Goal: Transaction & Acquisition: Purchase product/service

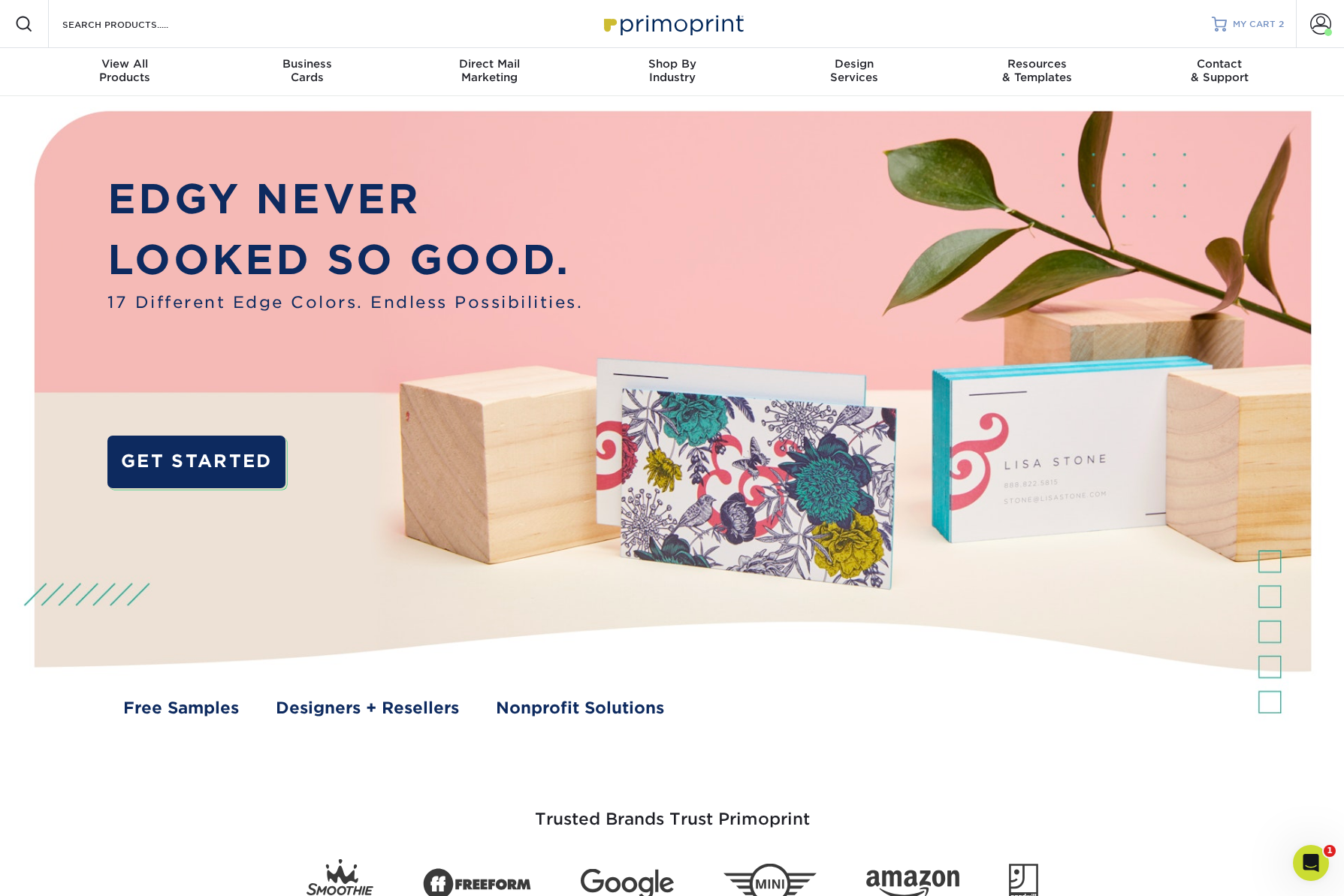
click at [1266, 23] on span "MY CART" at bounding box center [1254, 24] width 43 height 12
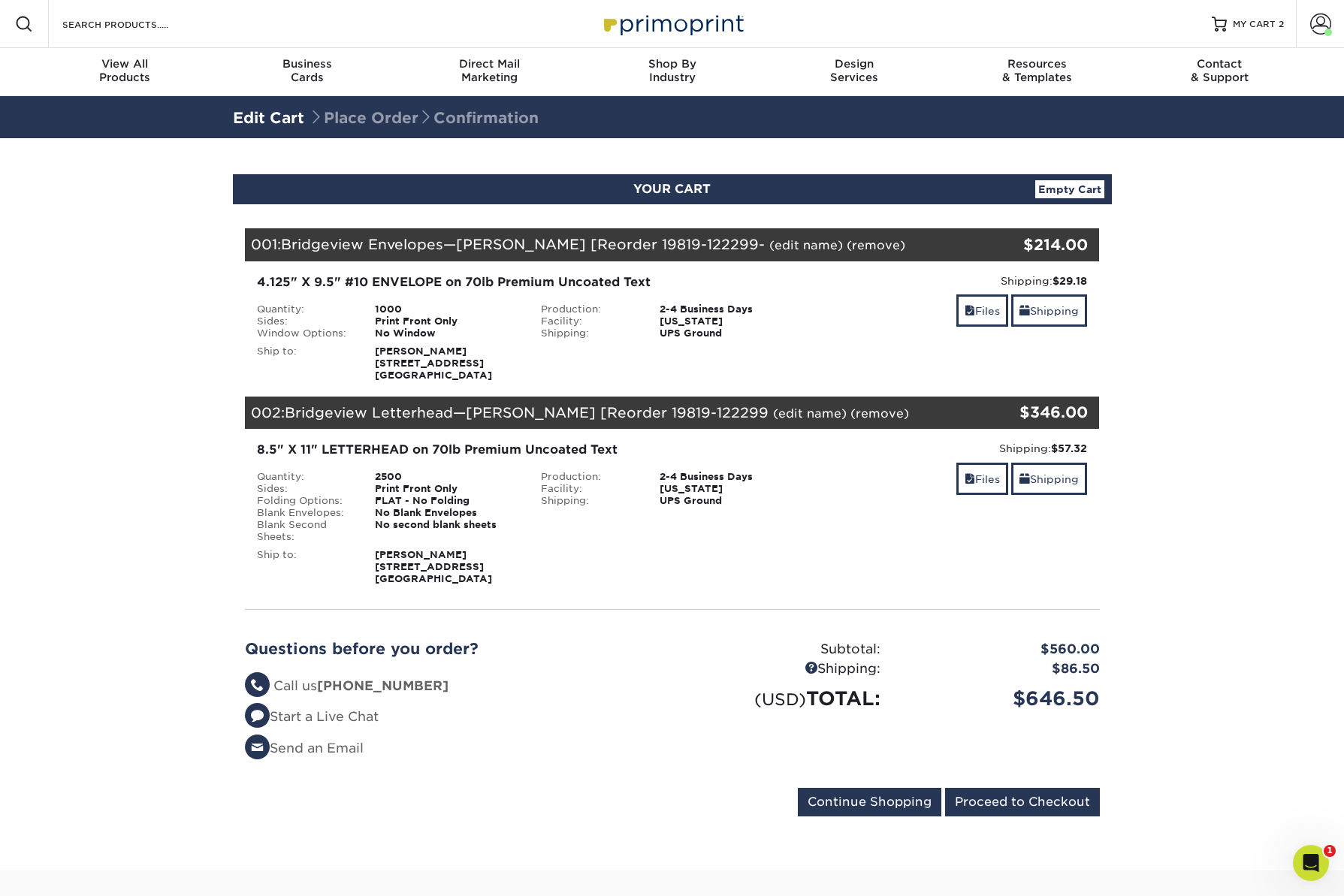
click at [392, 314] on div "1000" at bounding box center [447, 309] width 166 height 12
click at [769, 247] on link "(edit name)" at bounding box center [806, 245] width 74 height 14
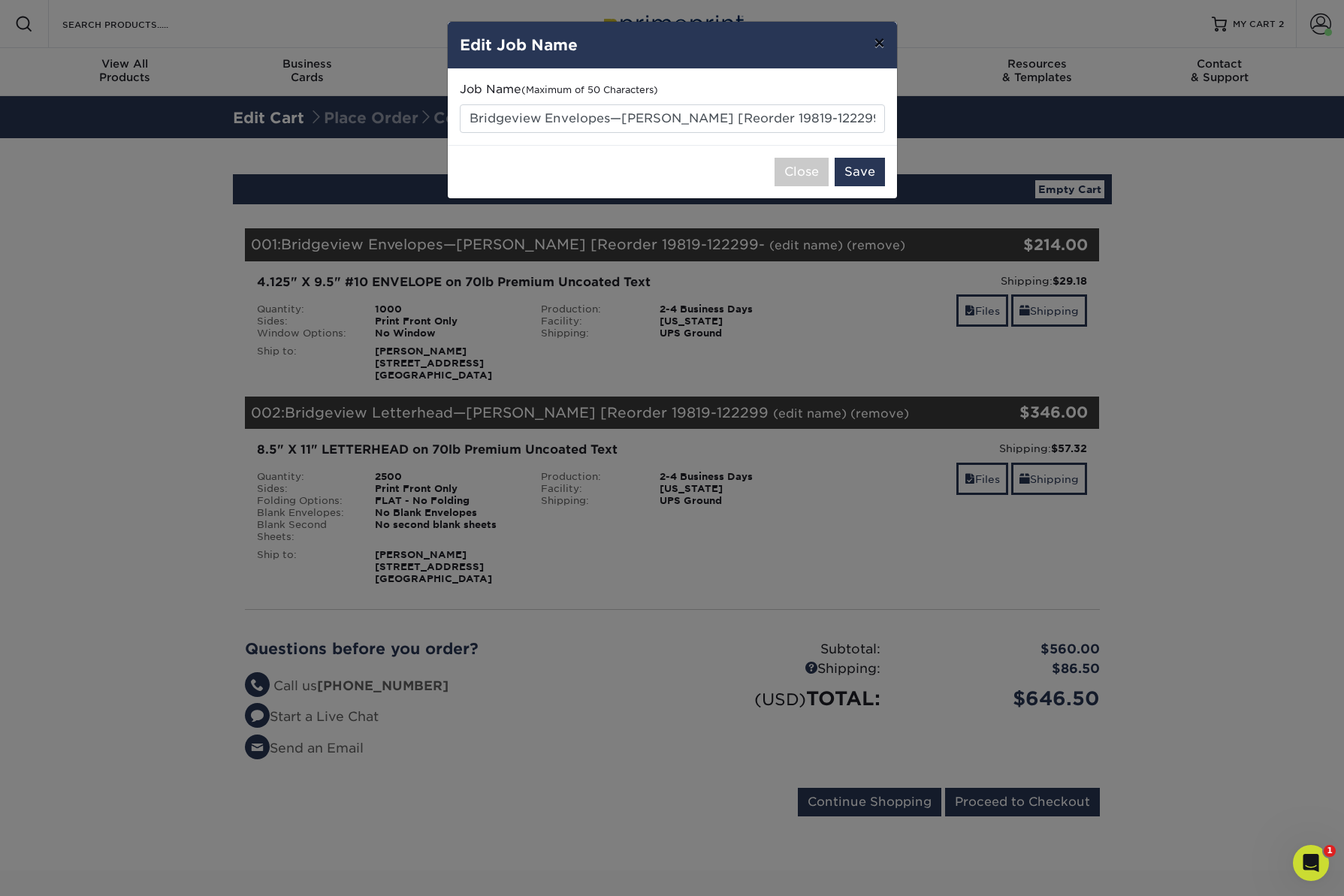
click at [882, 46] on button "×" at bounding box center [879, 43] width 34 height 42
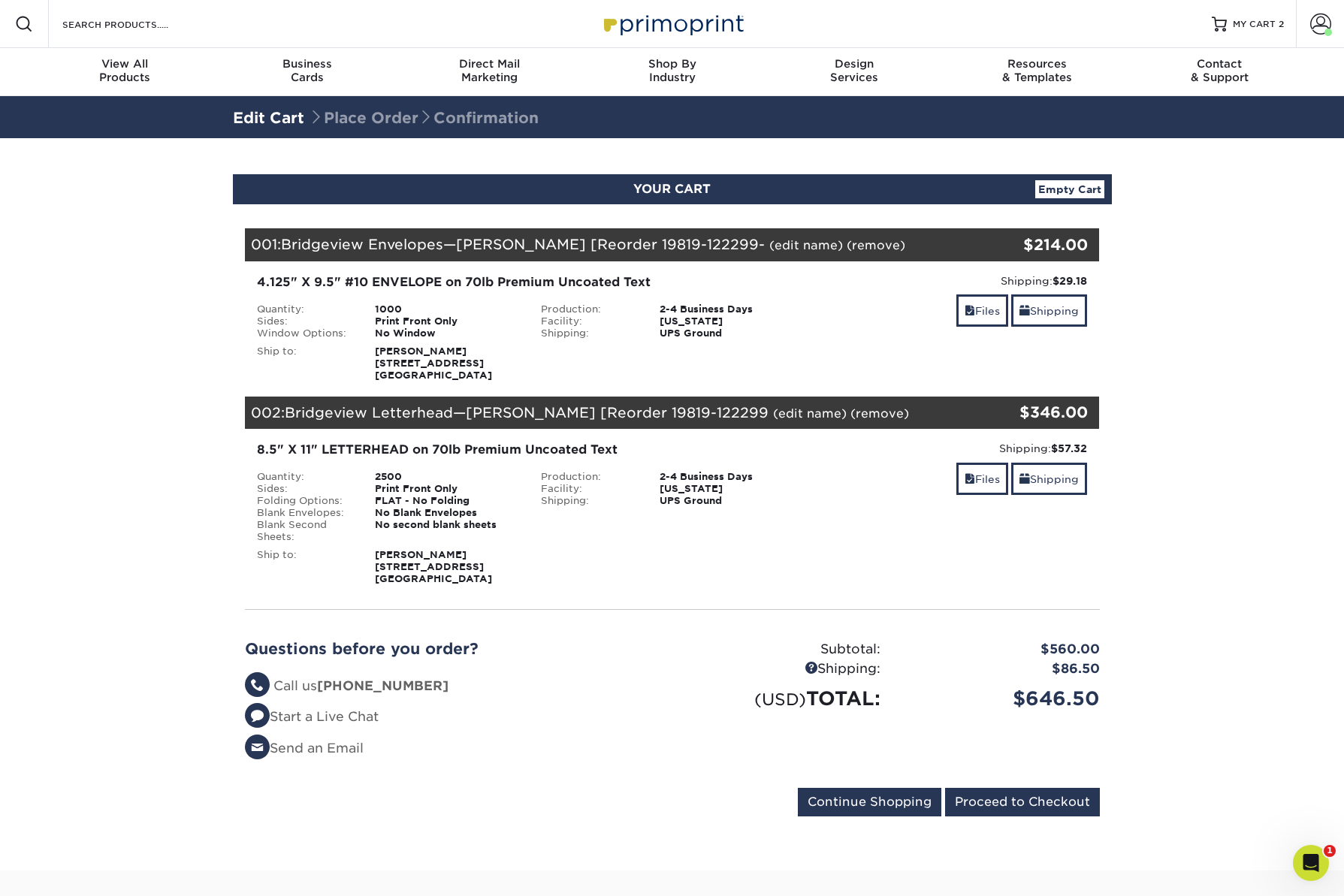
click at [284, 115] on link "Edit Cart" at bounding box center [268, 118] width 71 height 18
click at [406, 332] on div "No Window" at bounding box center [447, 334] width 166 height 12
click at [979, 309] on link "Files" at bounding box center [982, 310] width 52 height 33
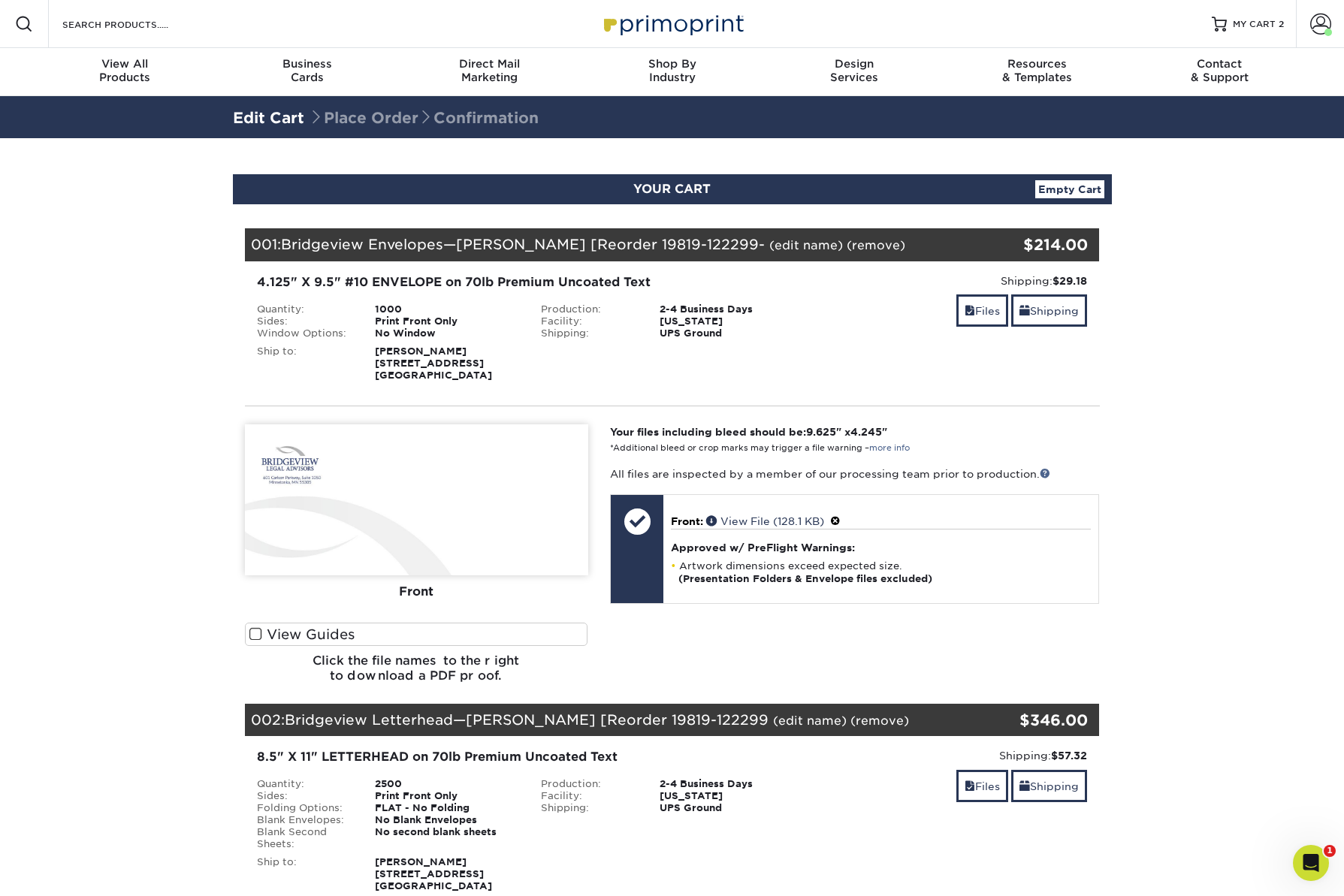
click at [593, 331] on div "Shipping:" at bounding box center [589, 334] width 119 height 12
click at [769, 247] on link "(edit name)" at bounding box center [806, 245] width 74 height 14
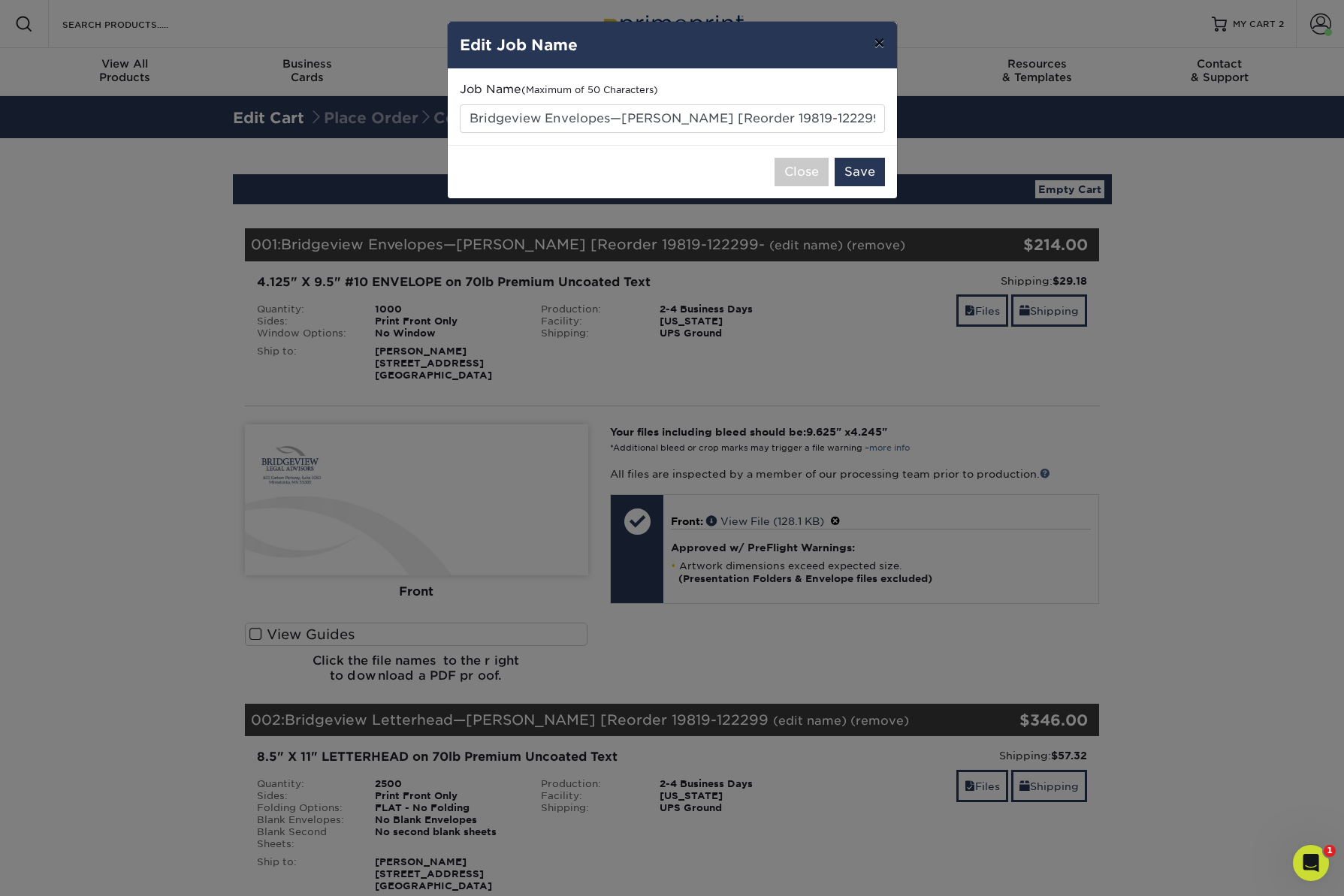
click at [880, 42] on button "×" at bounding box center [879, 43] width 34 height 42
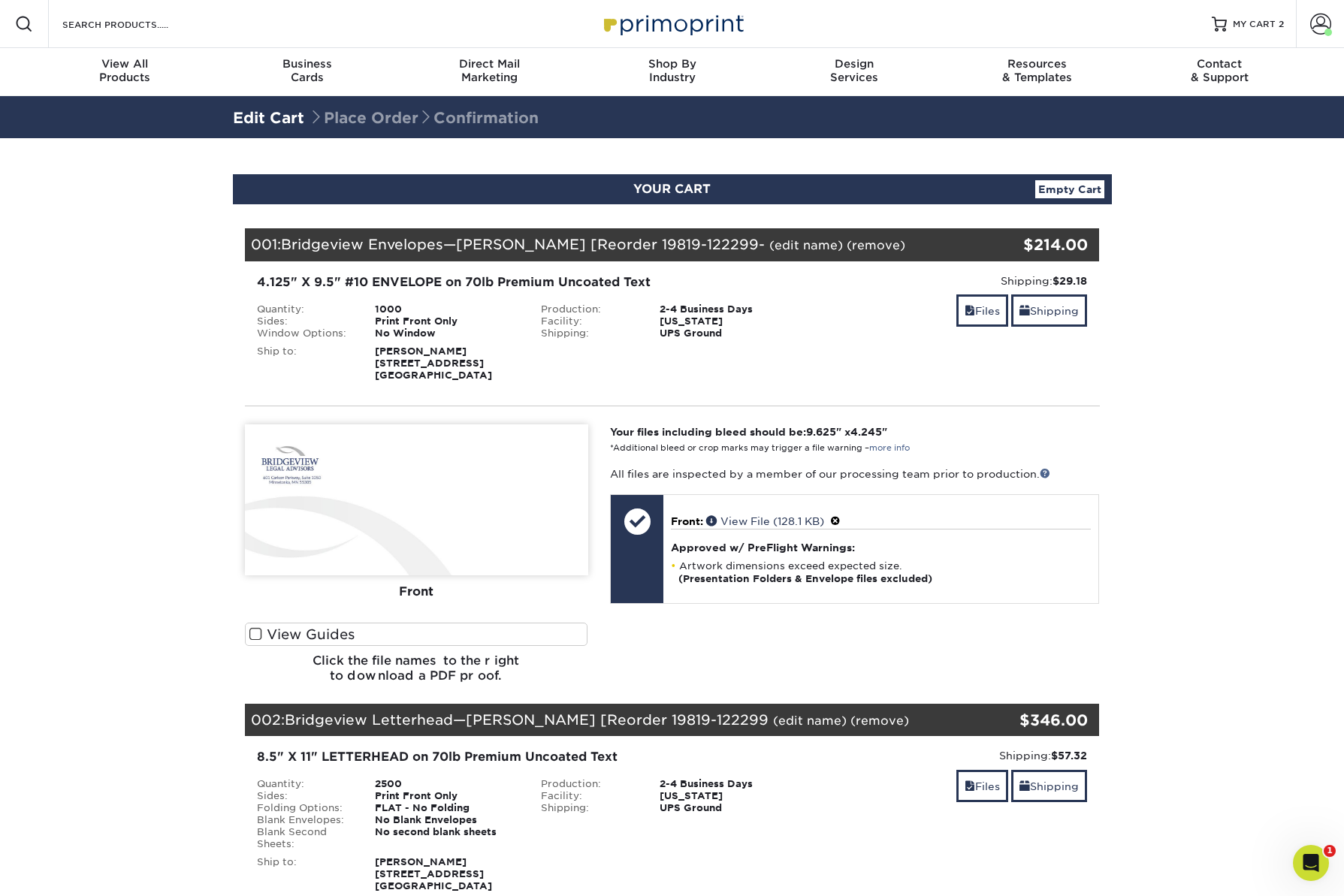
click at [847, 246] on link "(remove)" at bounding box center [876, 245] width 58 height 14
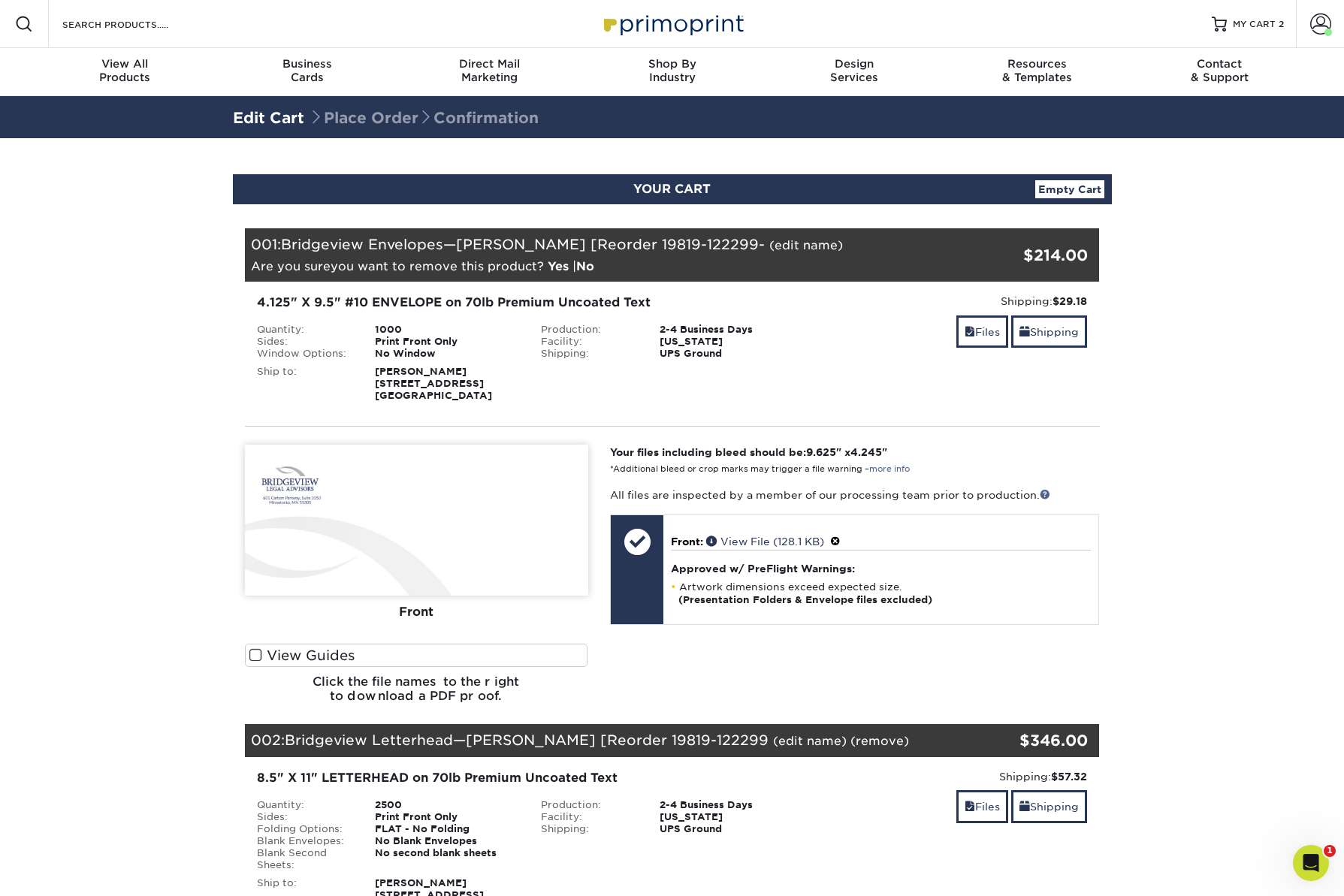
click at [1056, 183] on link "Empty Cart" at bounding box center [1070, 189] width 69 height 18
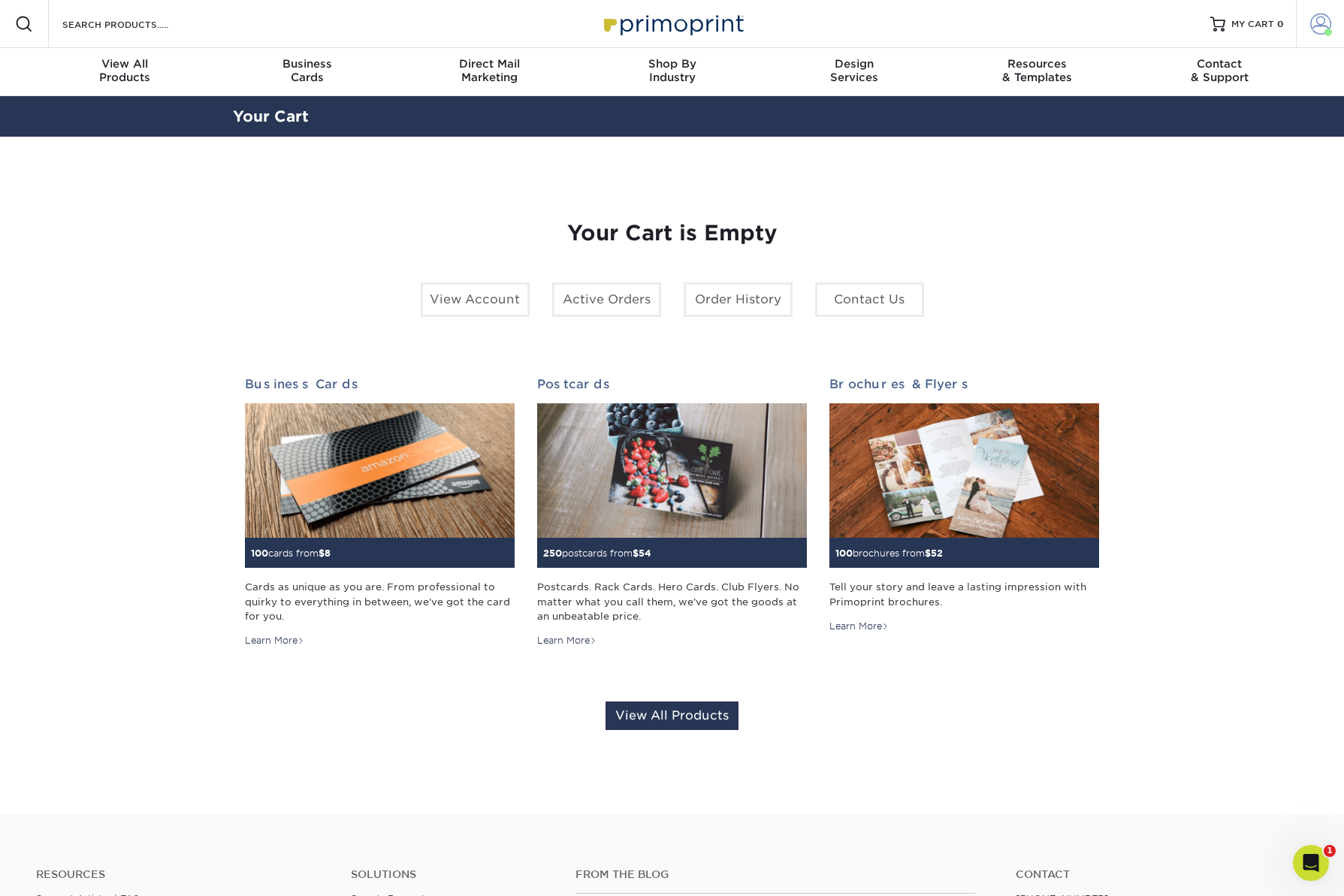
click at [1330, 28] on span at bounding box center [1320, 24] width 21 height 21
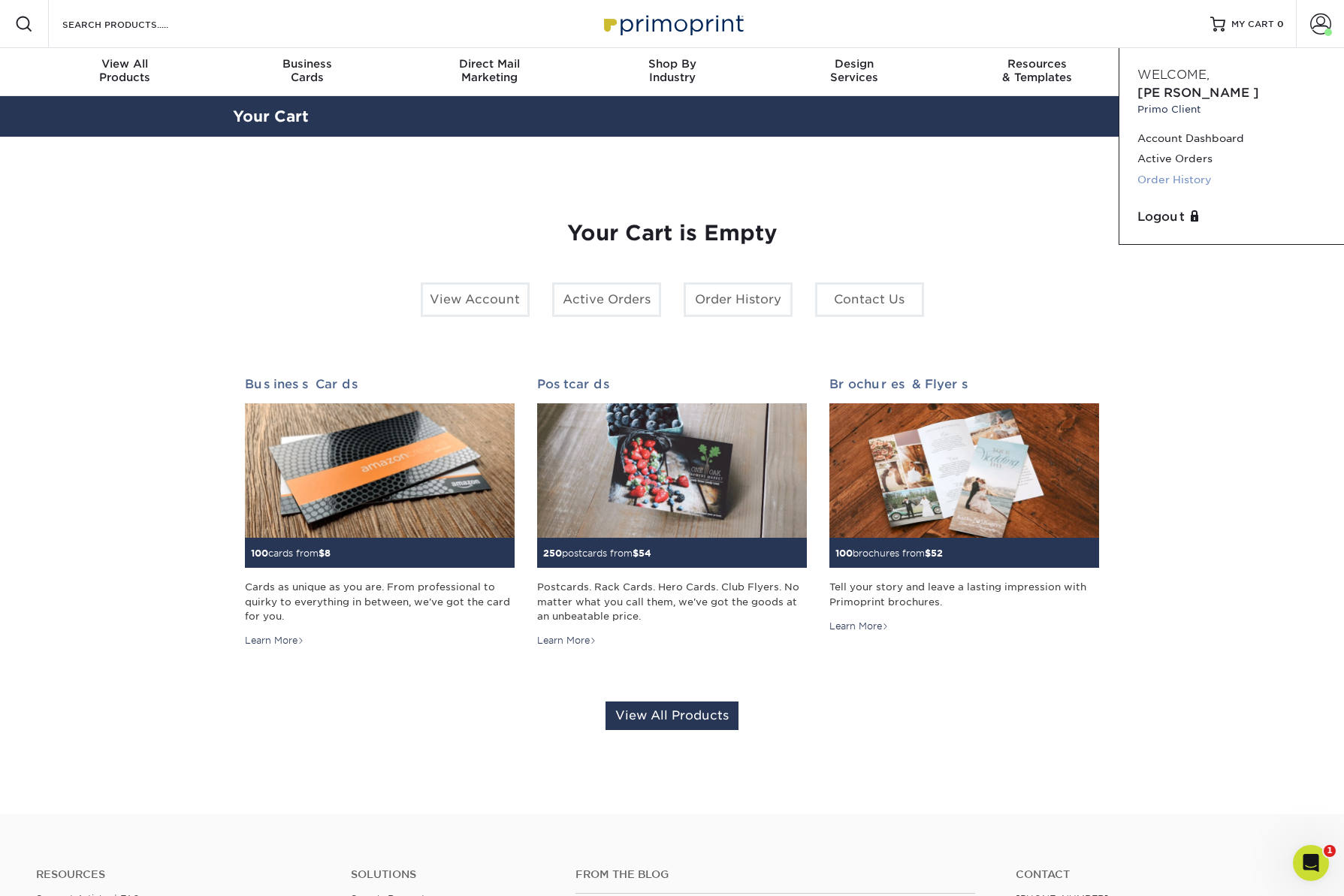
click at [1165, 170] on link "Order History" at bounding box center [1231, 180] width 189 height 20
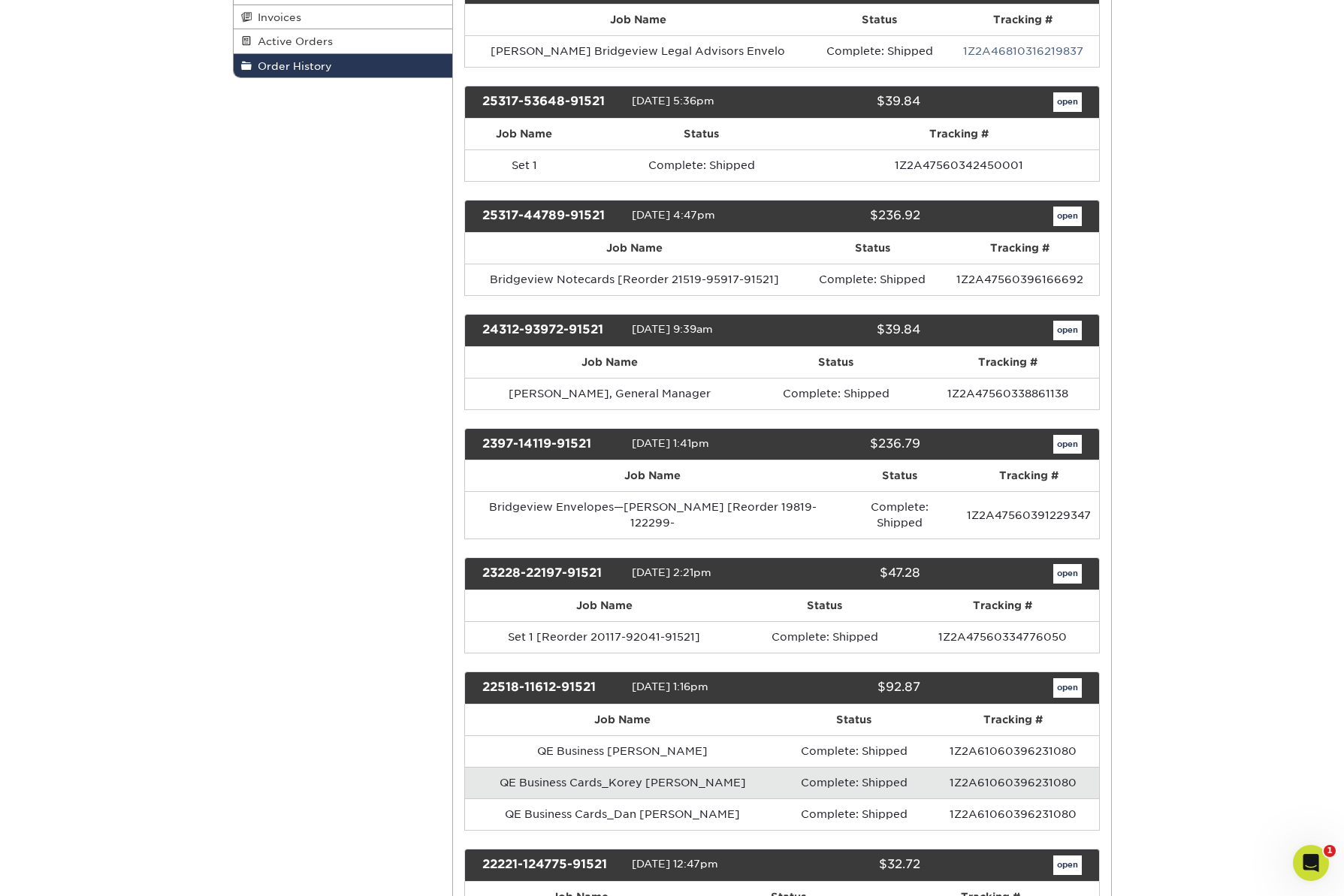
scroll to position [292, 0]
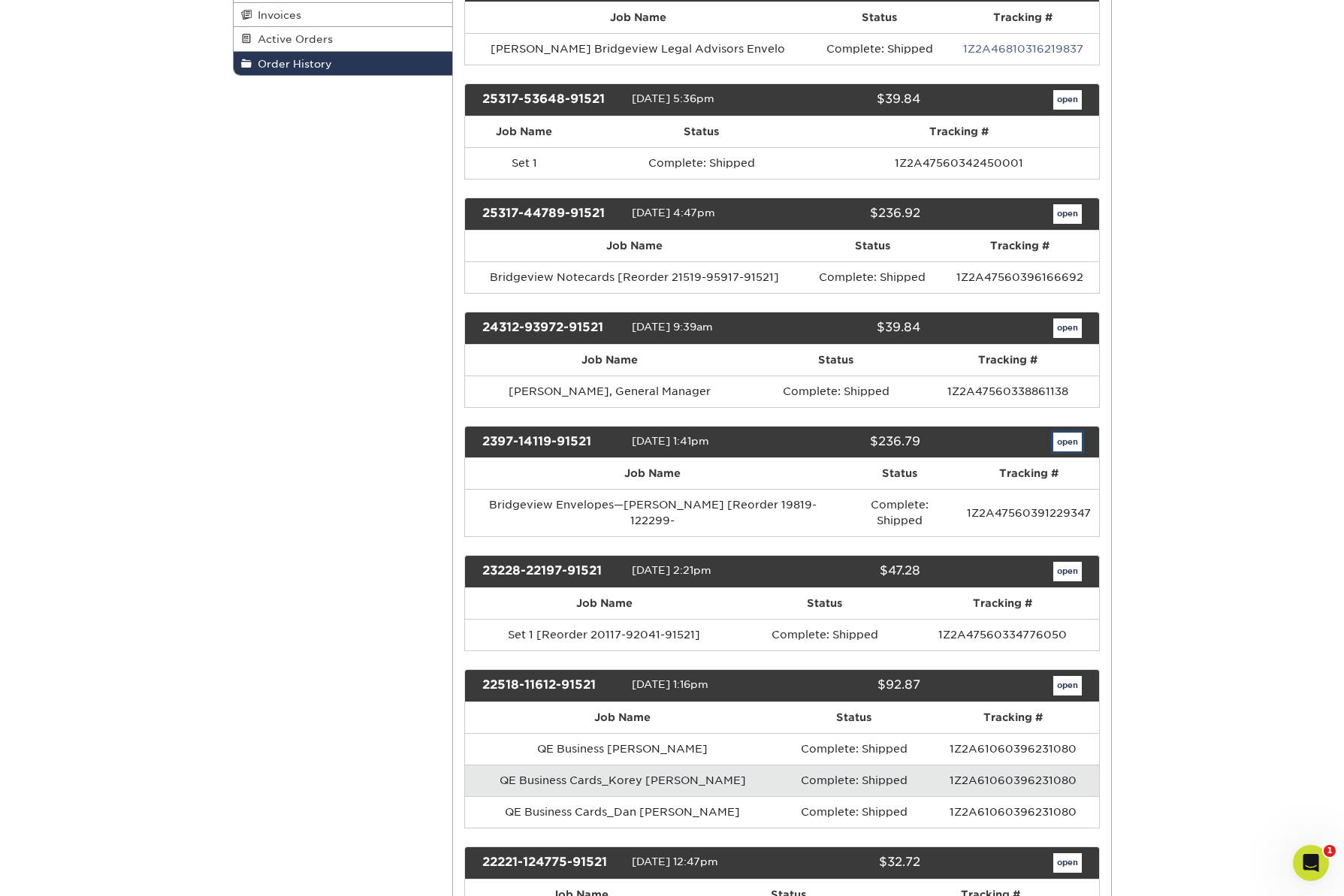
click at [1075, 443] on link "open" at bounding box center [1067, 442] width 28 height 19
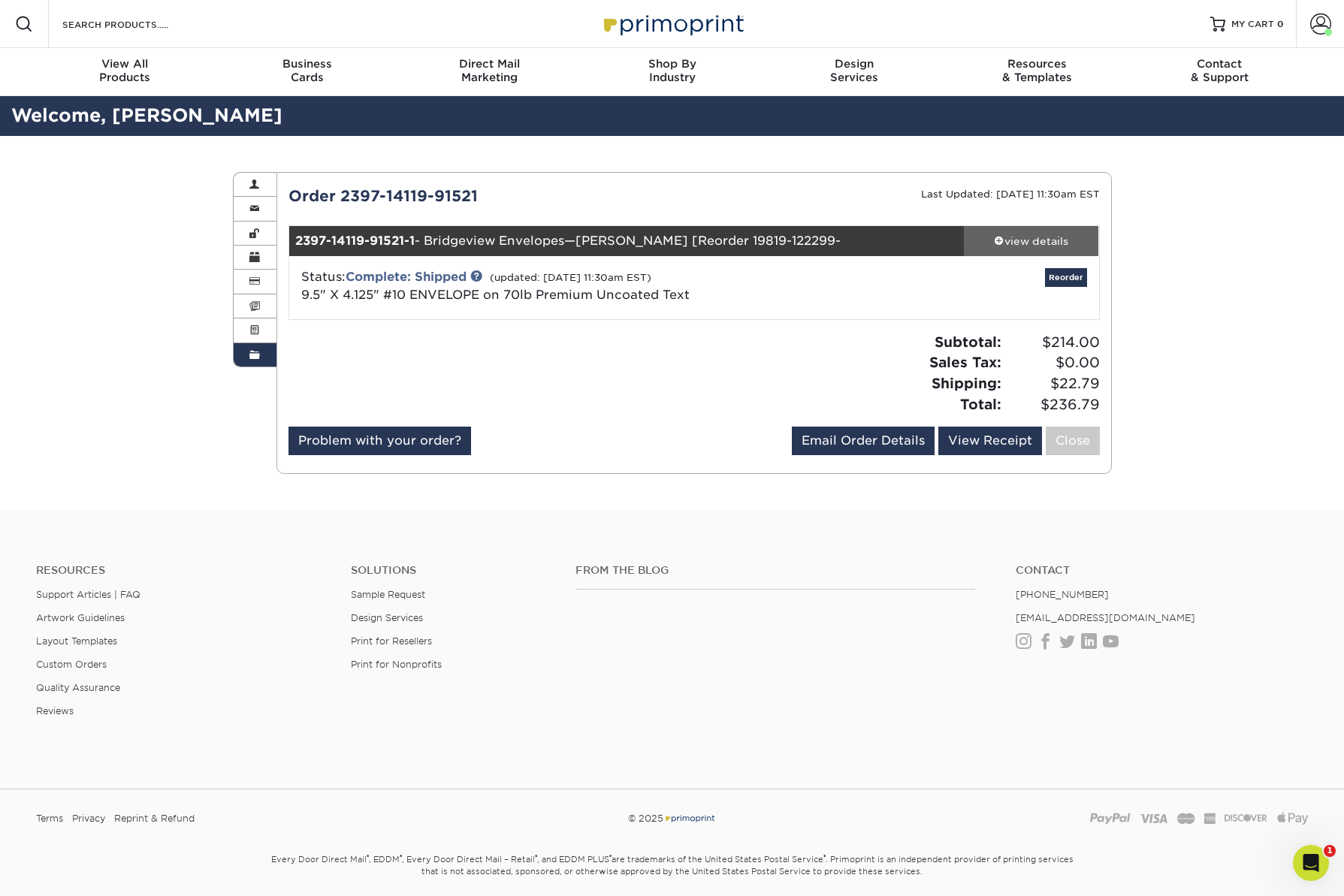
click at [998, 241] on span at bounding box center [999, 241] width 11 height 11
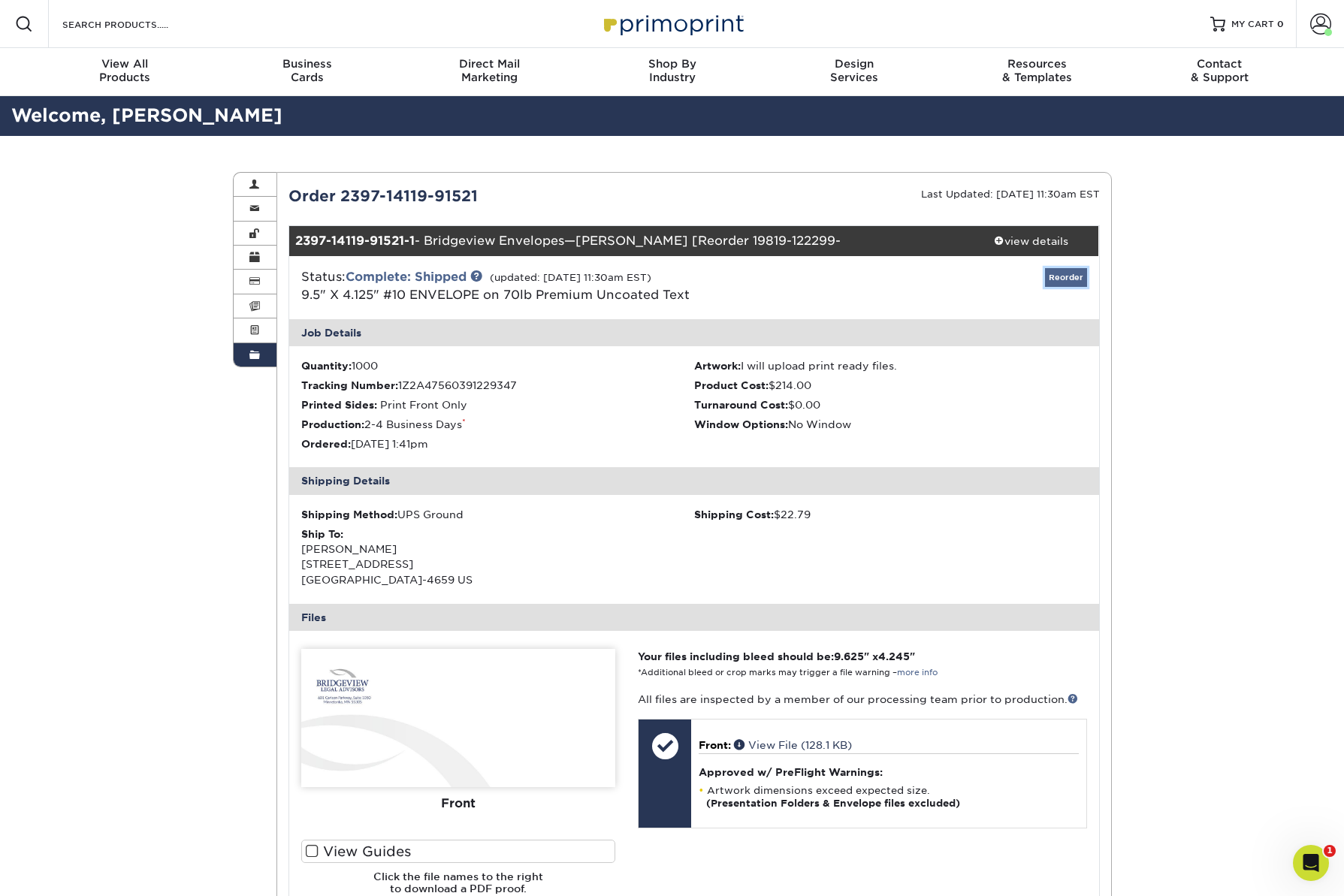
click at [1074, 278] on link "Reorder" at bounding box center [1066, 277] width 42 height 19
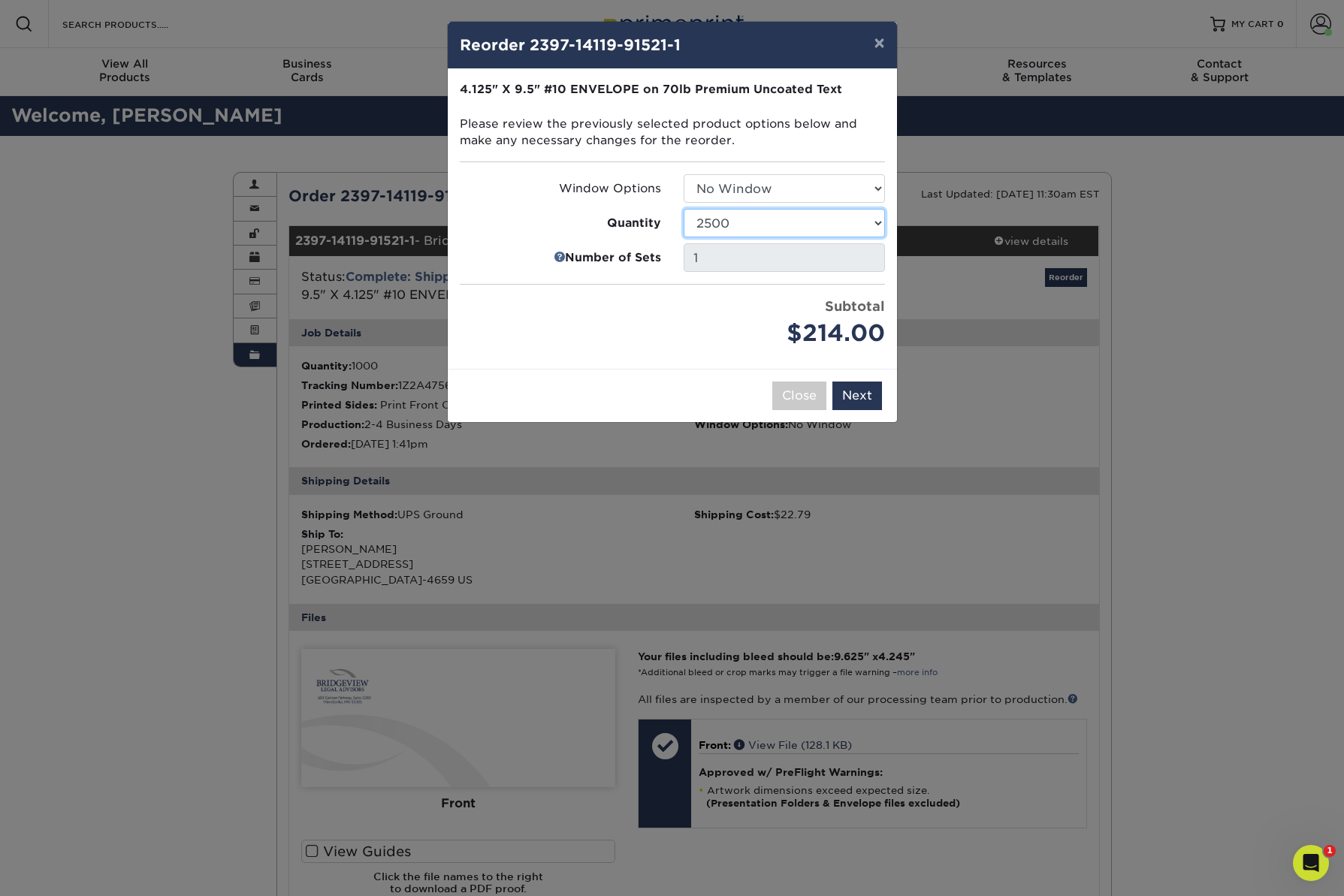
click option "2500" at bounding box center [0, 0] width 0 height 0
click option "1000" at bounding box center [0, 0] width 0 height 0
select select "02d8d163-ee8f-41cc-acce-9863ad0deb38"
click option "2500" at bounding box center [0, 0] width 0 height 0
click at [858, 394] on button "Next" at bounding box center [857, 396] width 49 height 28
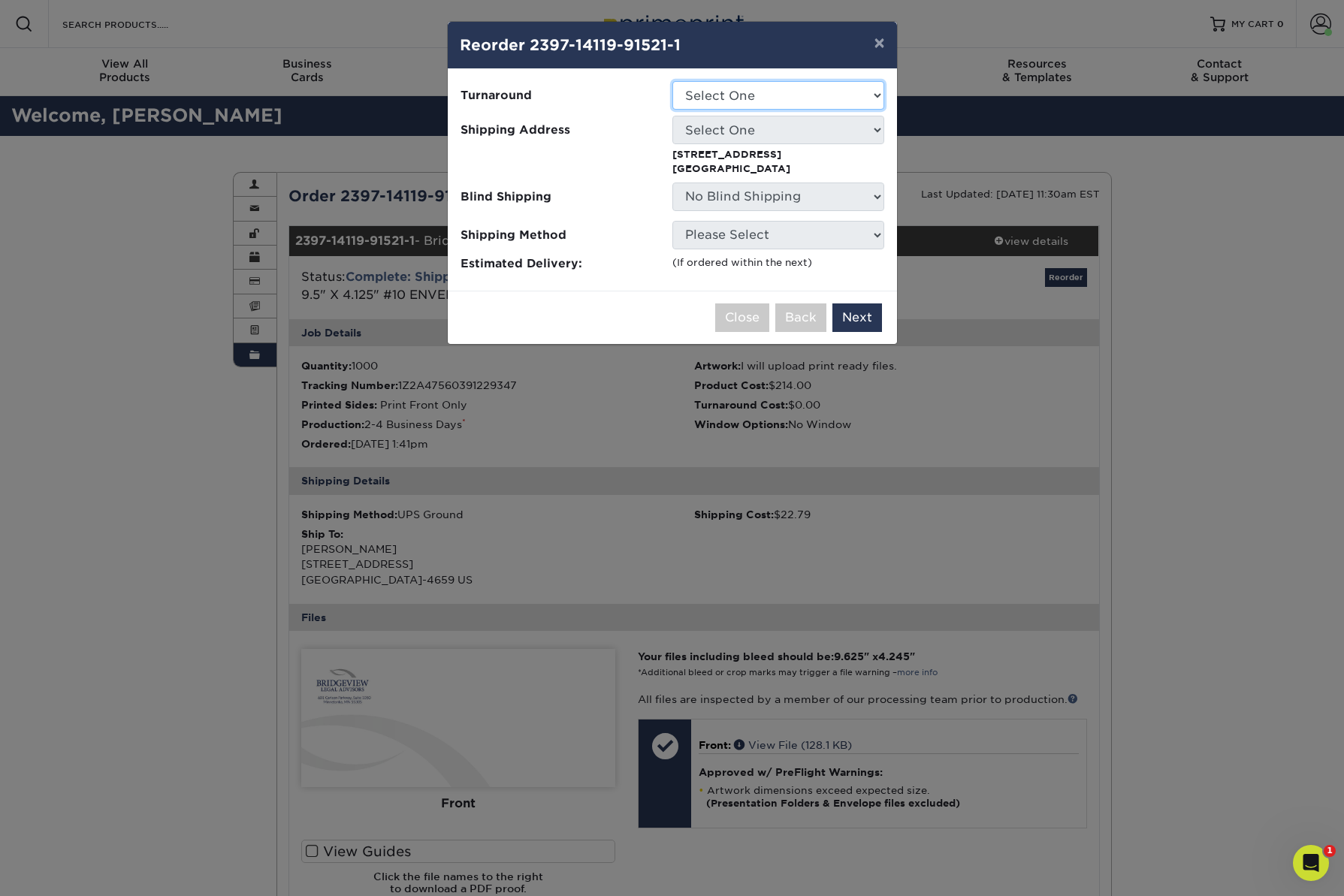
select select "53dd5eed-bec5-4274-a38c-e28ac0dd51ec"
click option "2-4 Business Days" at bounding box center [0, 0] width 0 height 0
select select "164157"
click at [865, 317] on button "Next" at bounding box center [857, 317] width 49 height 28
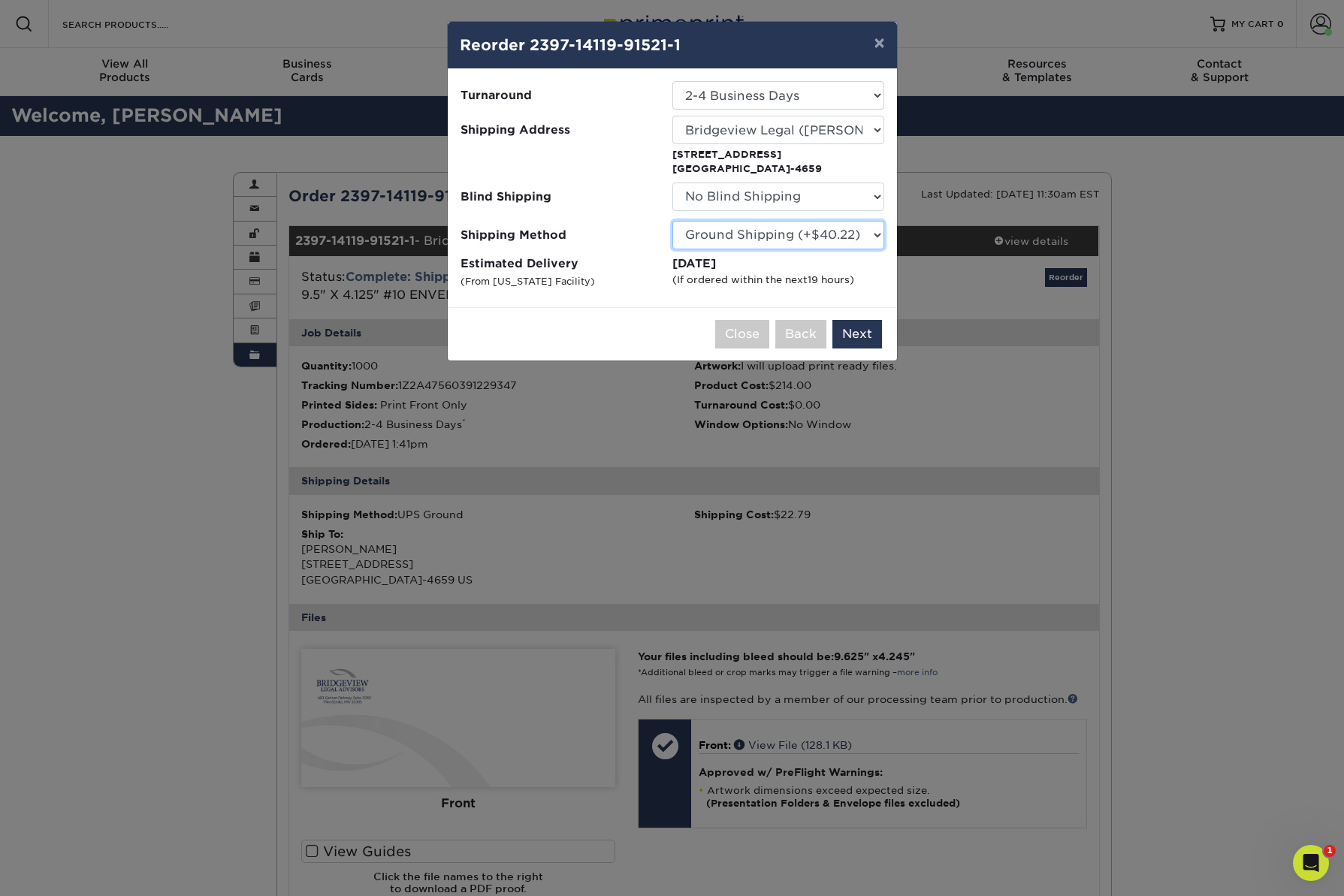
click option "Ground Shipping (+$40.22)" at bounding box center [0, 0] width 0 height 0
click at [865, 333] on button "Next" at bounding box center [857, 334] width 49 height 28
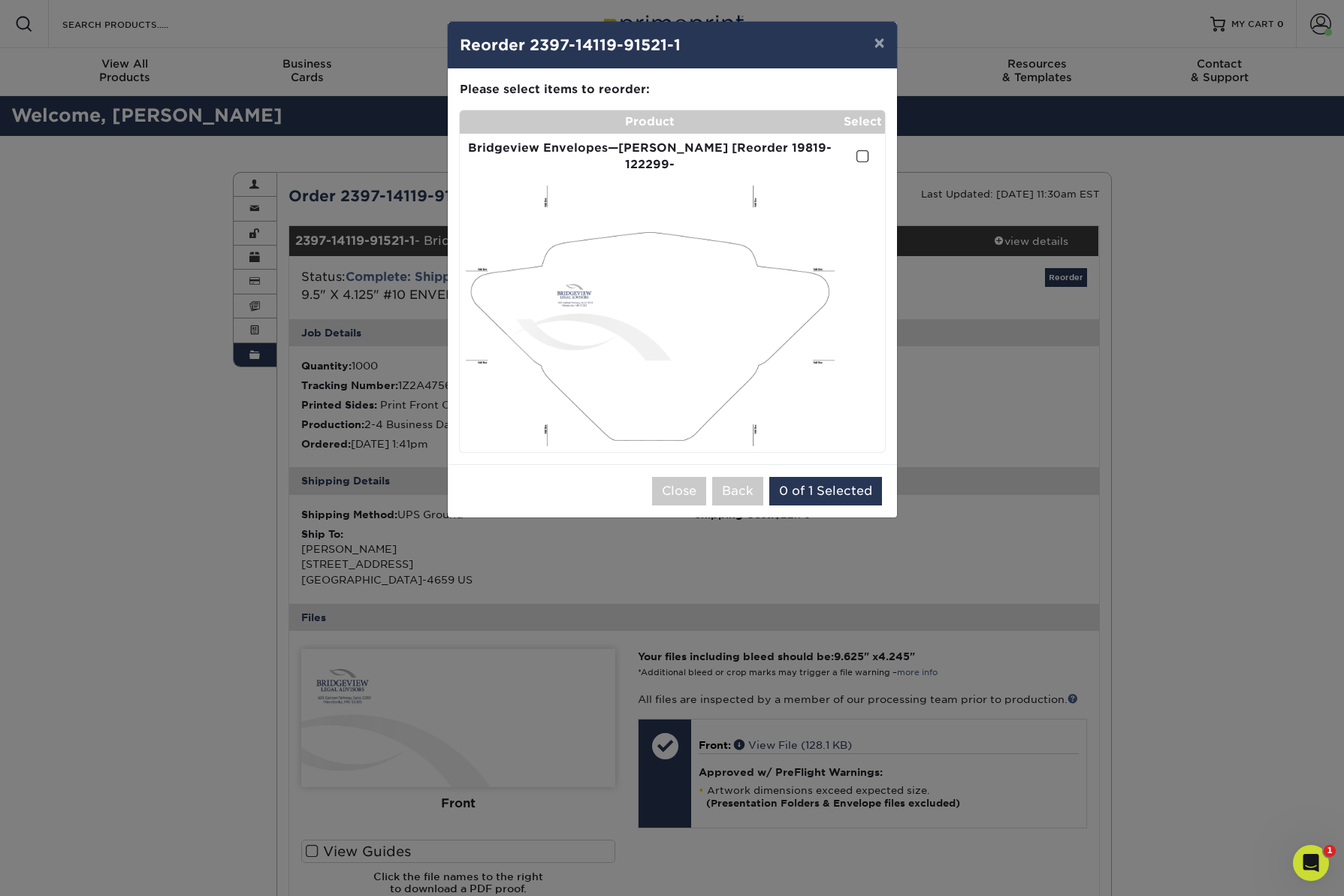
click at [863, 150] on span at bounding box center [863, 157] width 12 height 14
click at [0, 0] on input "checkbox" at bounding box center [0, 0] width 0 height 0
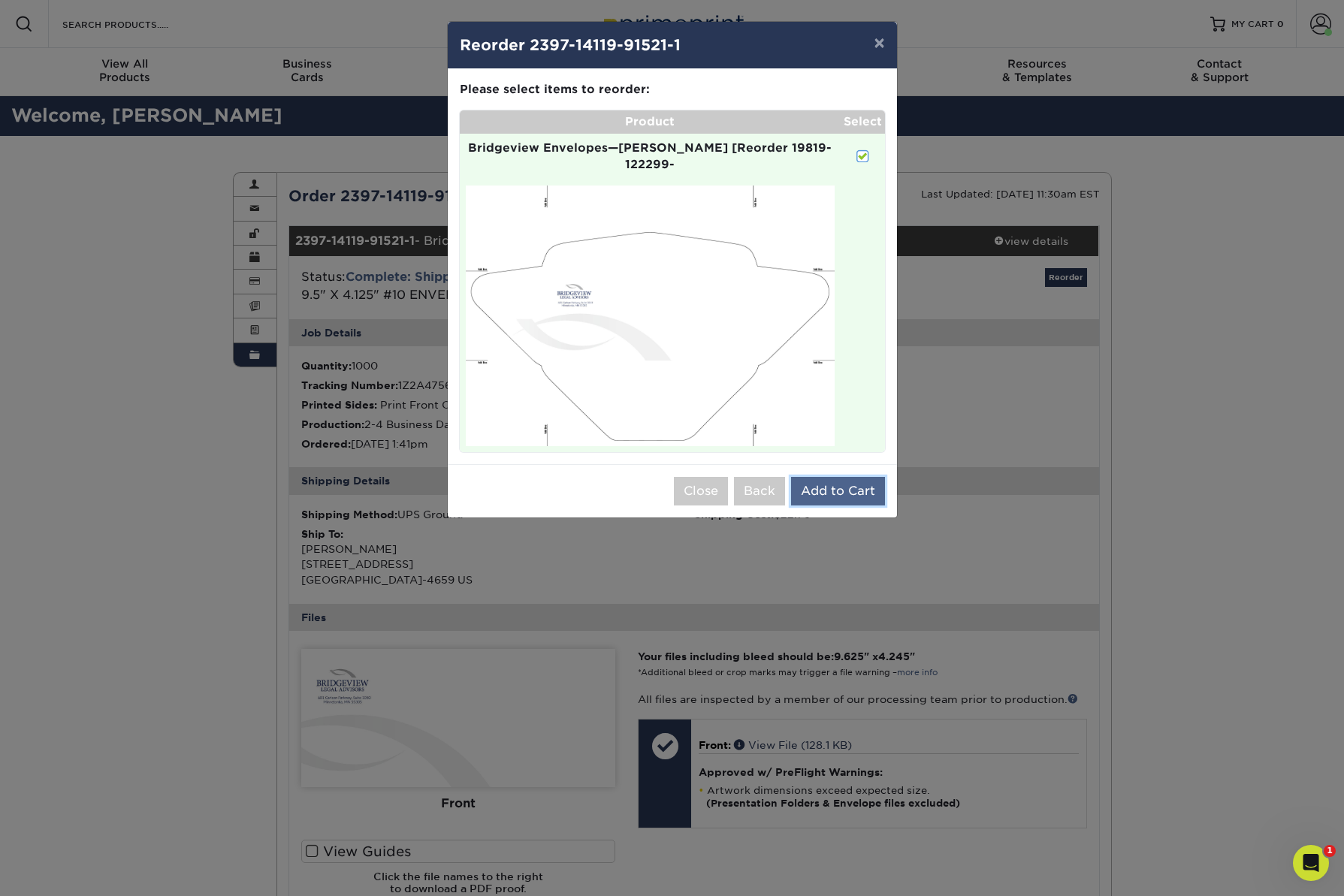
click at [853, 477] on button "Add to Cart" at bounding box center [837, 491] width 94 height 28
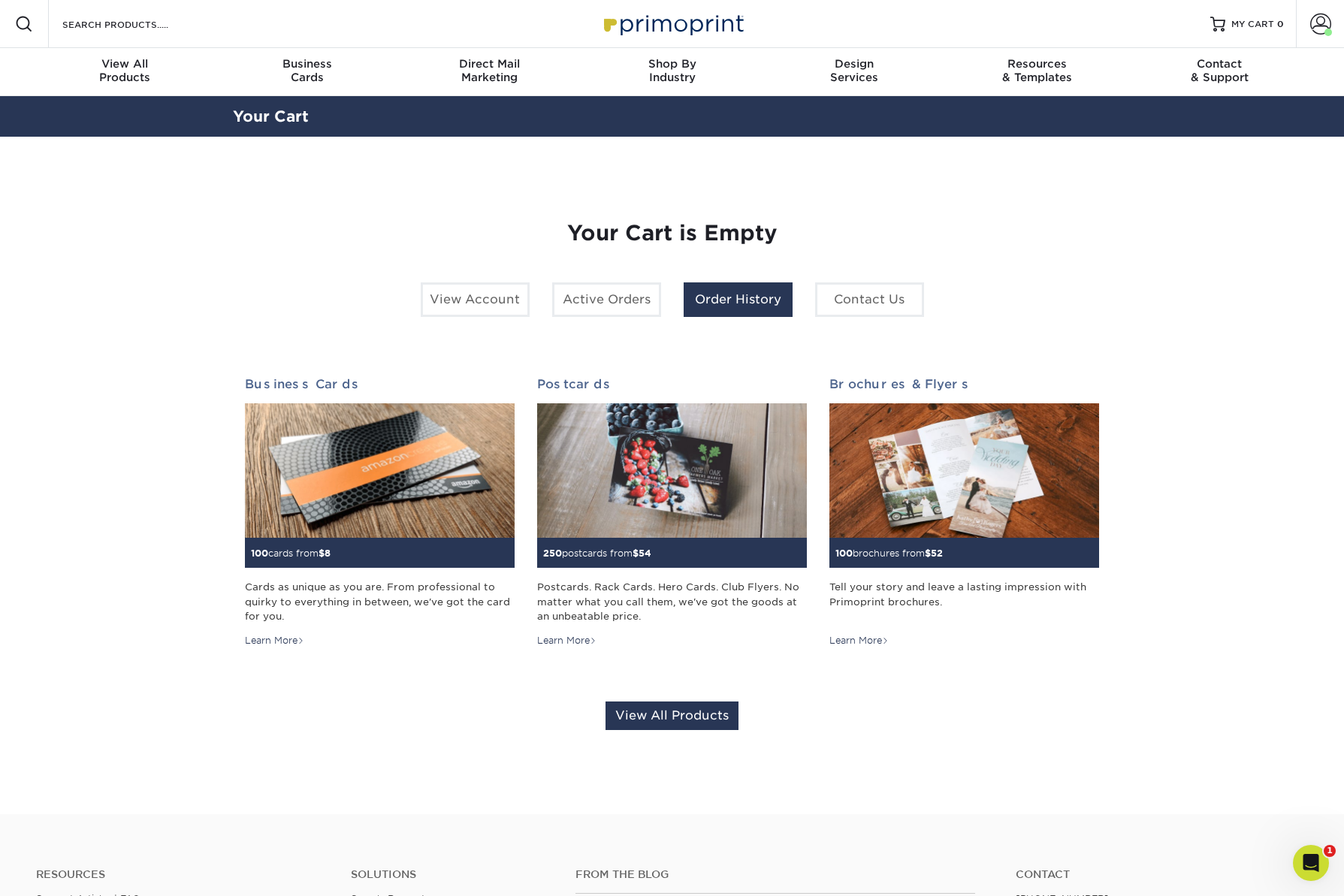
click at [737, 301] on link "Order History" at bounding box center [739, 299] width 109 height 34
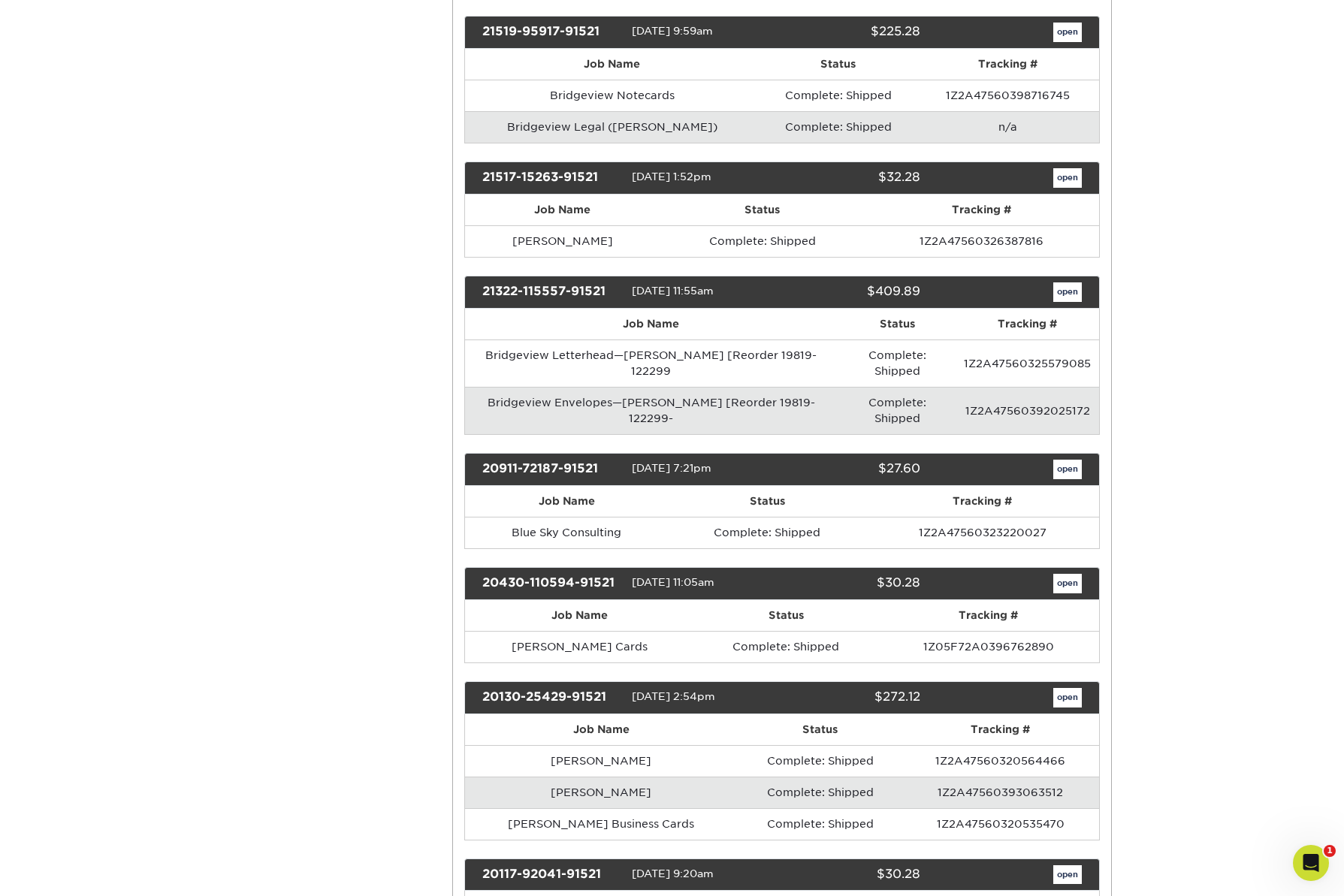
scroll to position [1676, 0]
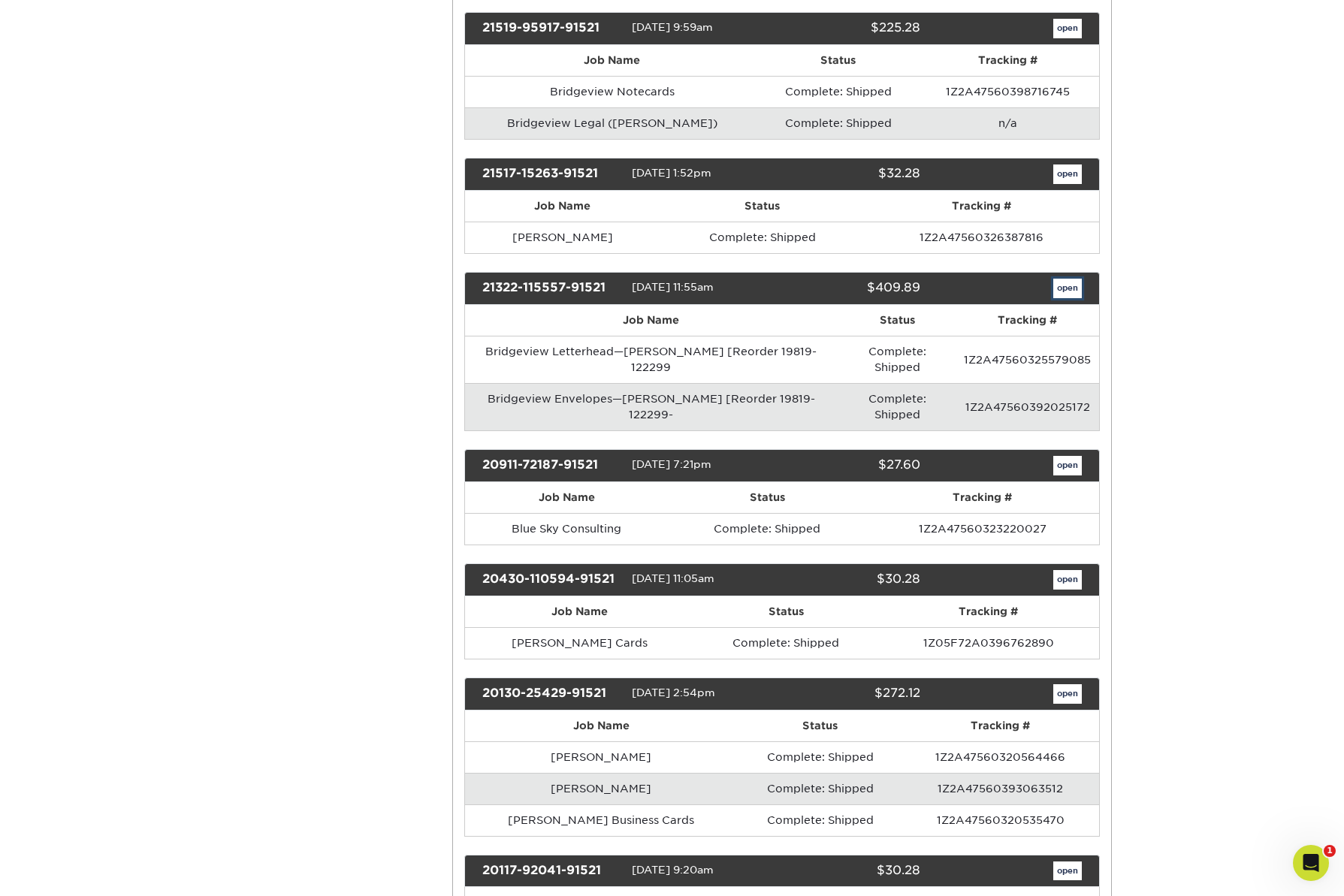
click at [1069, 278] on link "open" at bounding box center [1067, 288] width 28 height 19
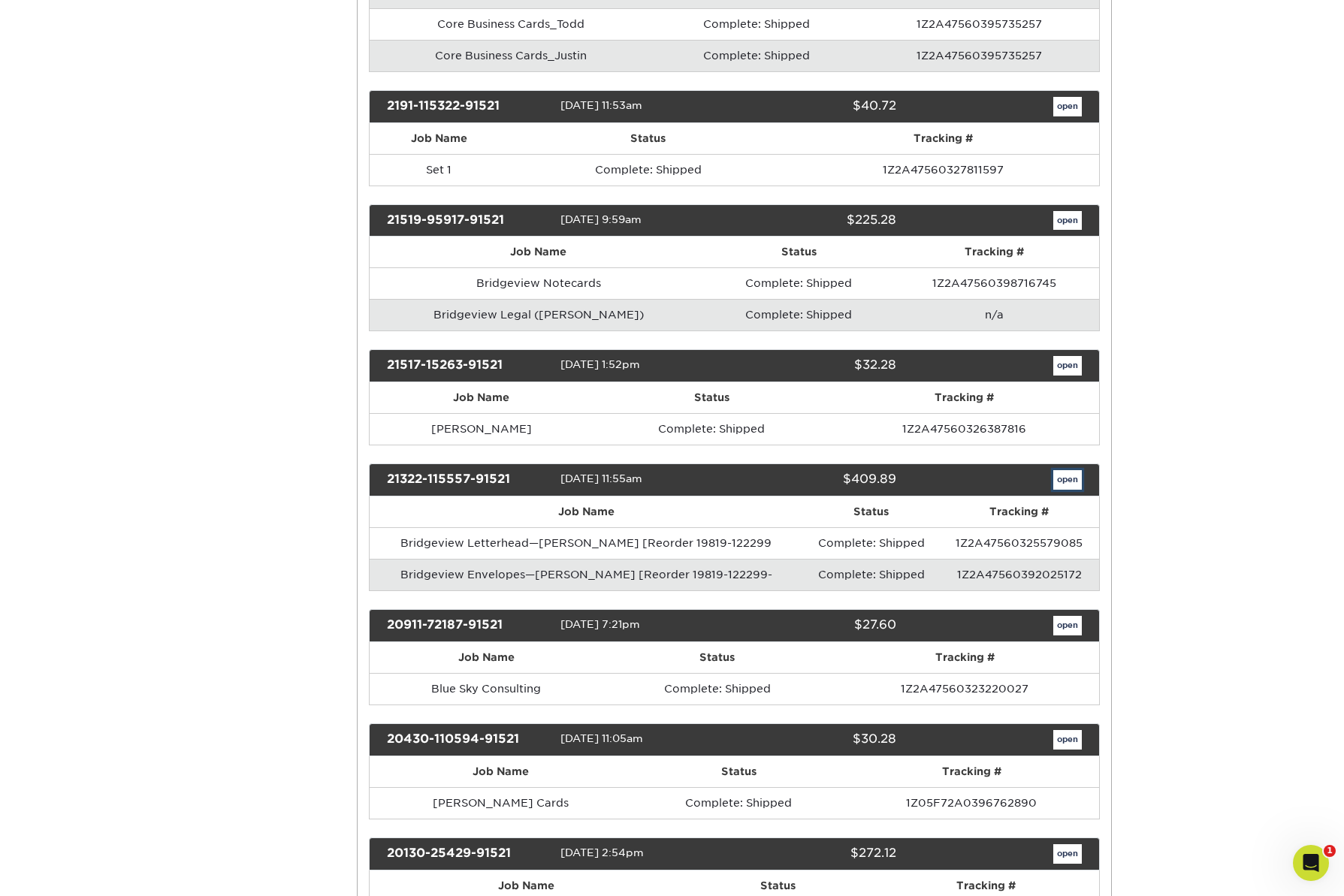
scroll to position [0, 0]
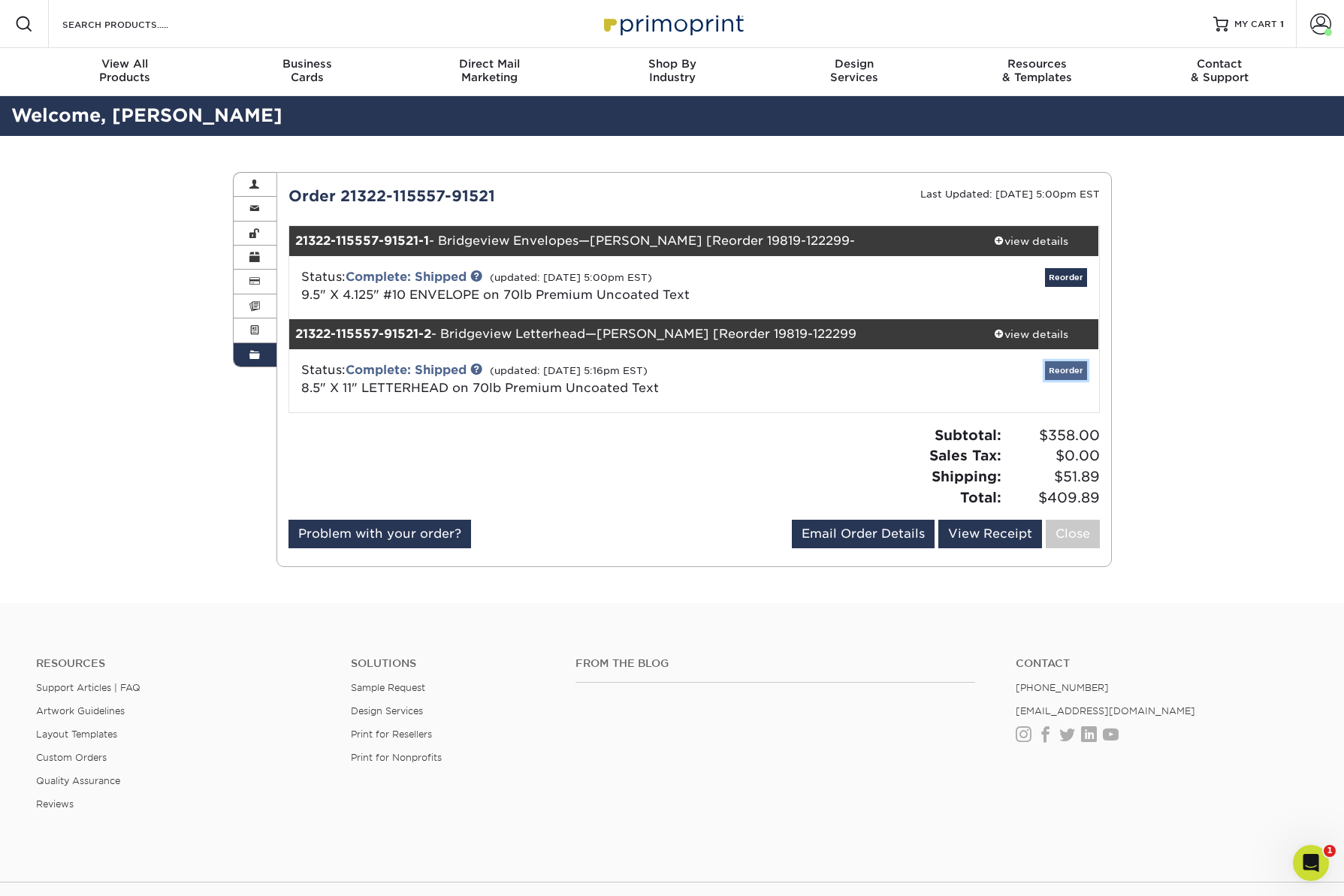
click at [1076, 370] on link "Reorder" at bounding box center [1066, 370] width 42 height 19
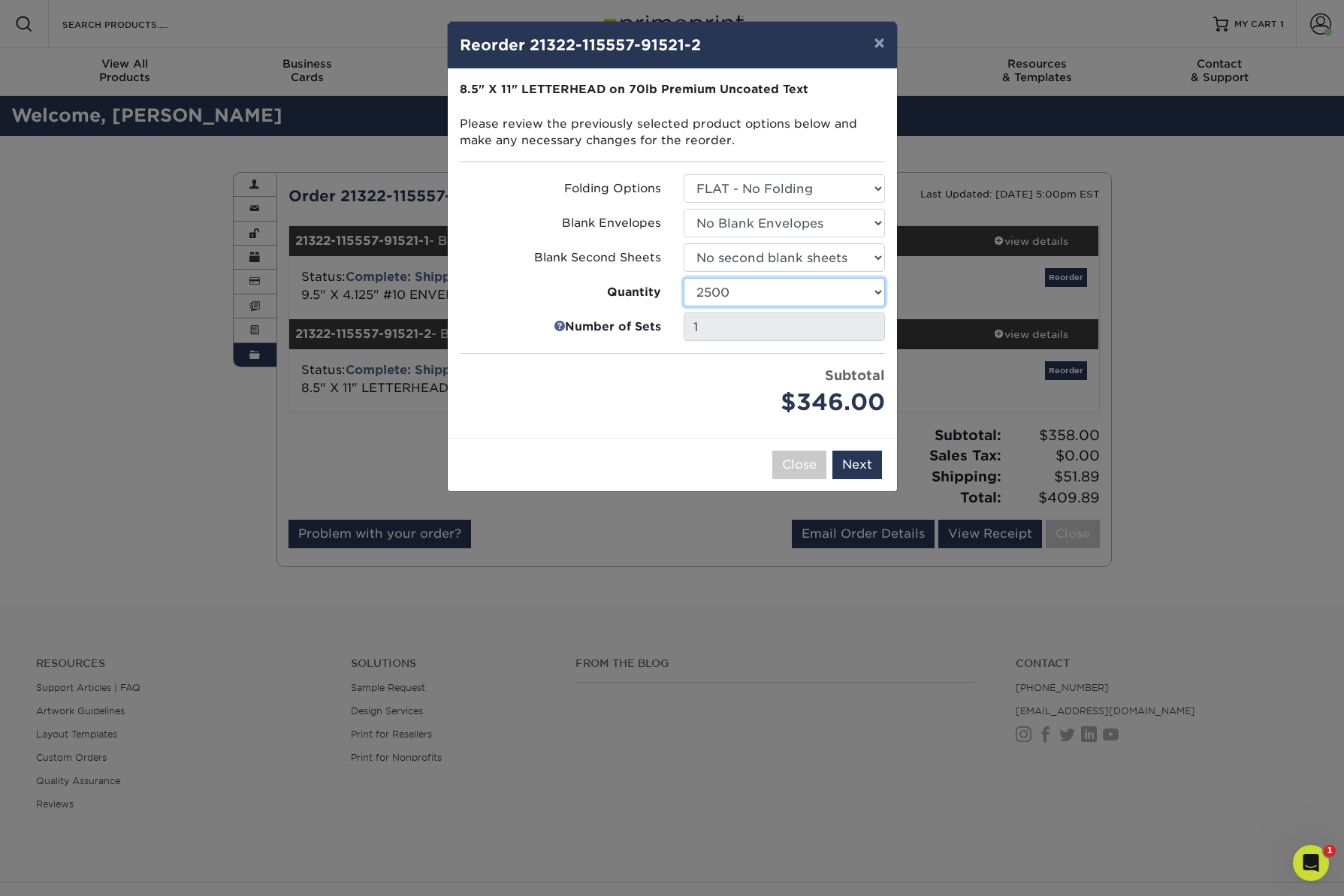
click option "2500" at bounding box center [0, 0] width 0 height 0
click at [862, 463] on button "Next" at bounding box center [857, 464] width 49 height 28
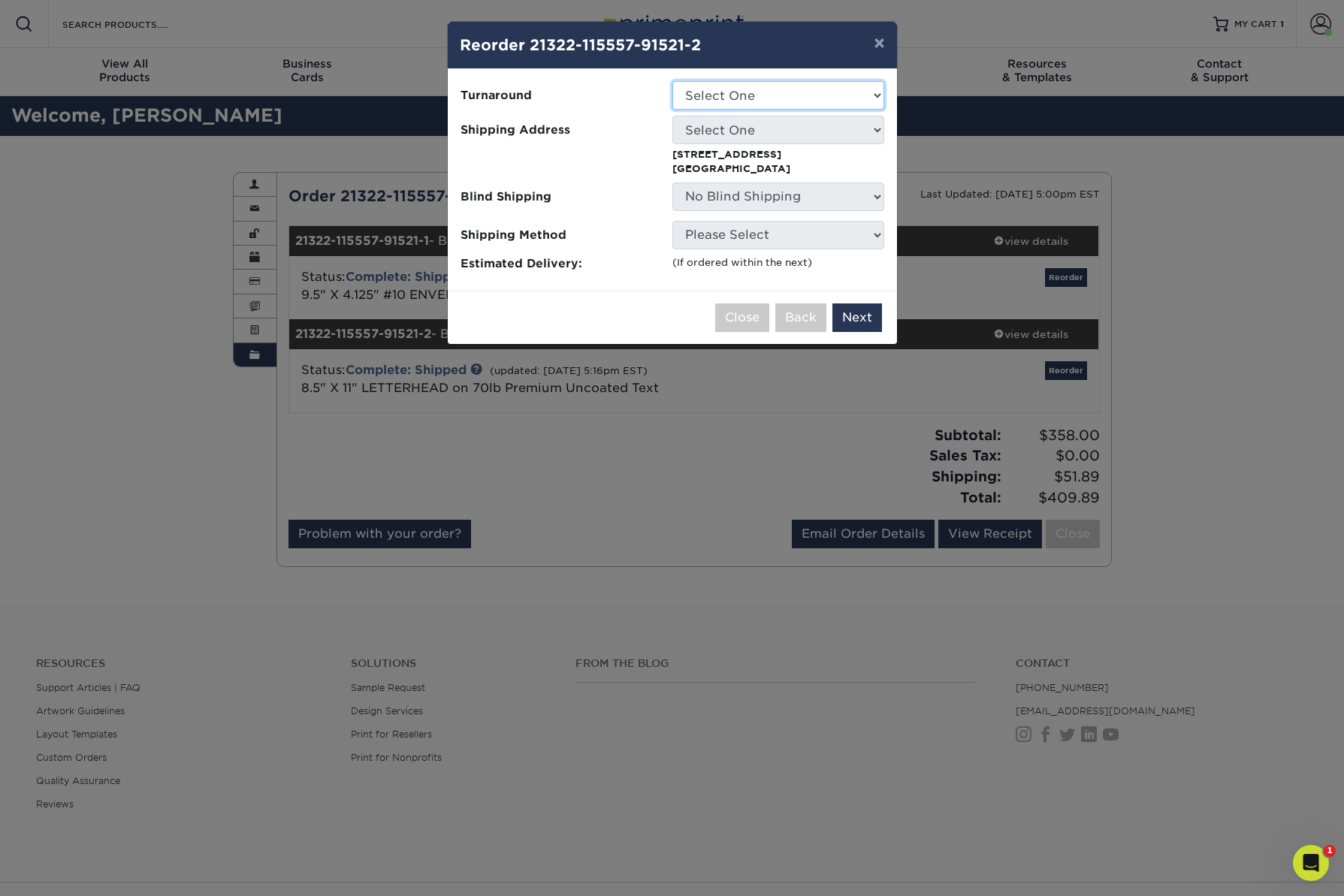
select select "6c8a5d1f-3a87-455a-a978-a00cd2e06dde"
click option "2-4 Business Days" at bounding box center [0, 0] width 0 height 0
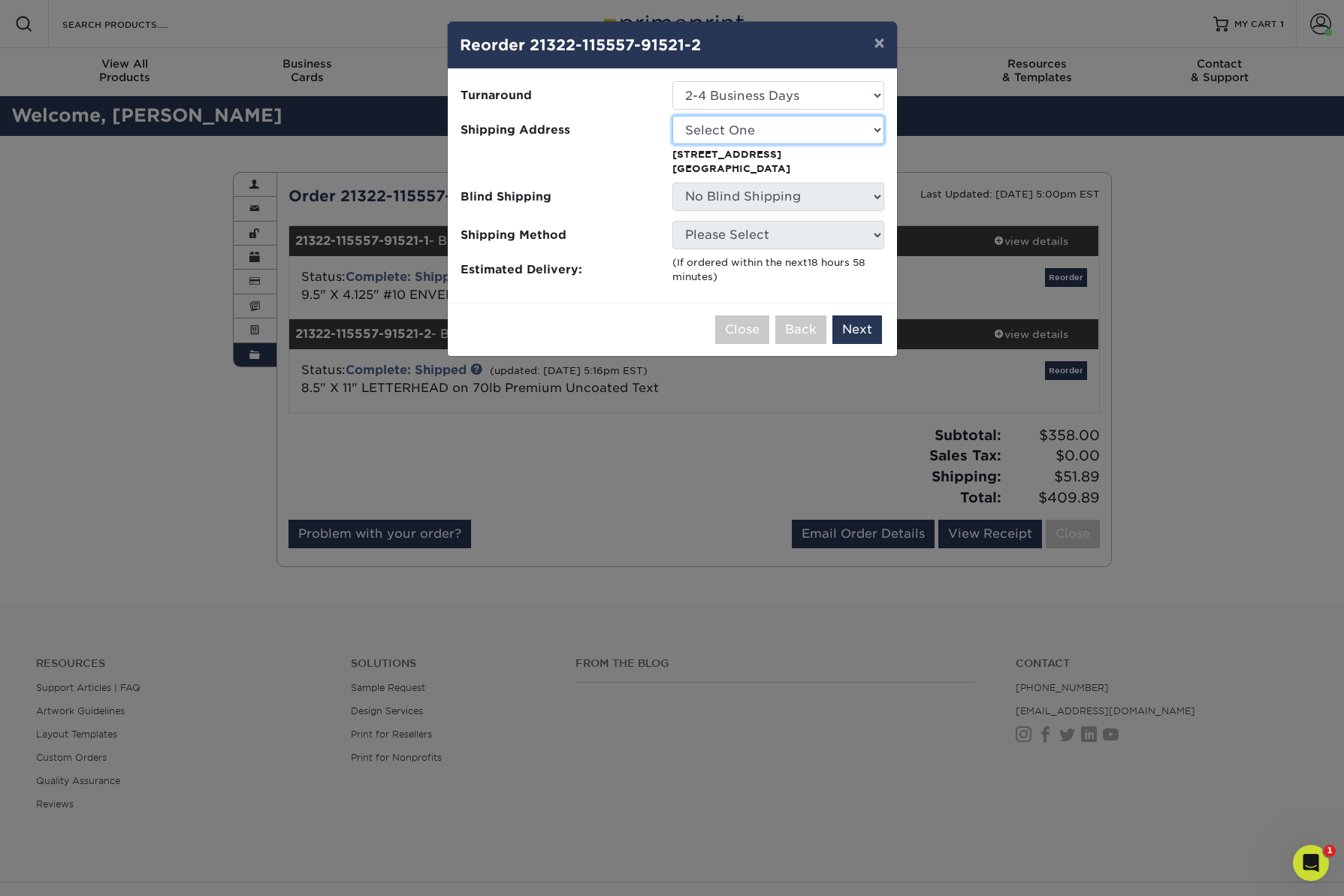
select select "164157"
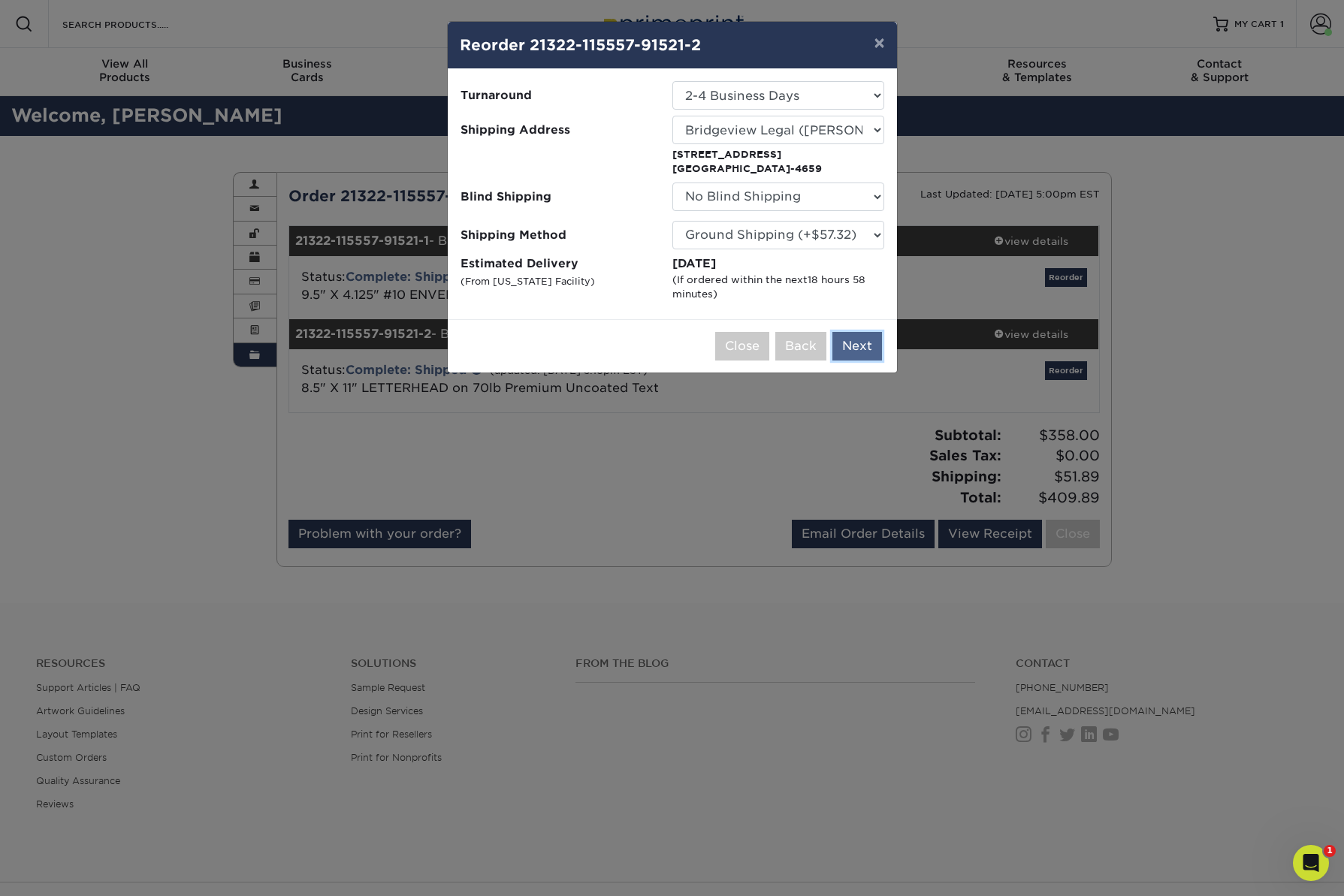
click at [858, 345] on button "Next" at bounding box center [857, 346] width 49 height 28
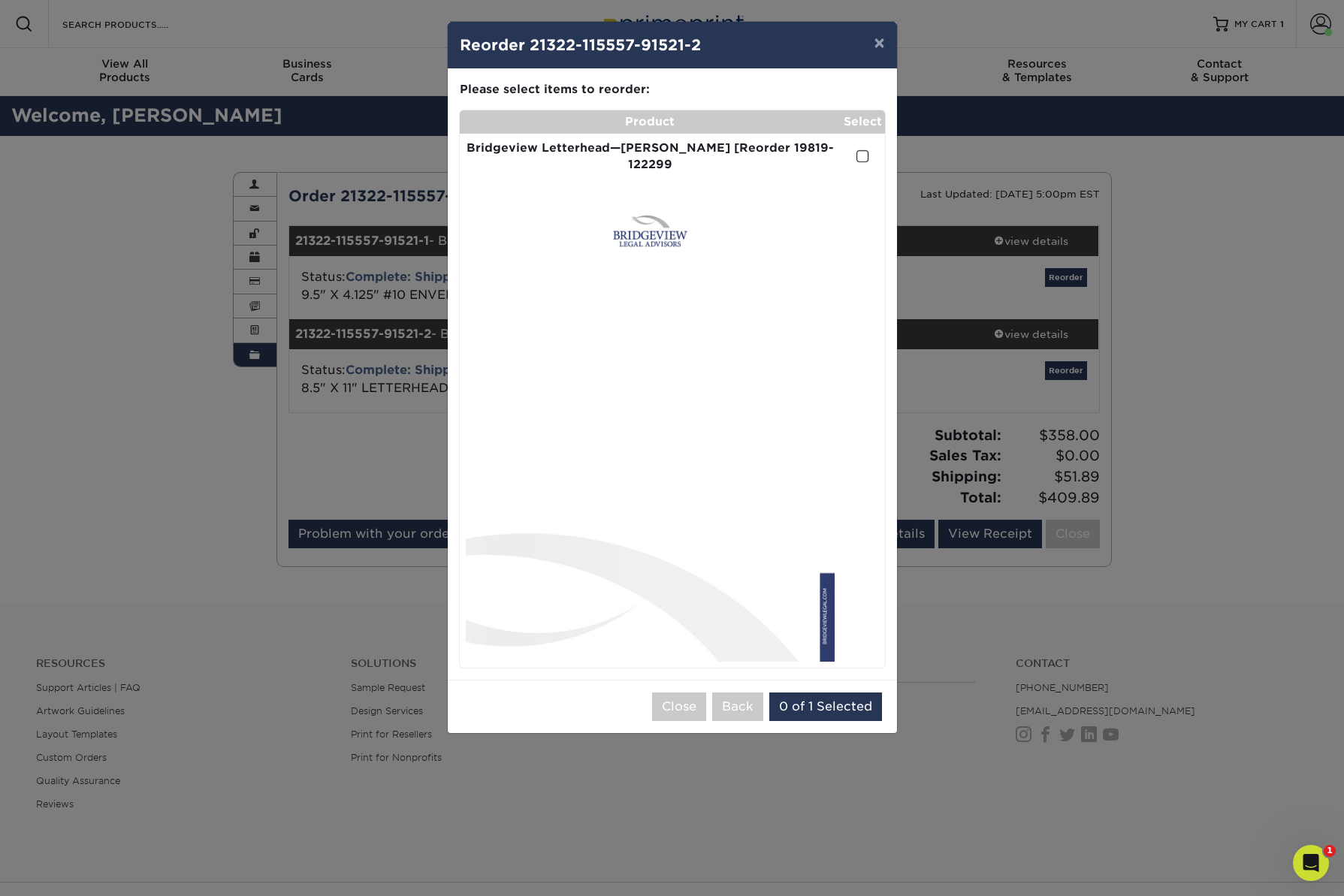
click at [861, 150] on span at bounding box center [863, 157] width 12 height 14
click at [0, 0] on input "checkbox" at bounding box center [0, 0] width 0 height 0
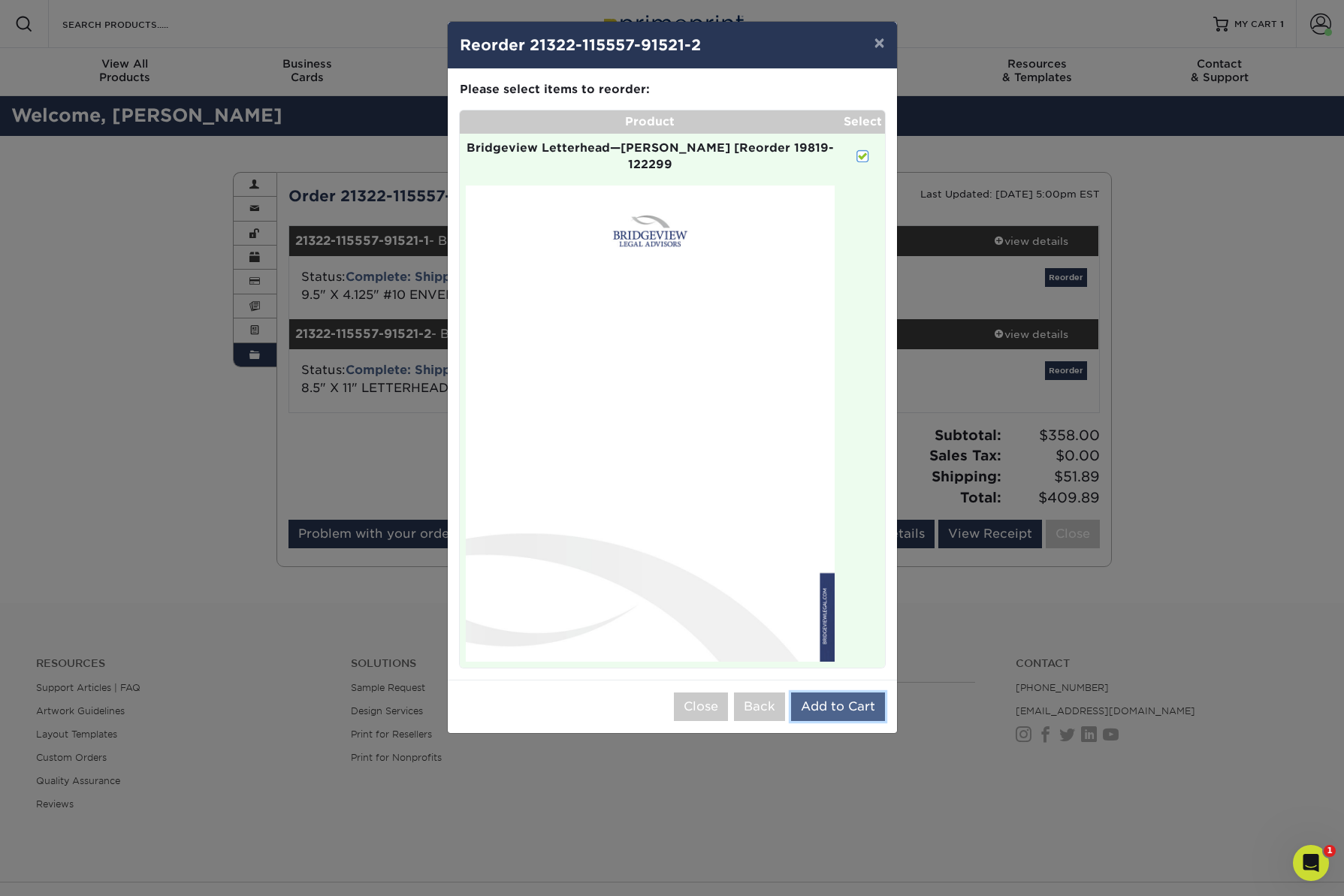
click at [828, 692] on button "Add to Cart" at bounding box center [837, 707] width 94 height 28
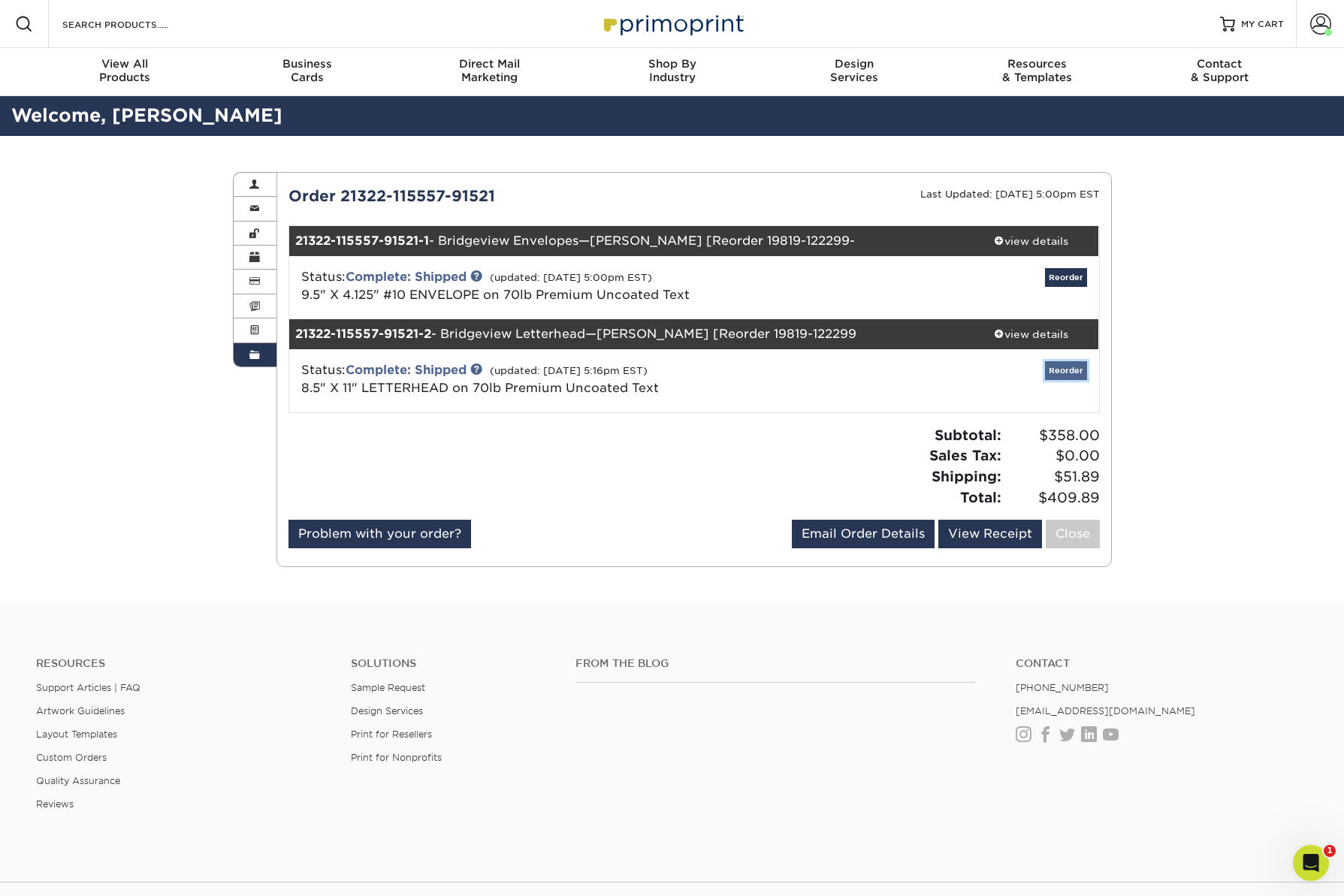
click at [1068, 368] on link "Reorder" at bounding box center [1066, 370] width 42 height 19
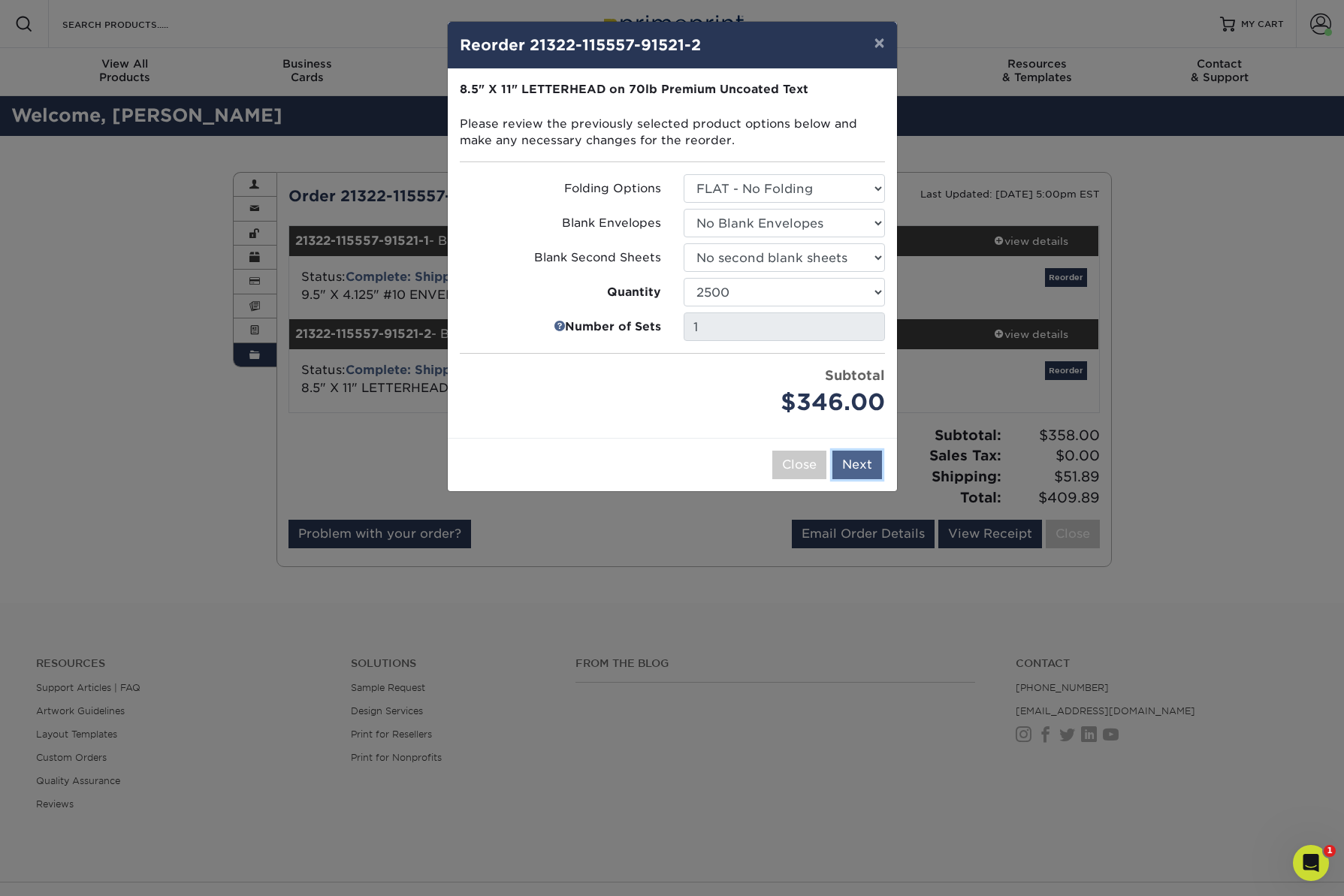
click at [865, 469] on button "Next" at bounding box center [857, 464] width 49 height 28
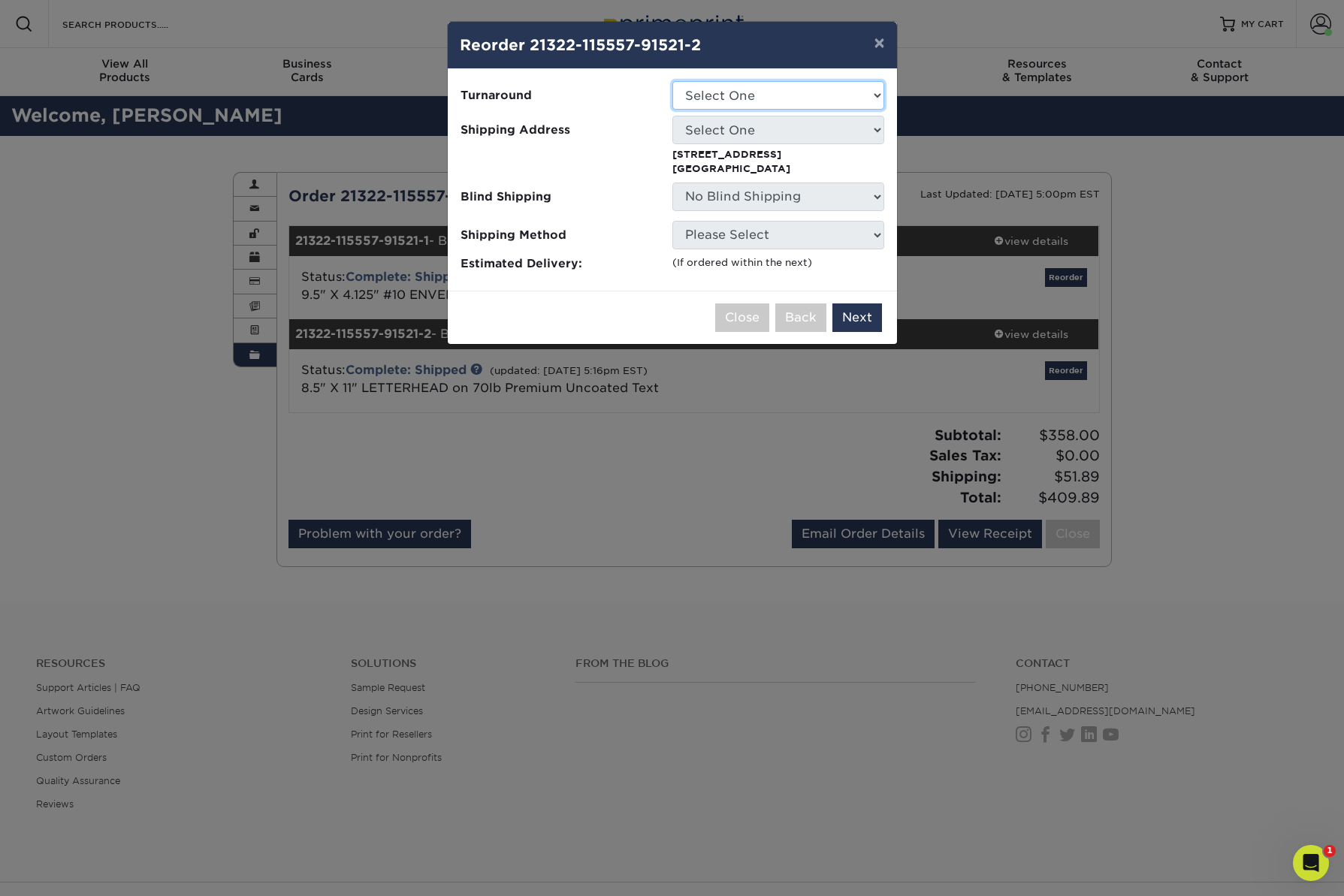
select select "6c8a5d1f-3a87-455a-a978-a00cd2e06dde"
click option "2-4 Business Days" at bounding box center [0, 0] width 0 height 0
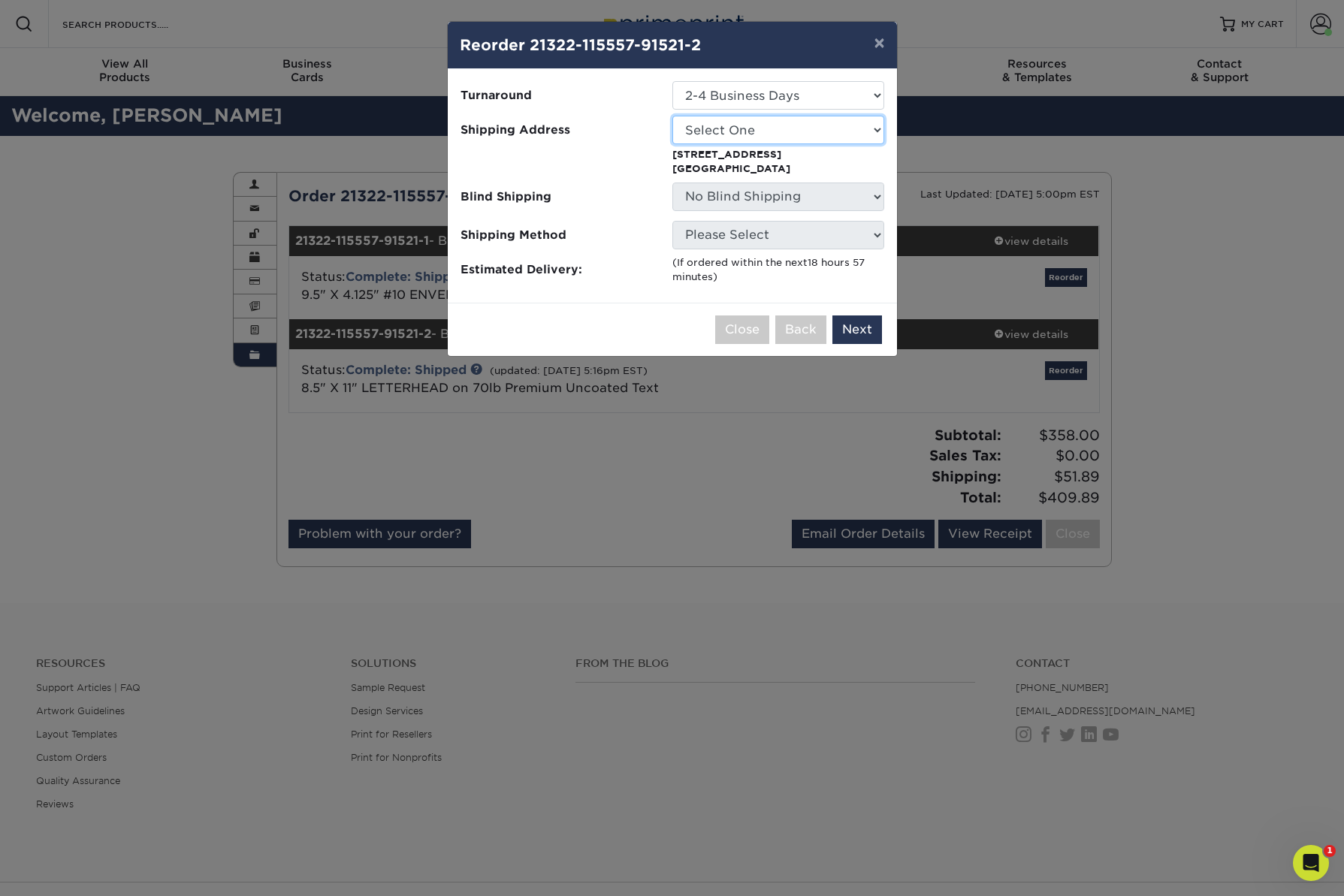
select select "164157"
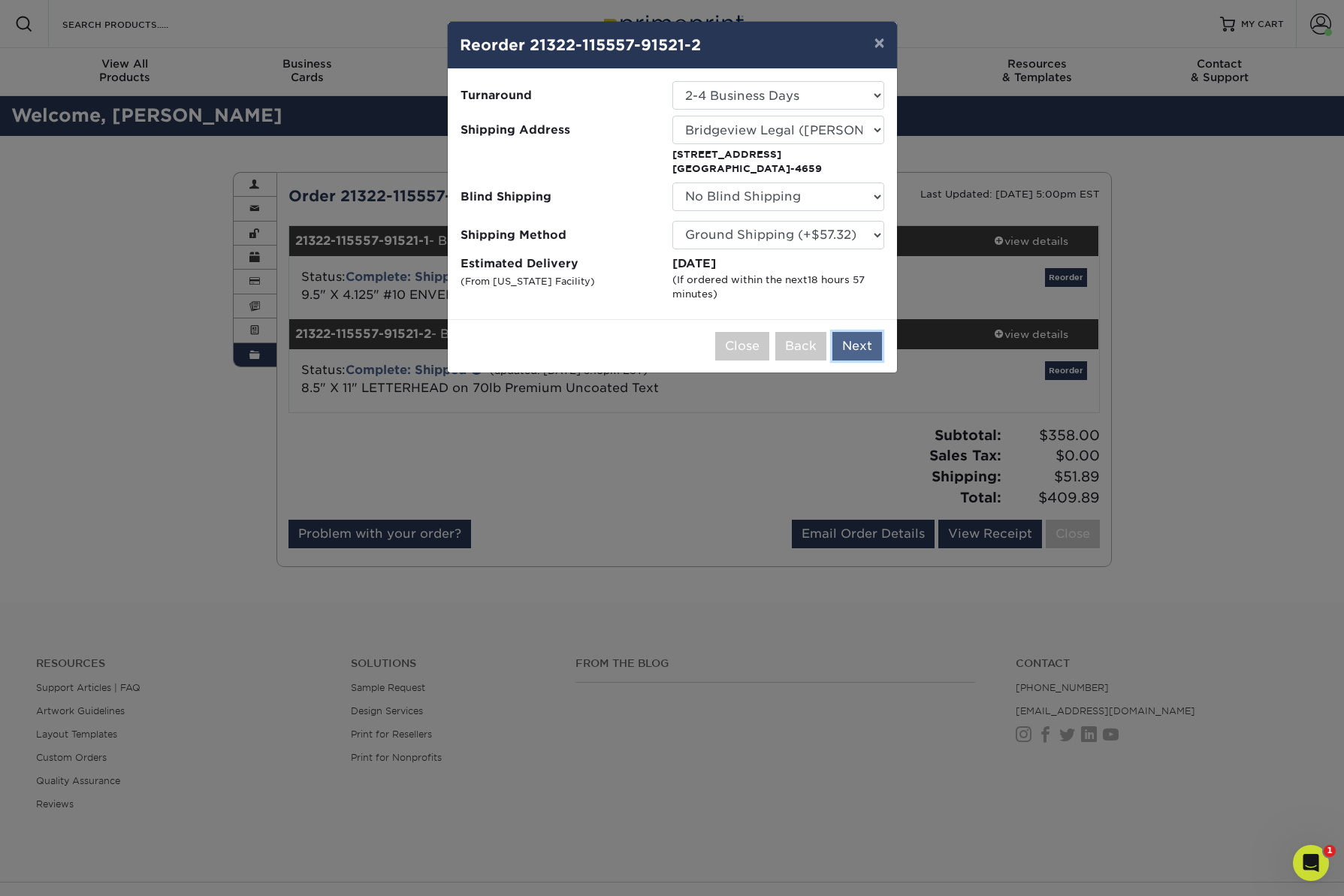
click at [856, 346] on button "Next" at bounding box center [857, 346] width 49 height 28
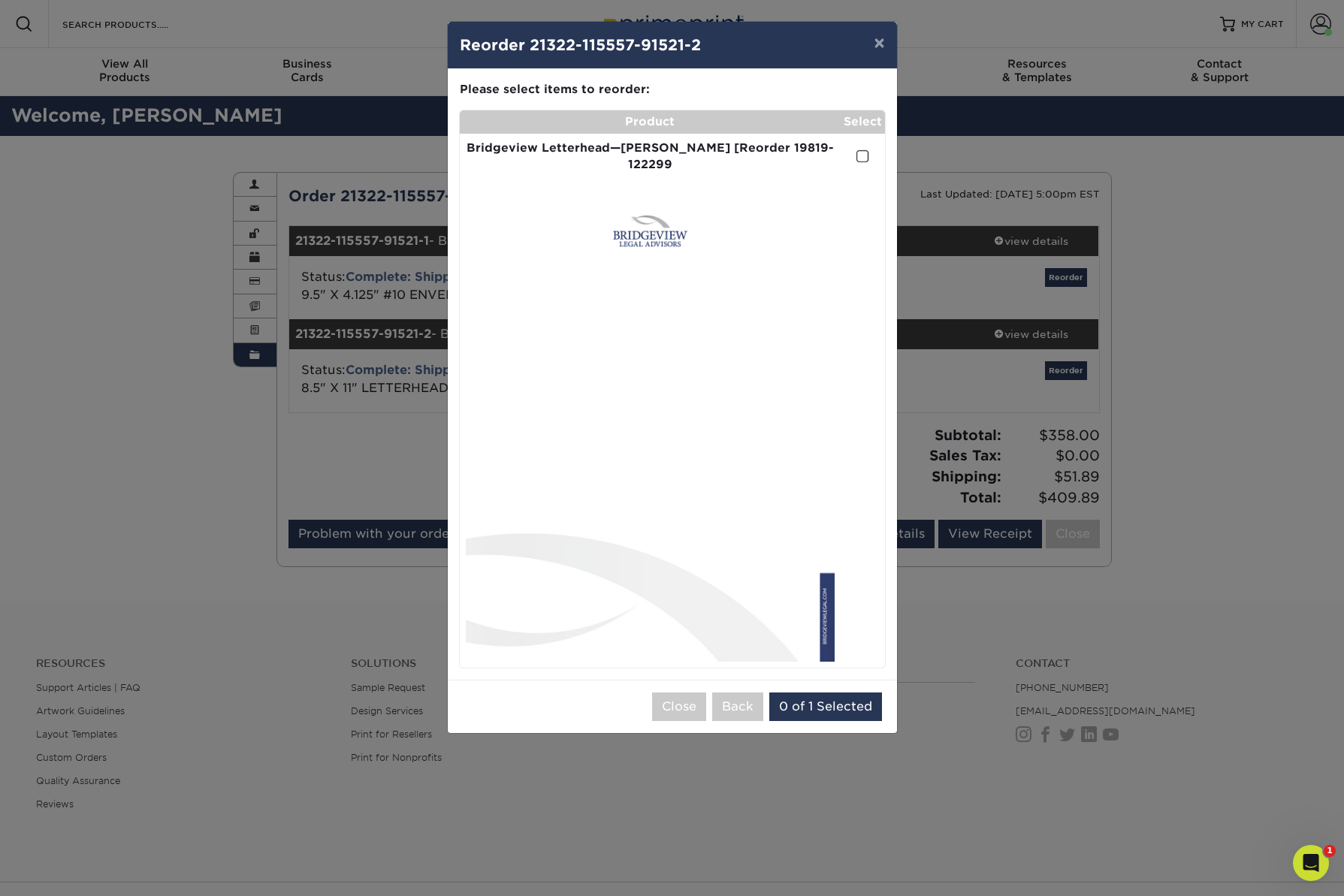
drag, startPoint x: 864, startPoint y: 149, endPoint x: 933, endPoint y: 186, distance: 78.3
click at [864, 150] on span at bounding box center [863, 157] width 12 height 14
click at [0, 0] on input "checkbox" at bounding box center [0, 0] width 0 height 0
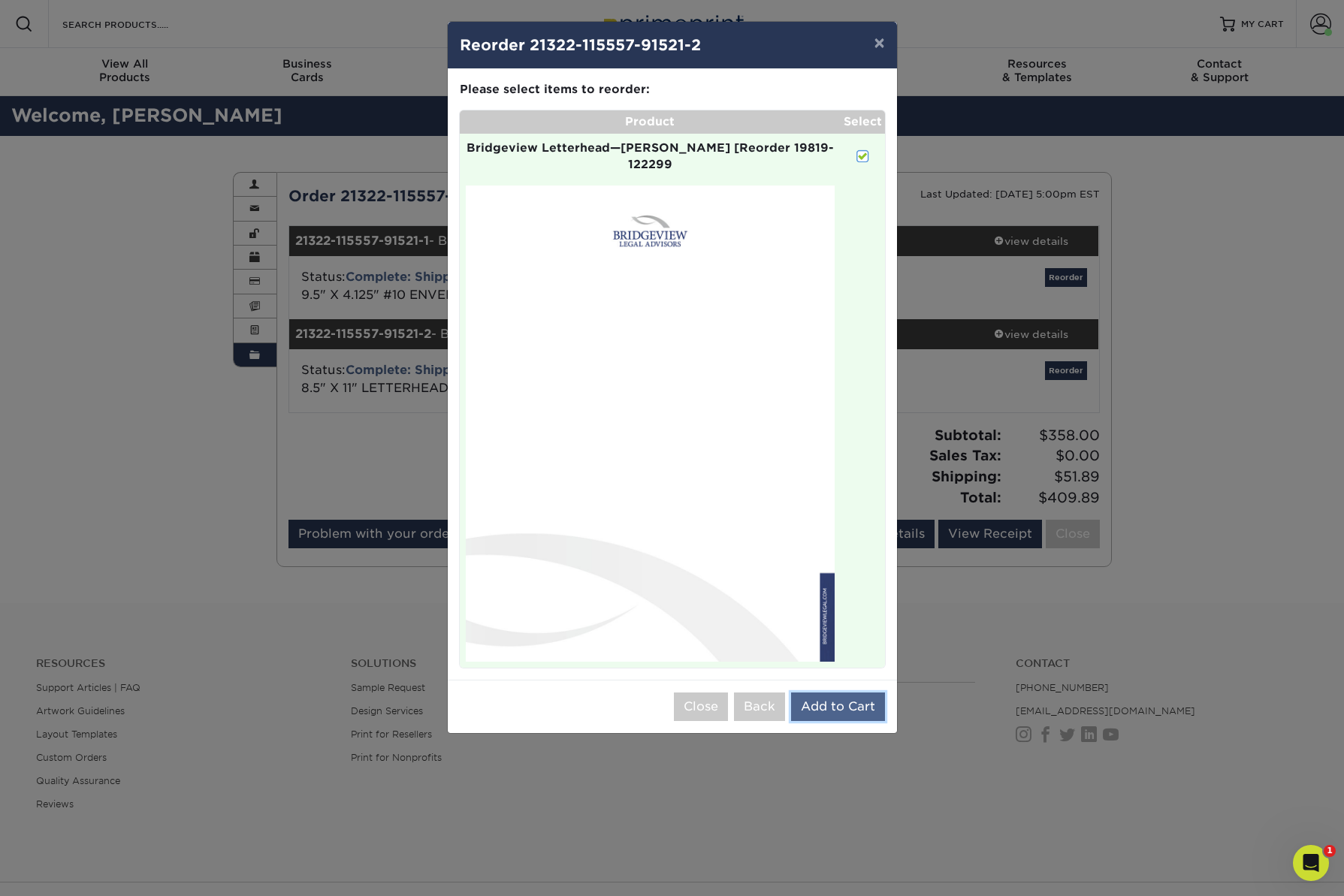
click at [841, 692] on button "Add to Cart" at bounding box center [837, 707] width 94 height 28
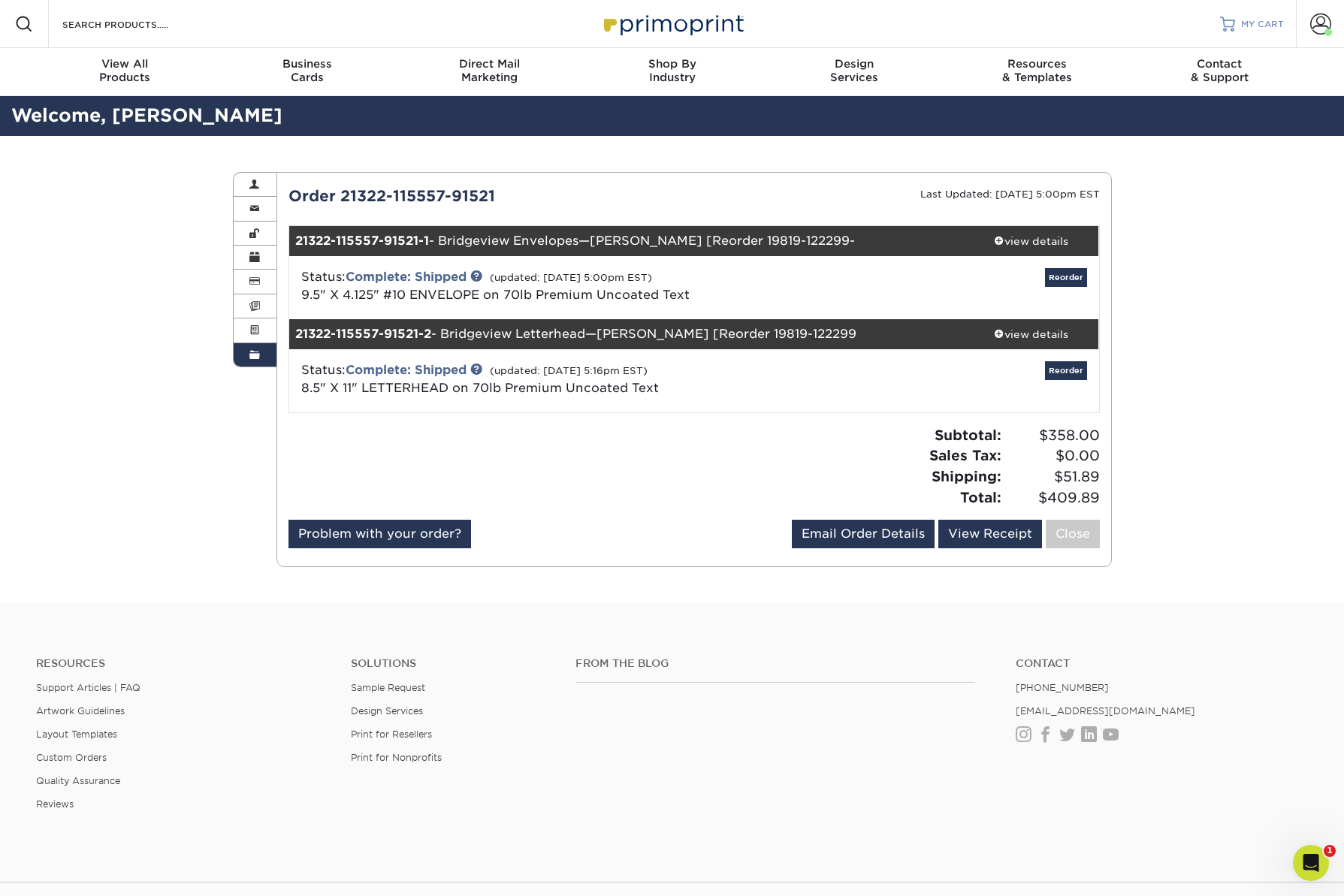
click at [1259, 23] on span "MY CART" at bounding box center [1262, 24] width 43 height 12
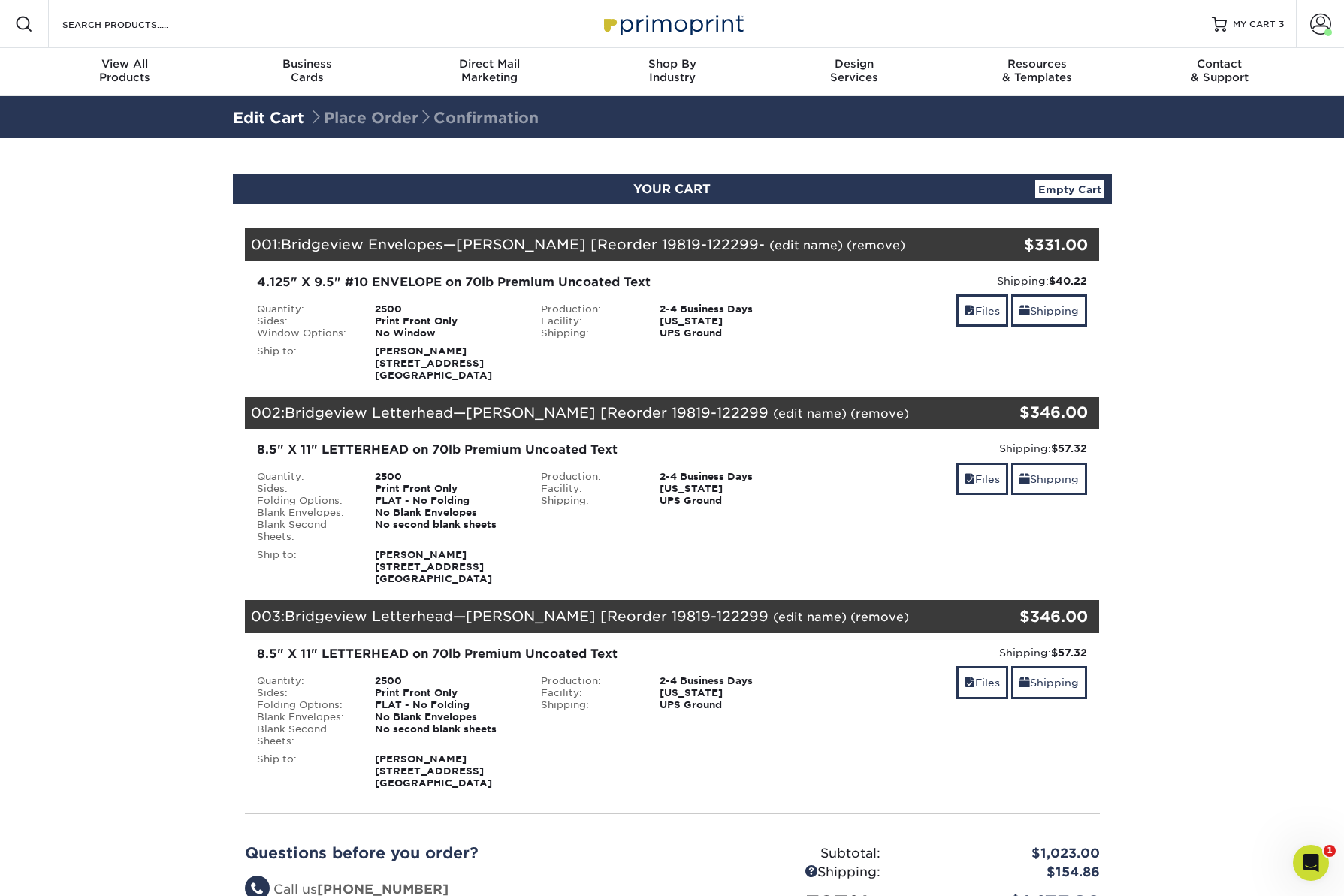
click at [850, 617] on link "(remove)" at bounding box center [880, 617] width 58 height 14
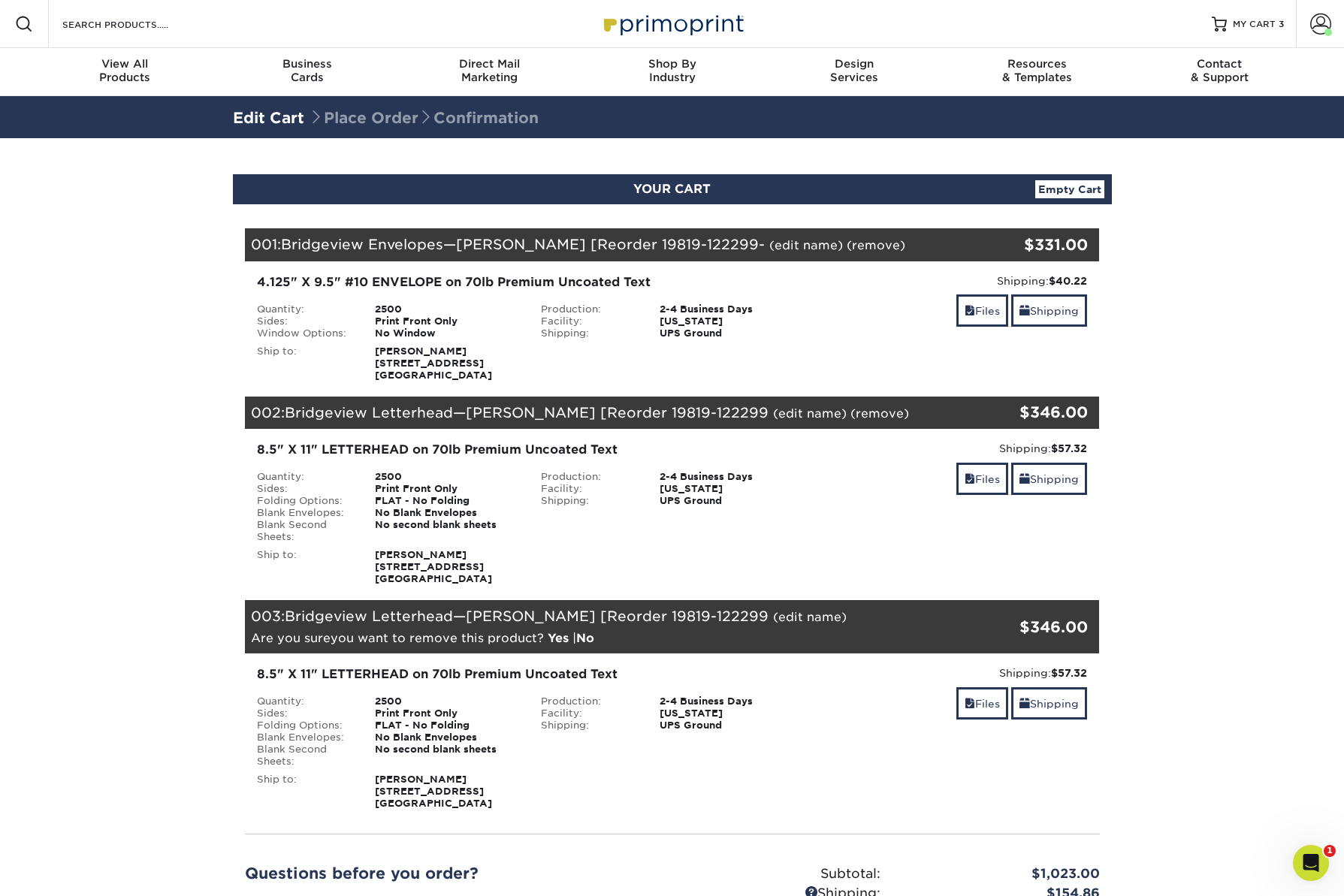
click at [559, 642] on link "Yes" at bounding box center [558, 638] width 21 height 14
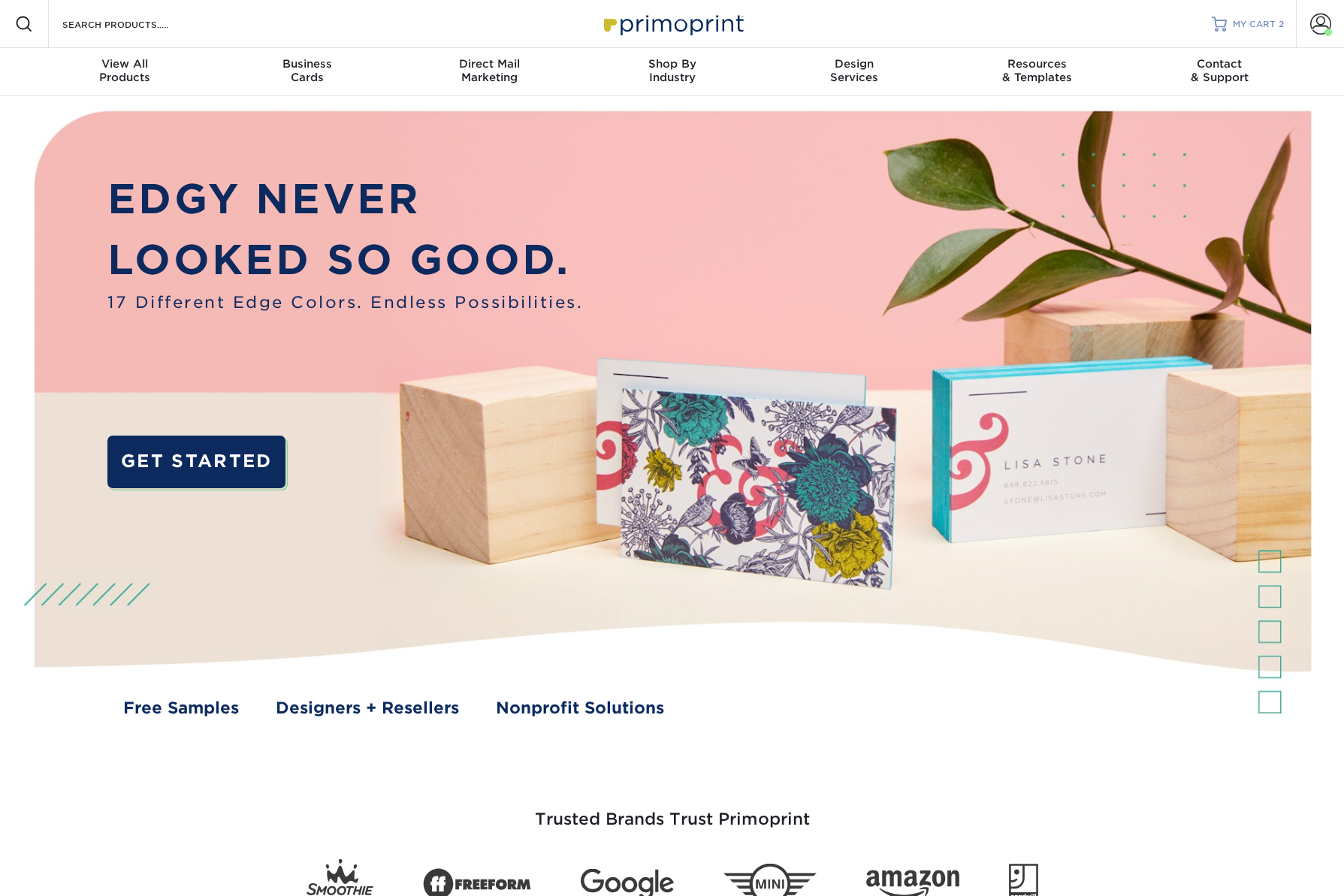
click at [1262, 19] on span "MY CART" at bounding box center [1254, 24] width 43 height 12
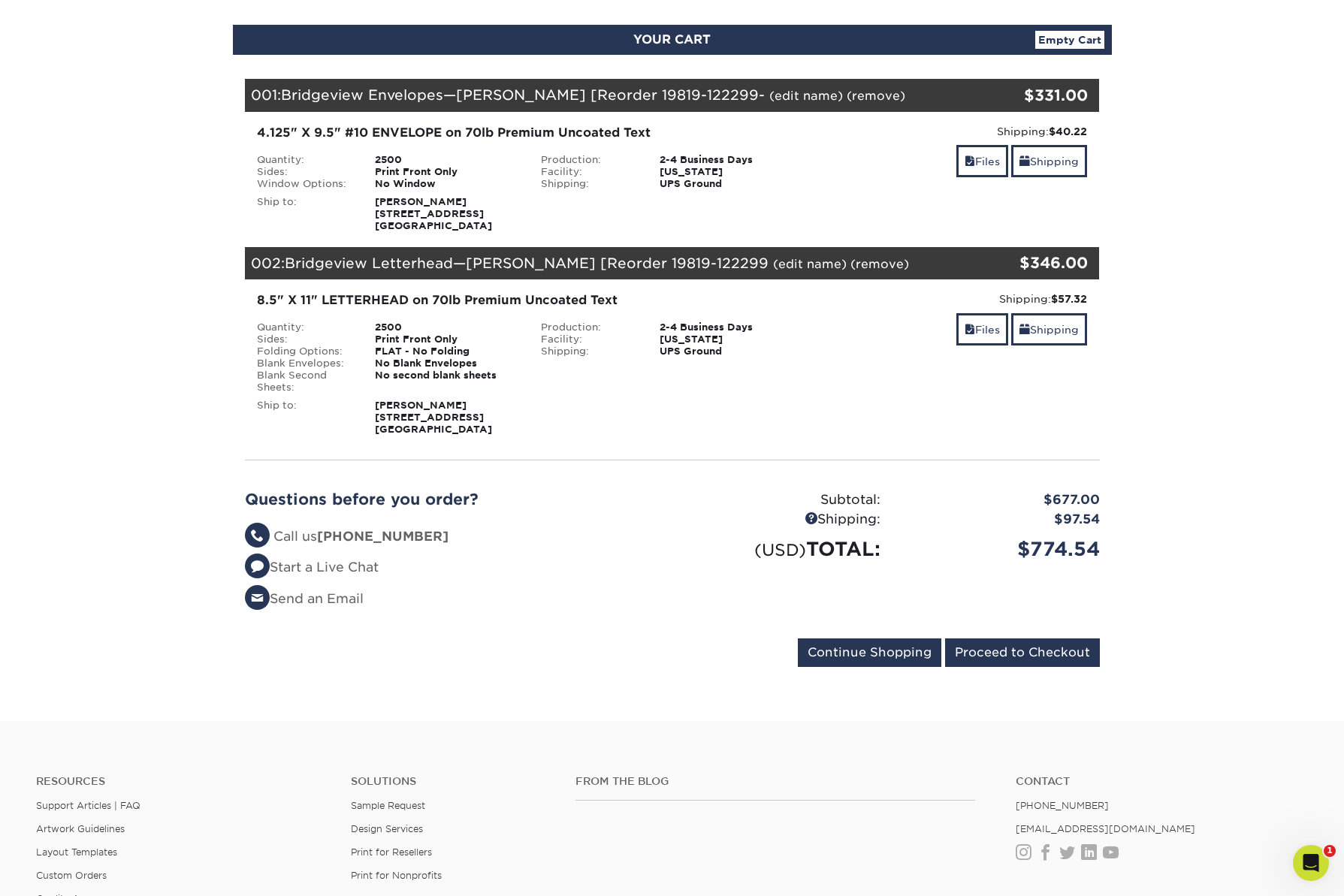
scroll to position [152, 0]
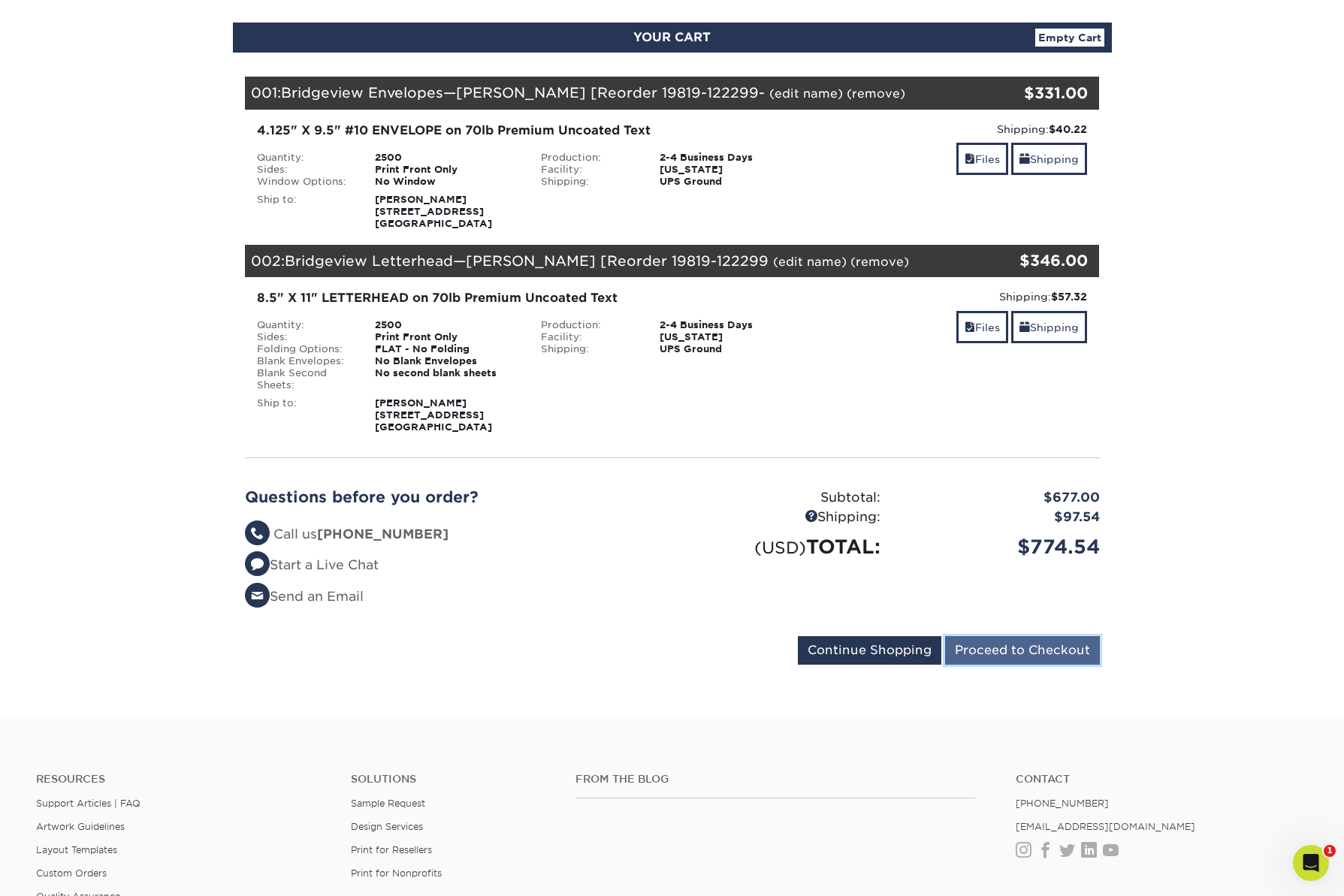
click at [1060, 649] on input "Proceed to Checkout" at bounding box center [1022, 650] width 155 height 28
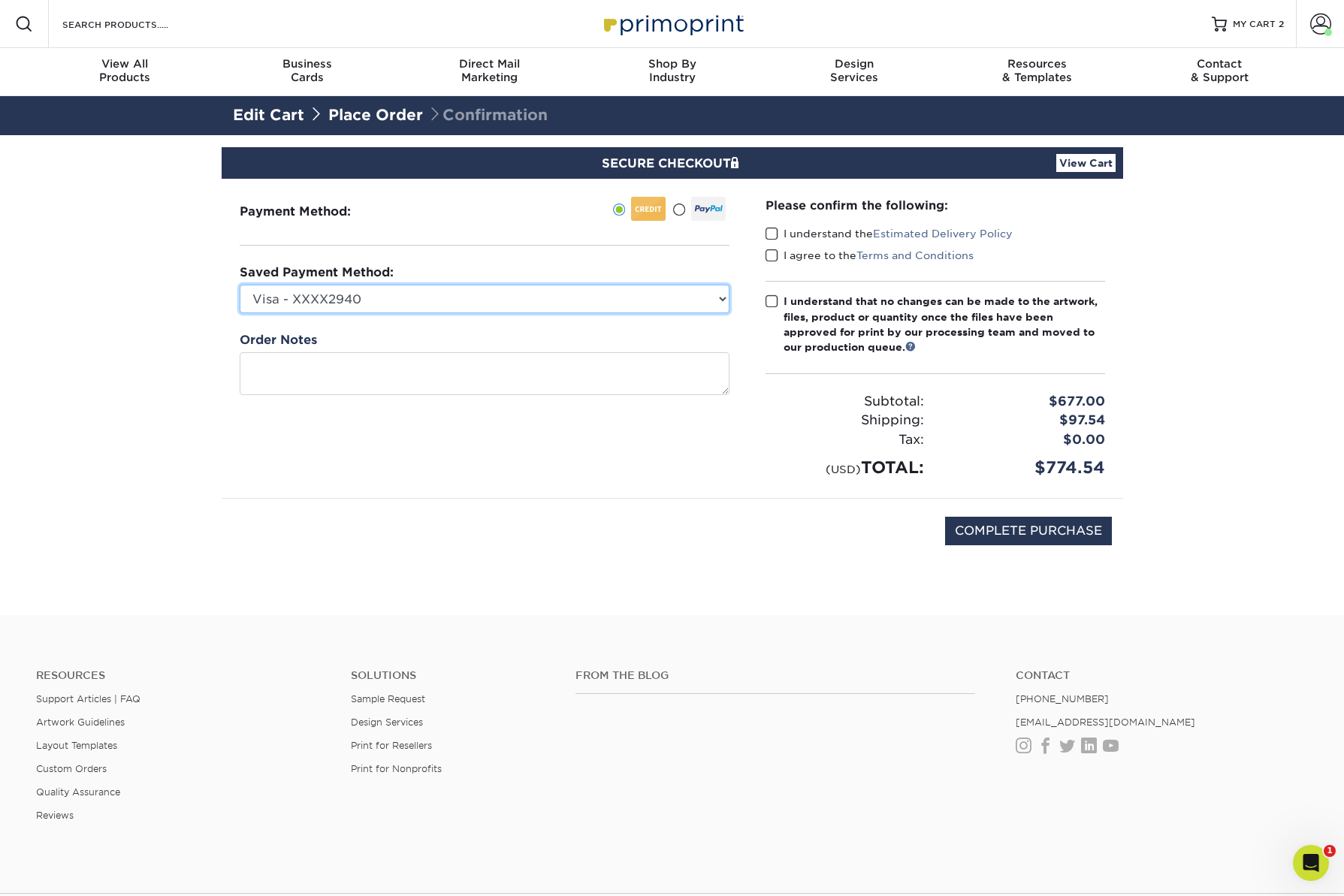
click option "Visa - XXXX2940" at bounding box center [0, 0] width 0 height 0
click at [773, 236] on span at bounding box center [772, 233] width 12 height 14
click at [0, 0] on input "I understand the Estimated Delivery Policy" at bounding box center [0, 0] width 0 height 0
drag, startPoint x: 772, startPoint y: 254, endPoint x: 779, endPoint y: 265, distance: 13.0
click at [772, 254] on span at bounding box center [772, 255] width 12 height 14
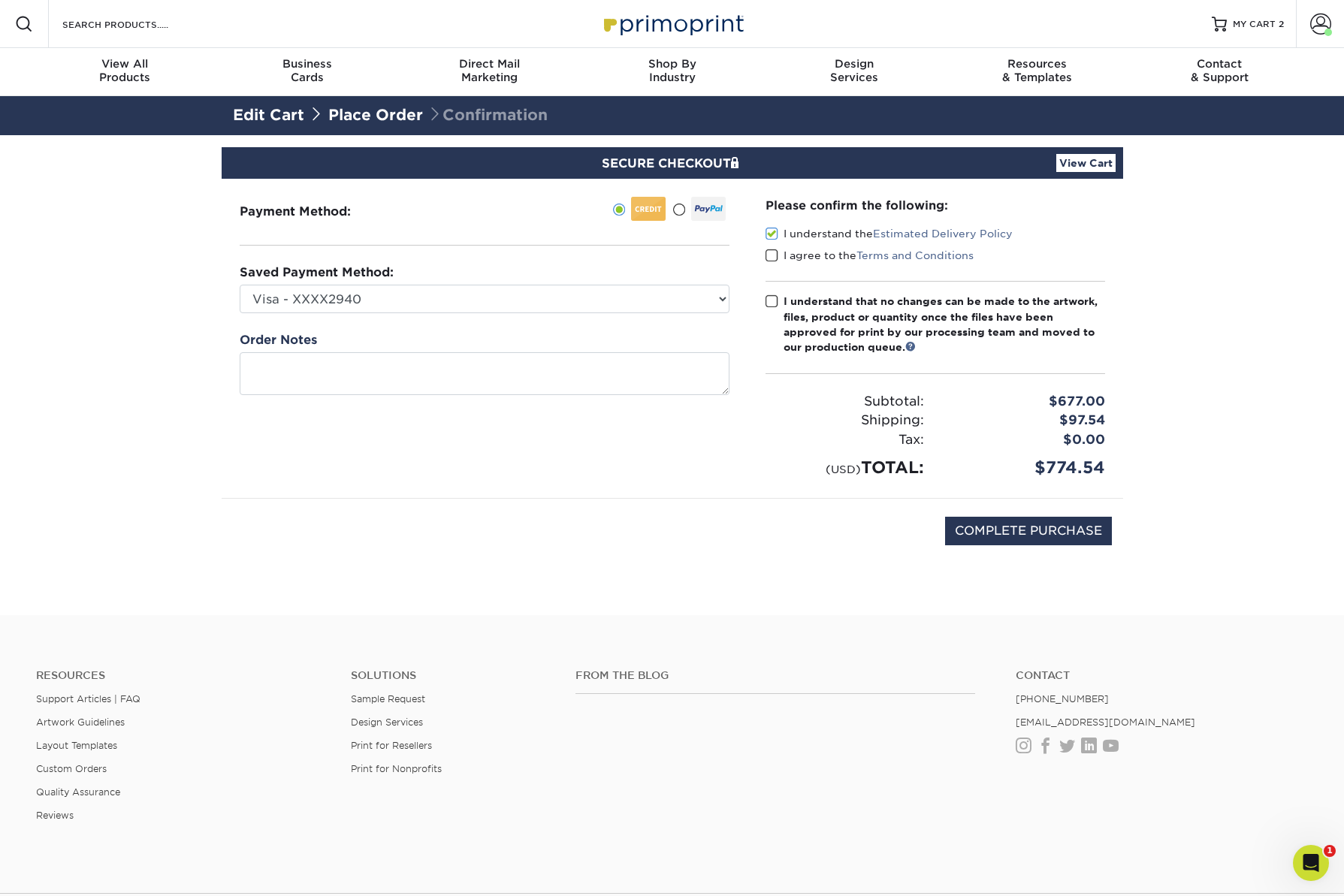
click at [0, 0] on input "I agree to the Terms and Conditions" at bounding box center [0, 0] width 0 height 0
click at [1102, 160] on link "View Cart" at bounding box center [1085, 163] width 59 height 18
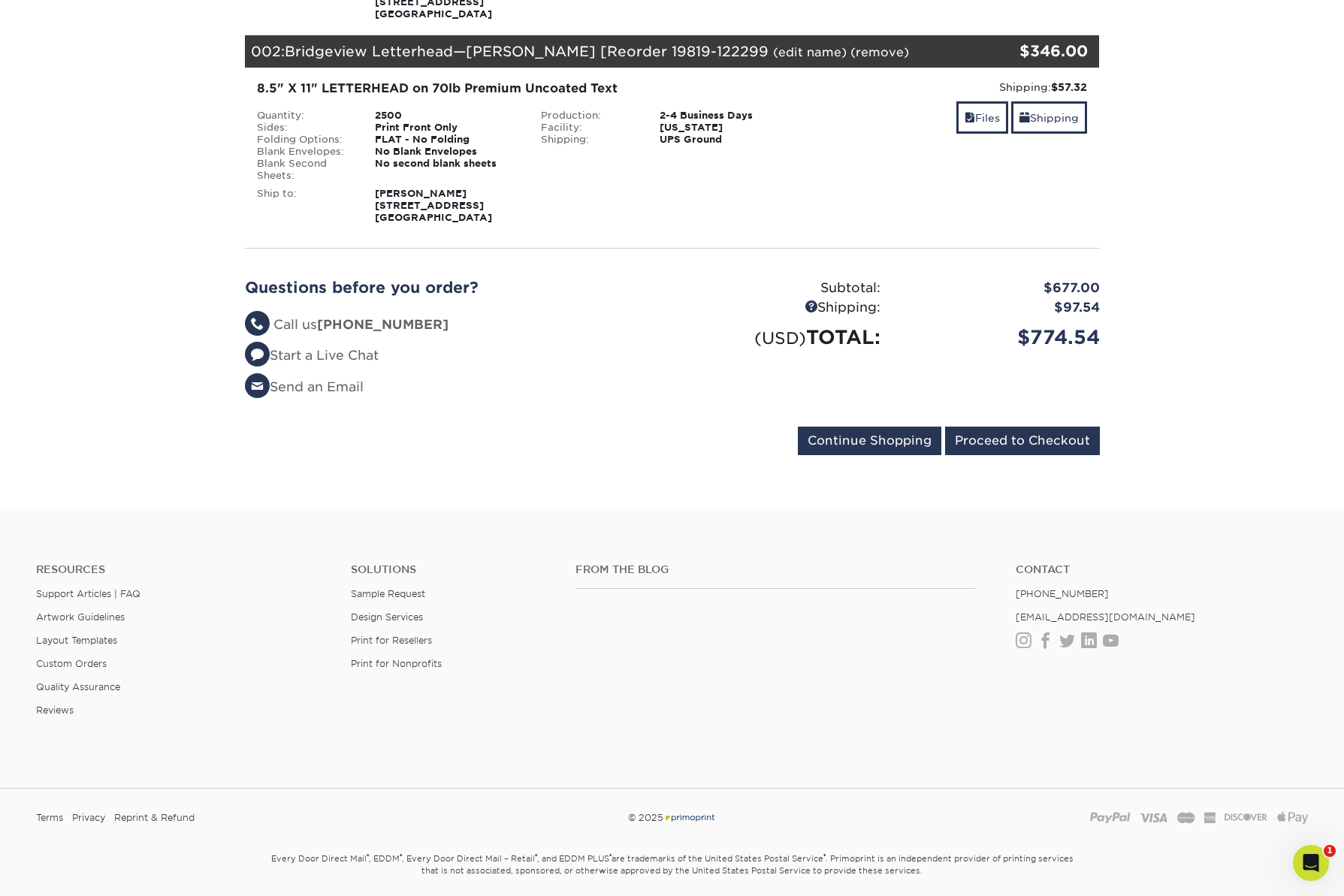
scroll to position [414, 0]
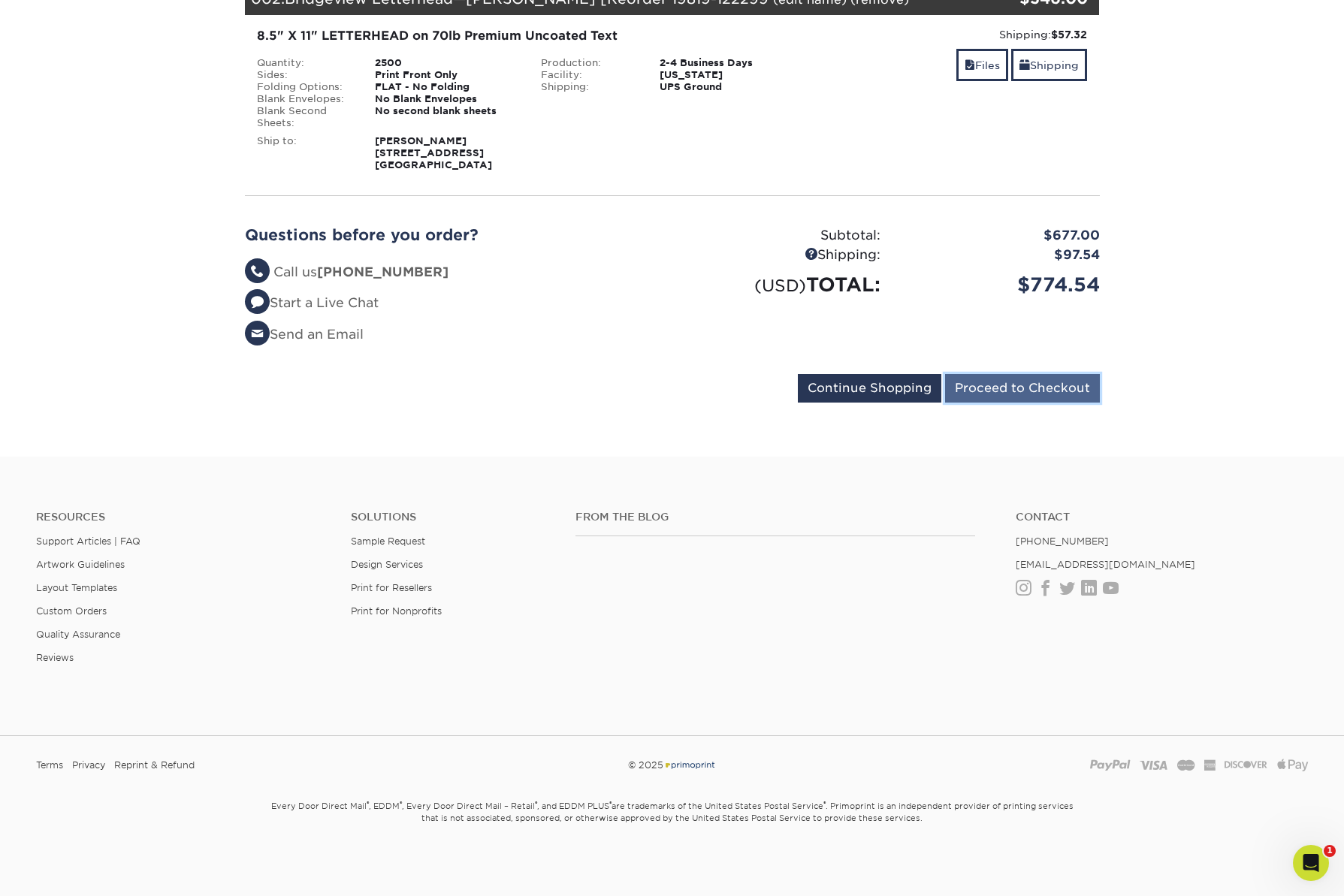
click at [1063, 387] on input "Proceed to Checkout" at bounding box center [1022, 388] width 155 height 28
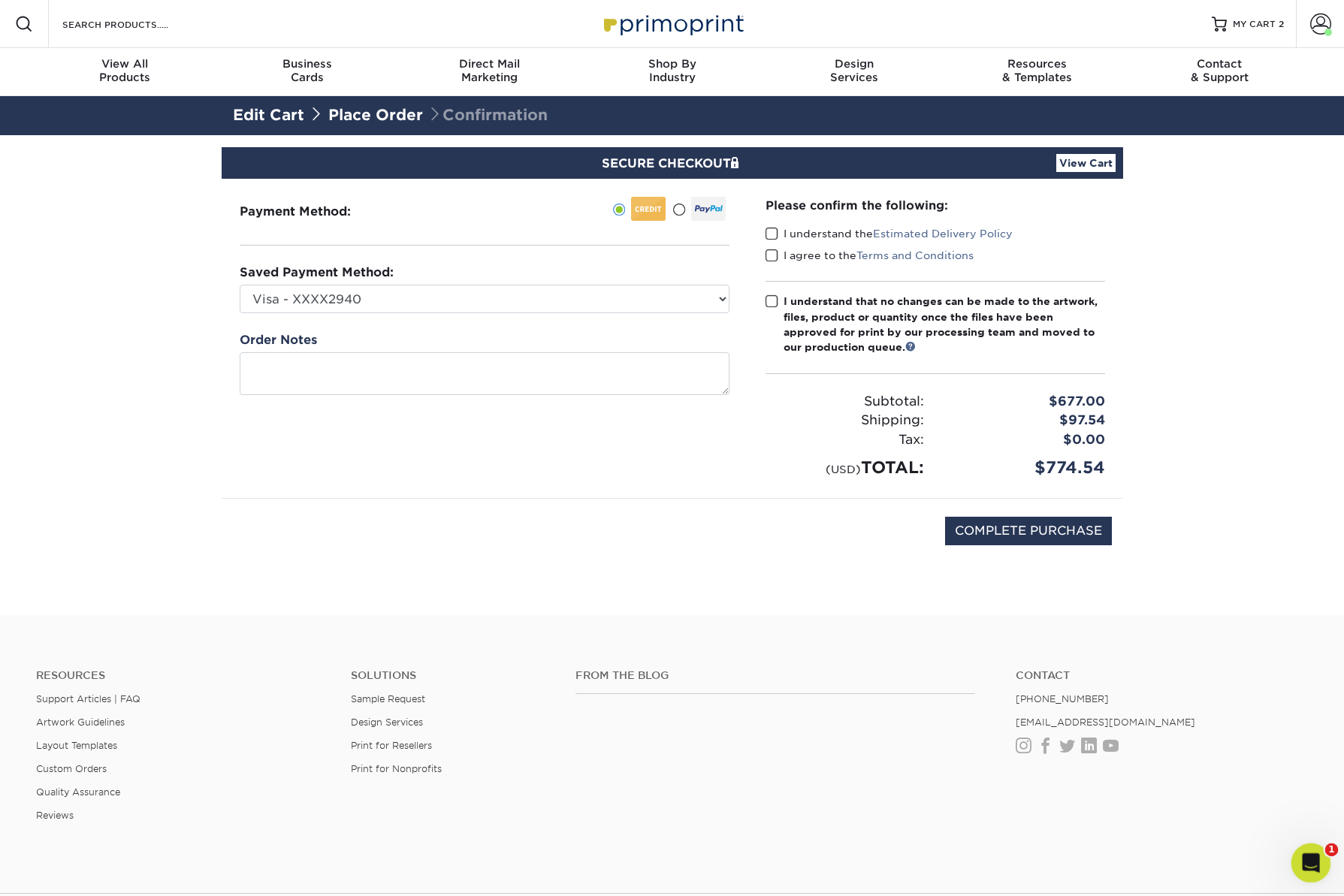
click at [1308, 857] on icon "Open Intercom Messenger" at bounding box center [1309, 861] width 25 height 25
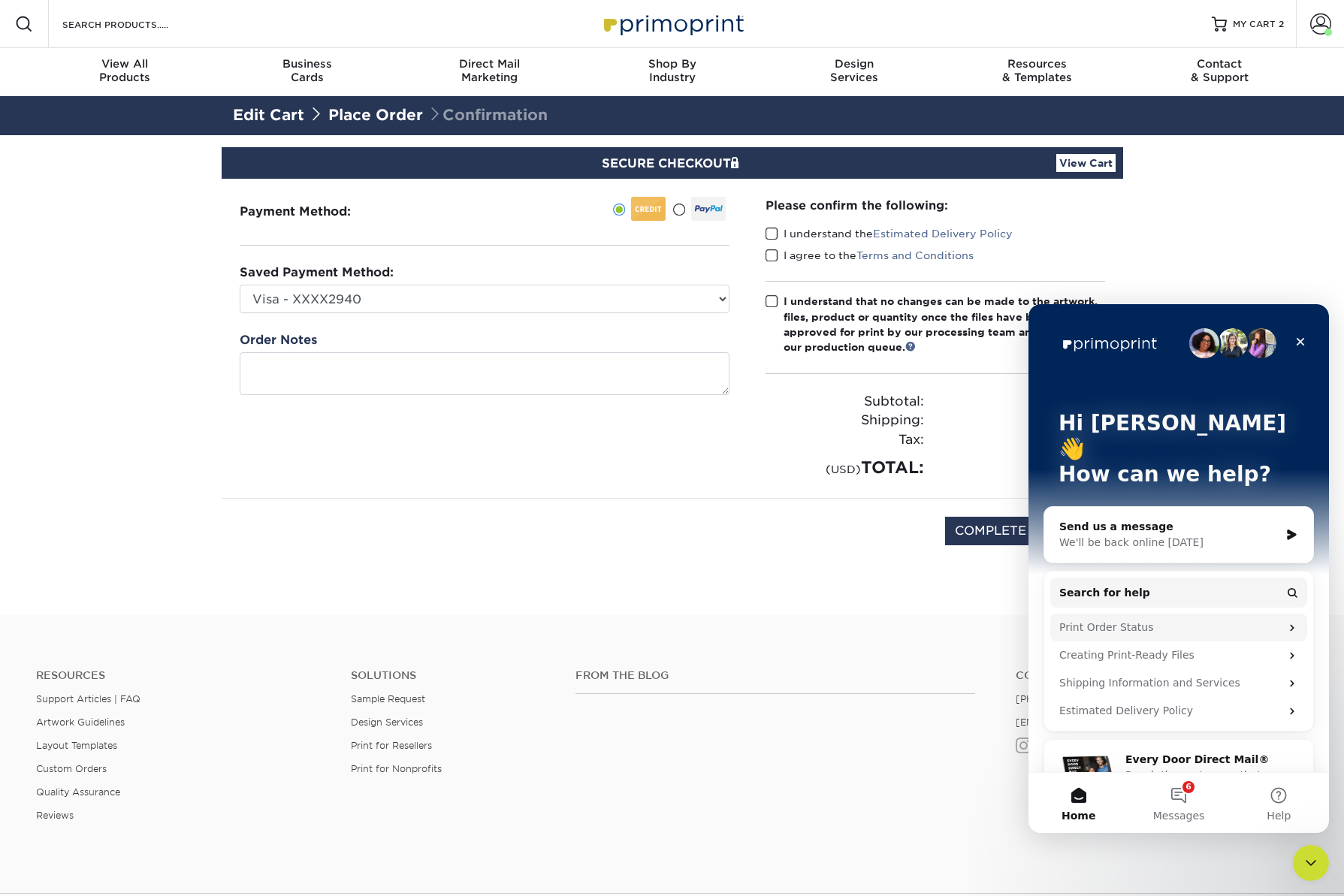
scroll to position [20, 0]
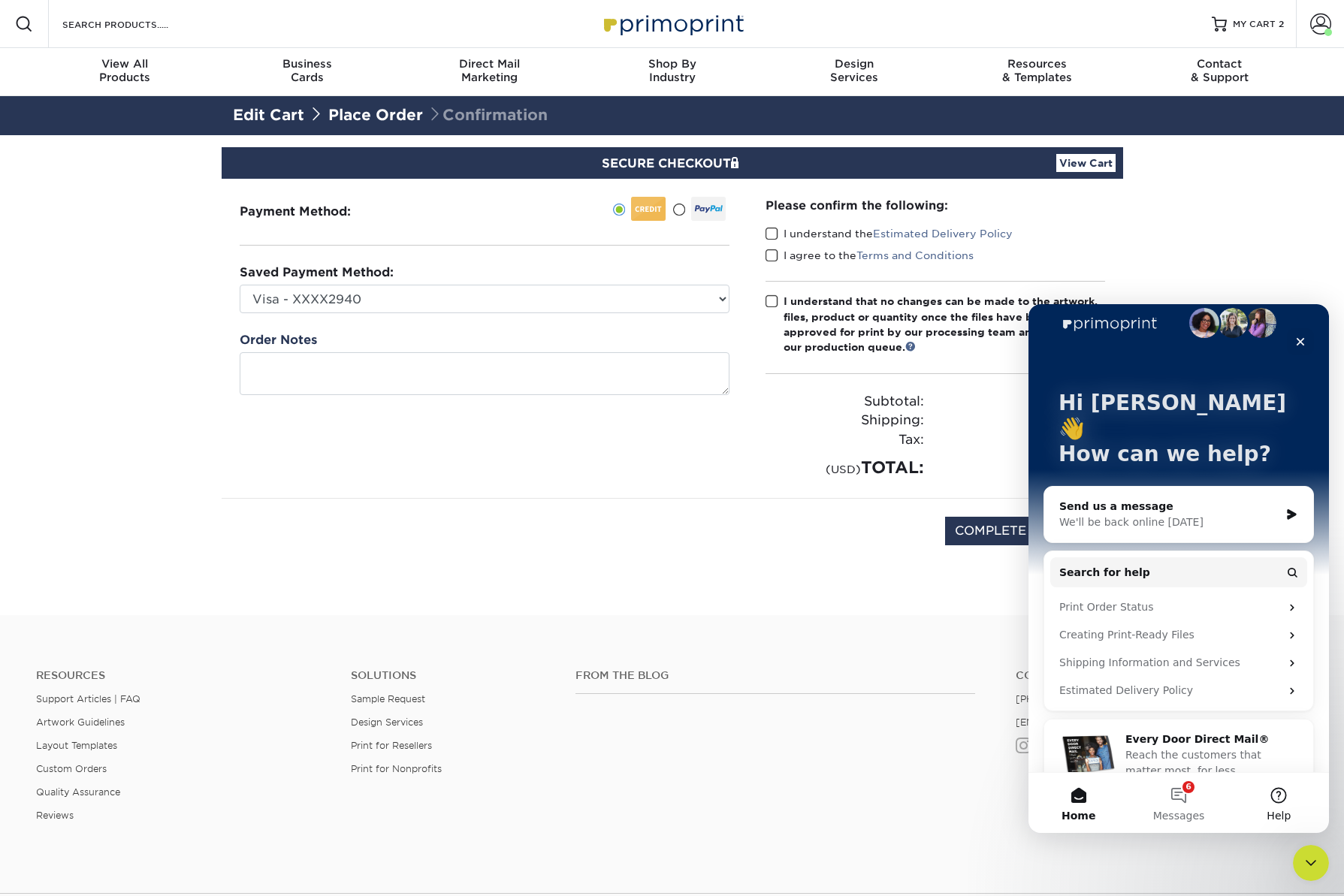
click at [1282, 801] on button "Help" at bounding box center [1278, 803] width 100 height 60
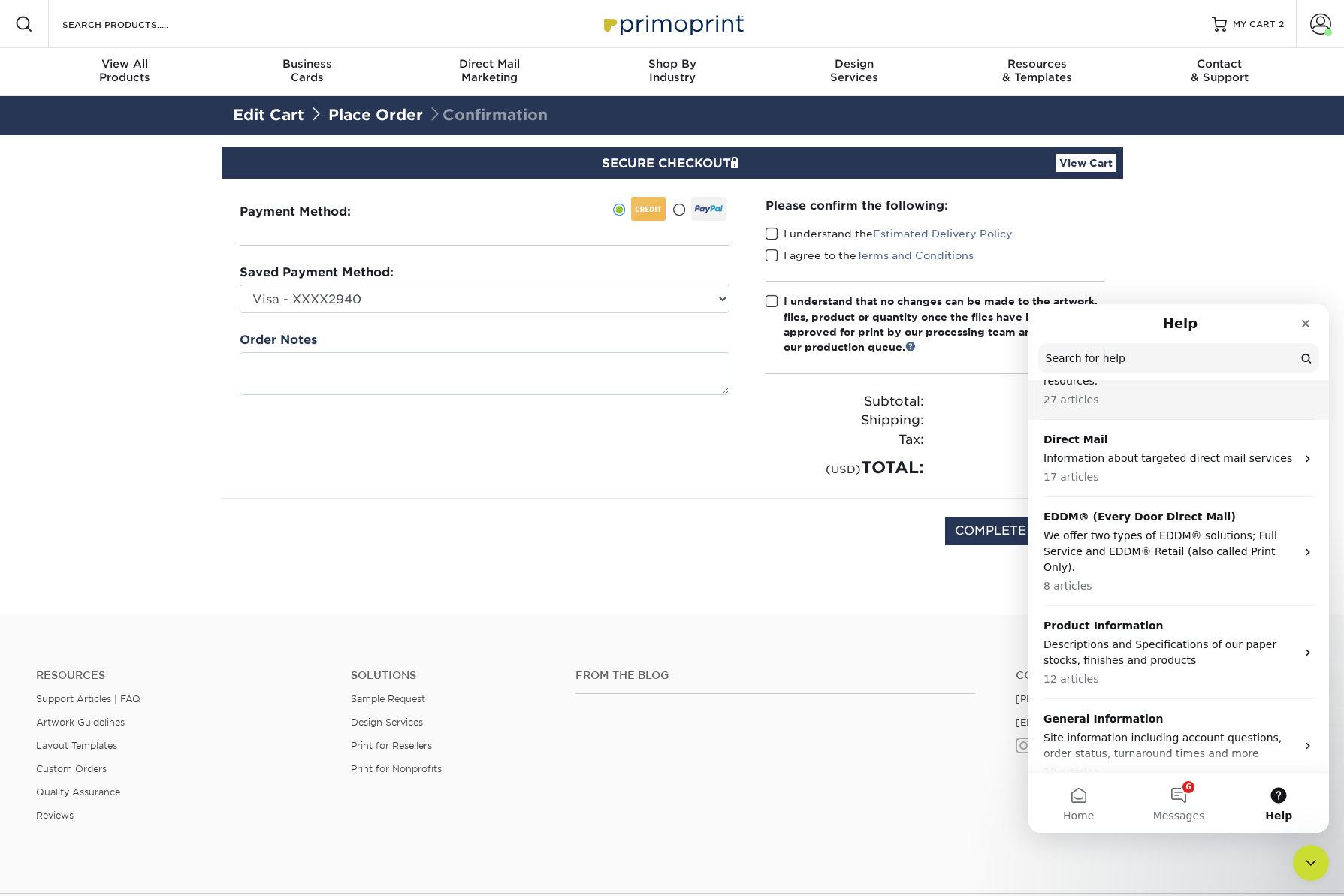
scroll to position [0, 0]
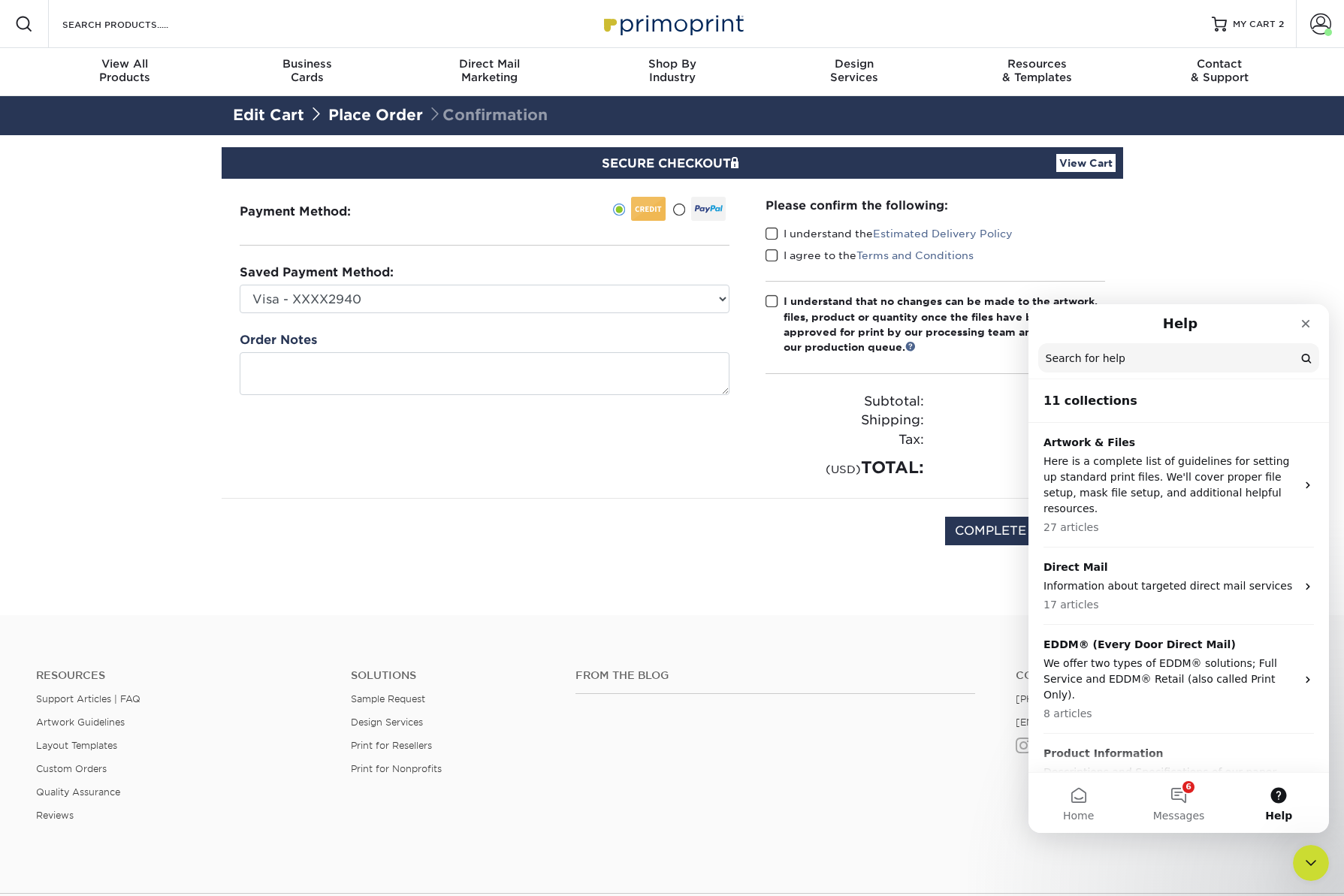
click at [1163, 354] on input "Search for help" at bounding box center [1178, 358] width 281 height 29
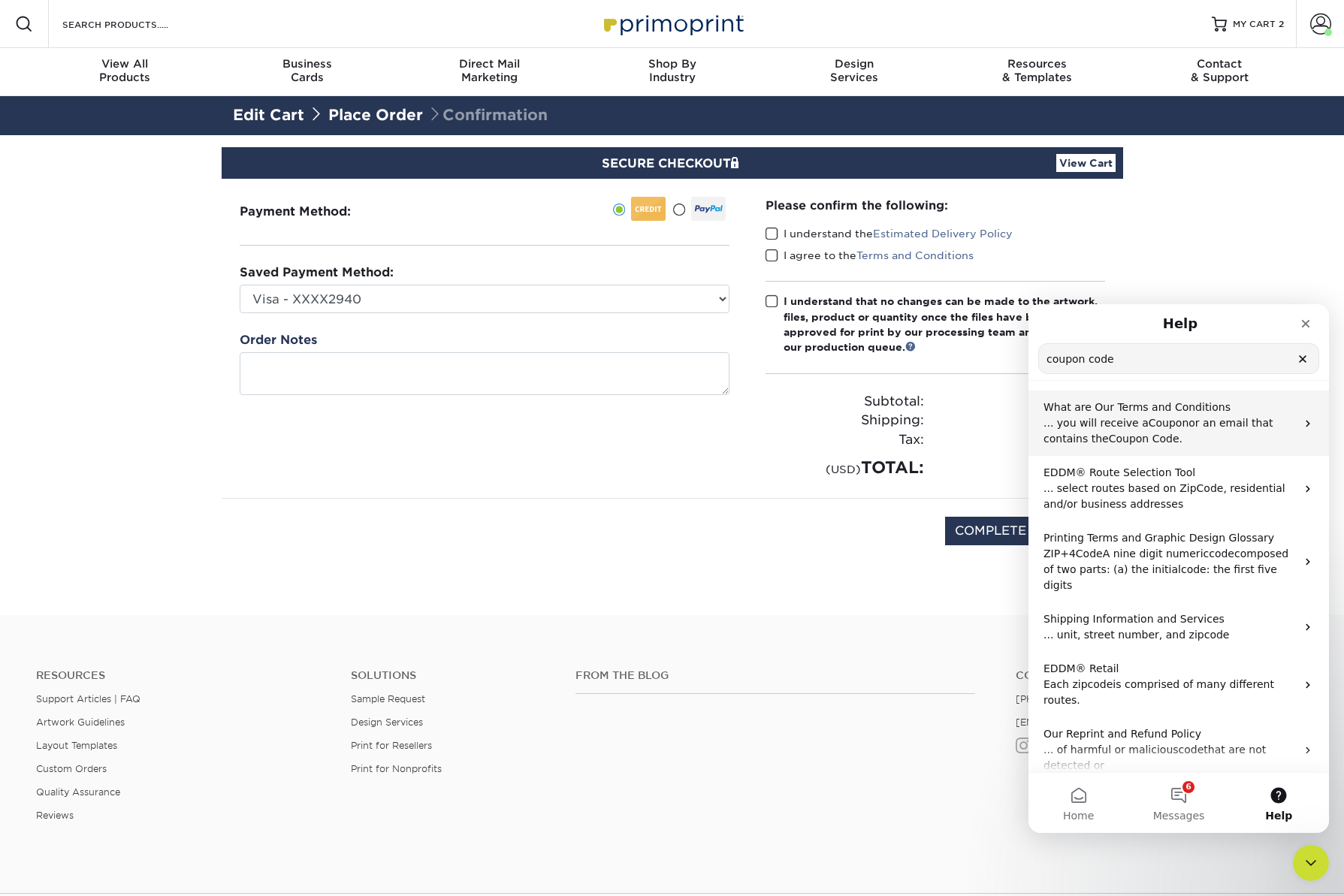
type input "coupon code"
click at [1157, 413] on span "What are Our Terms and Conditions" at bounding box center [1137, 407] width 187 height 12
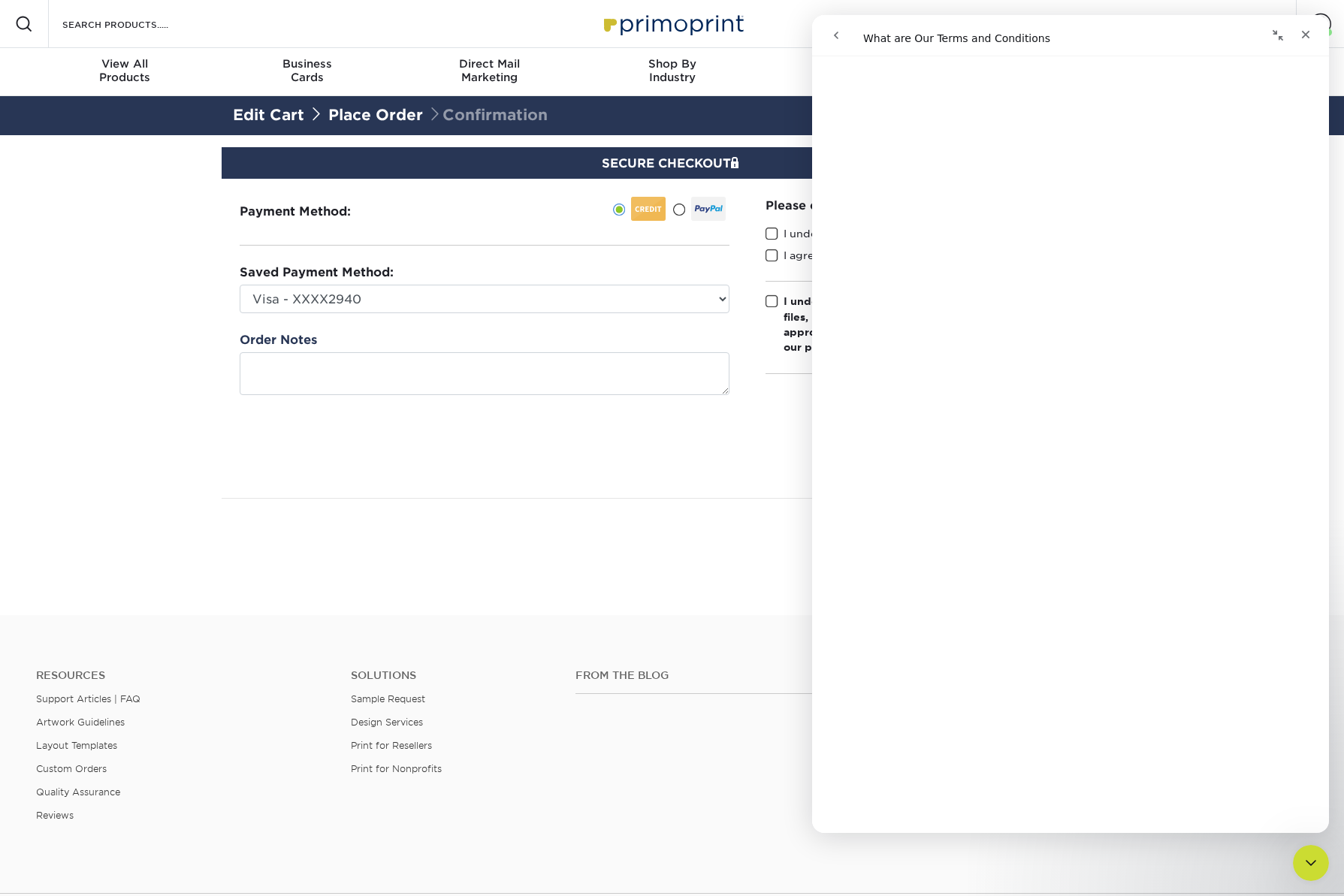
scroll to position [8837, 0]
click at [687, 548] on div "COMPLETE PURCHASE" at bounding box center [672, 538] width 879 height 80
click at [1312, 33] on div "Close" at bounding box center [1305, 34] width 27 height 27
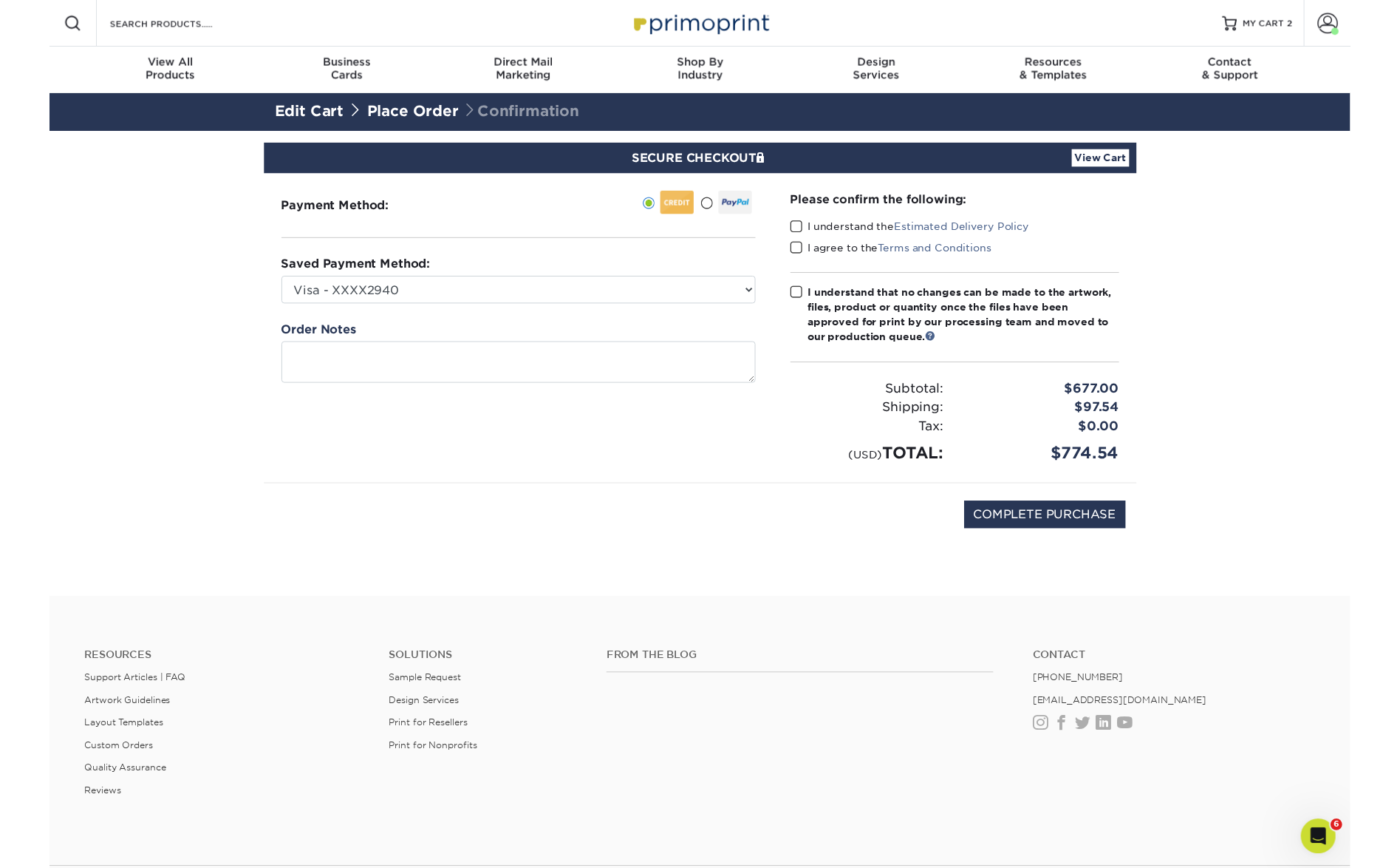
scroll to position [0, 0]
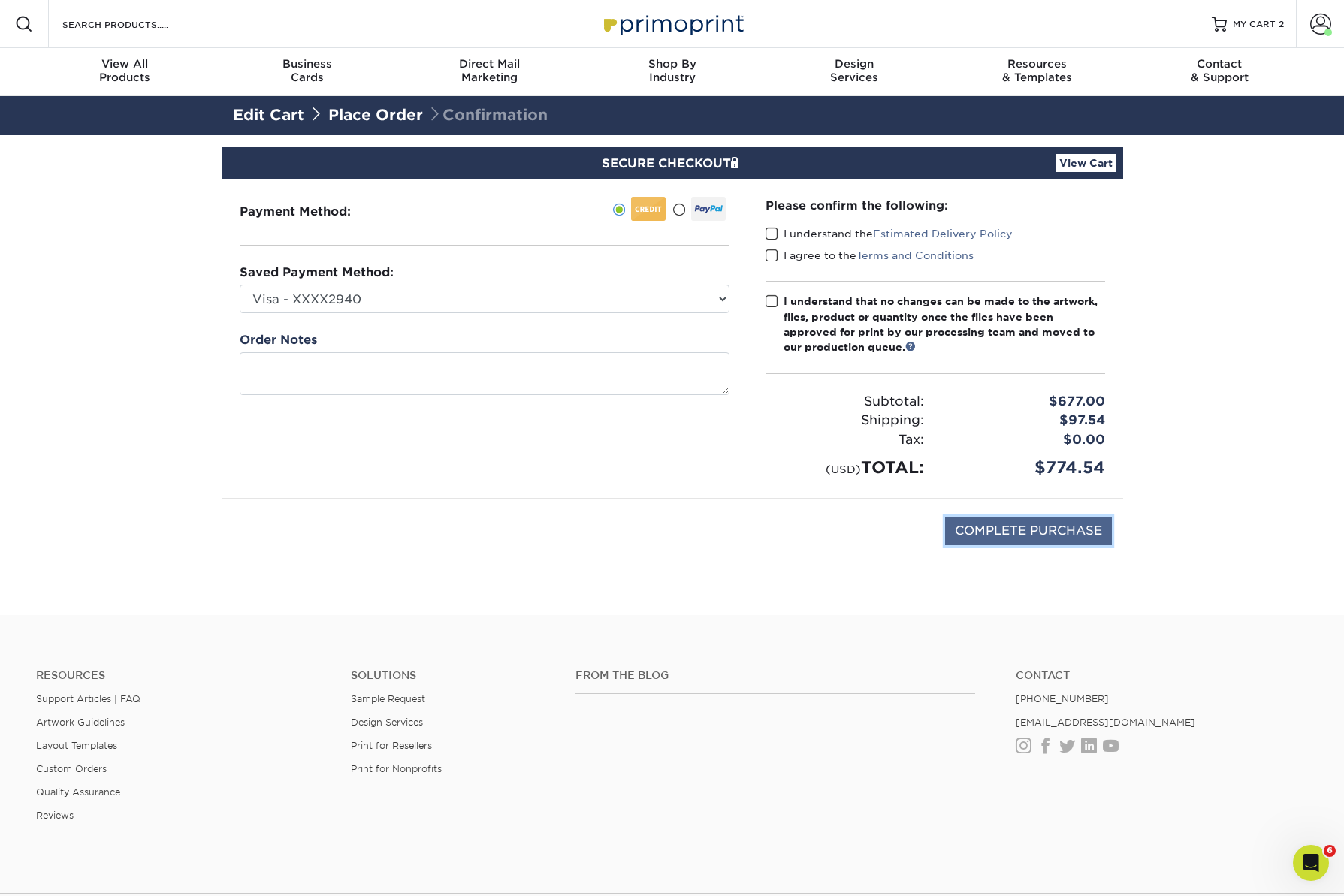
click at [1061, 531] on input "COMPLETE PURCHASE" at bounding box center [1028, 530] width 167 height 28
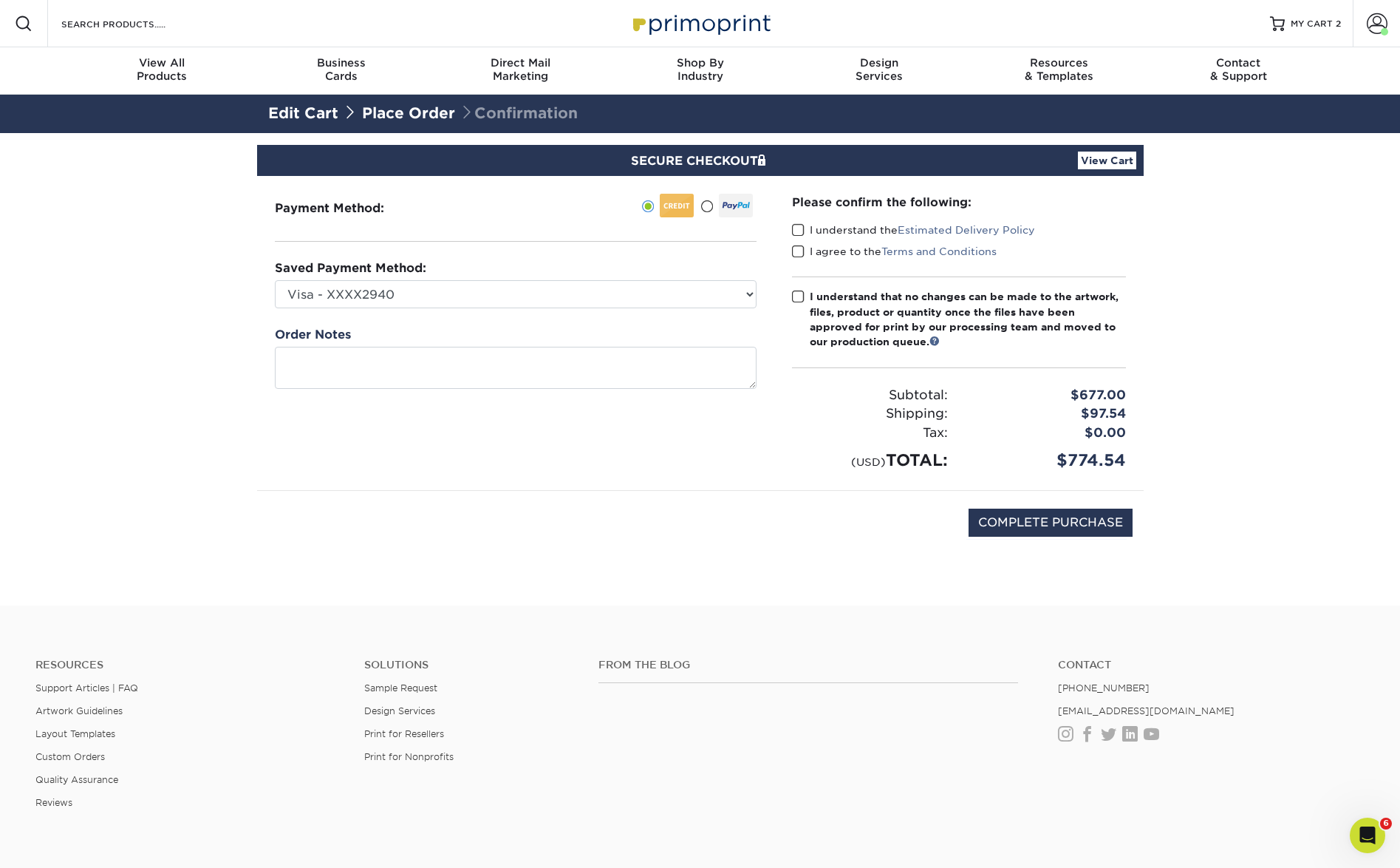
click at [1098, 155] on link "View Cart" at bounding box center [1107, 160] width 58 height 17
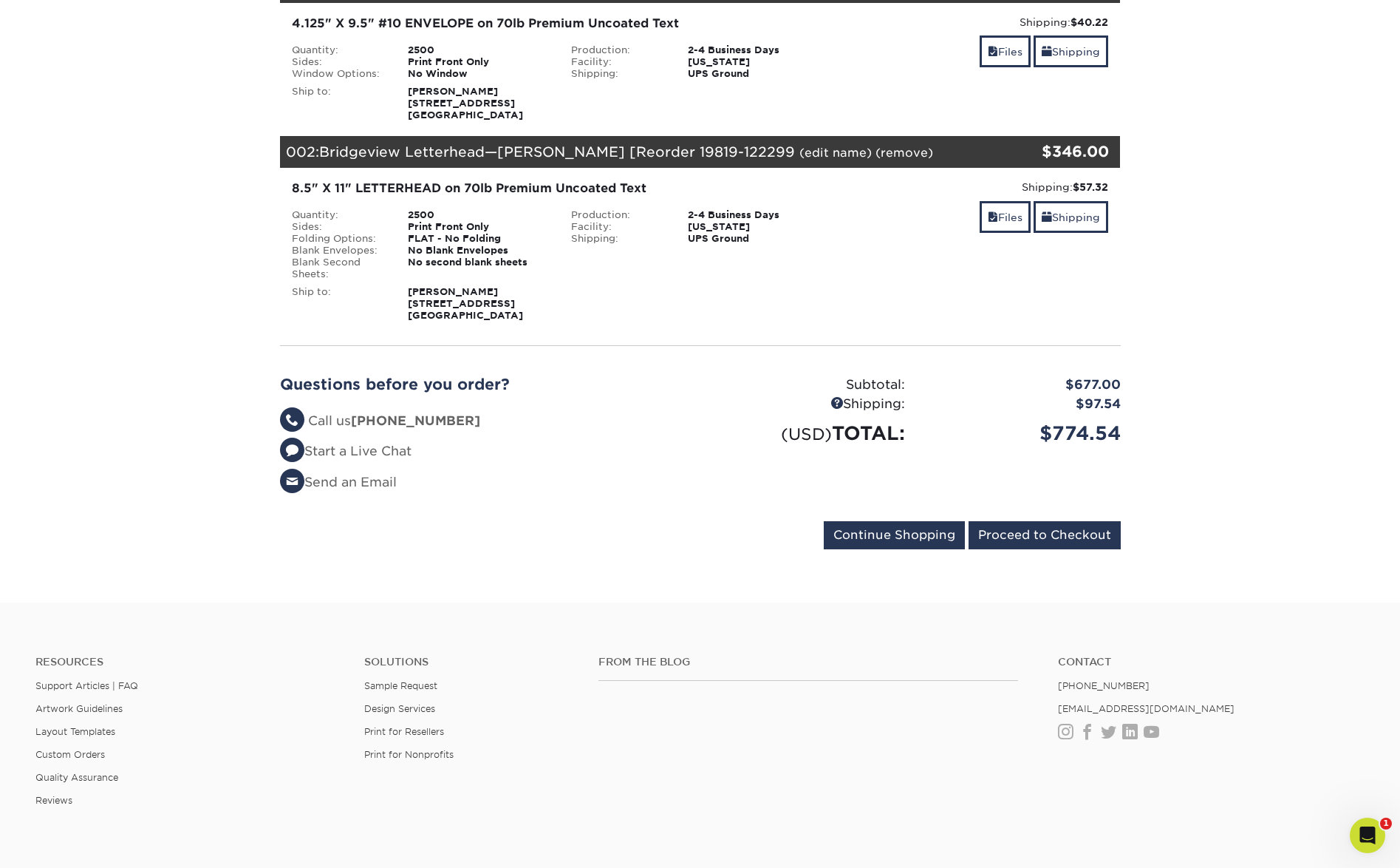
scroll to position [255, 0]
click at [833, 406] on link at bounding box center [837, 401] width 12 height 12
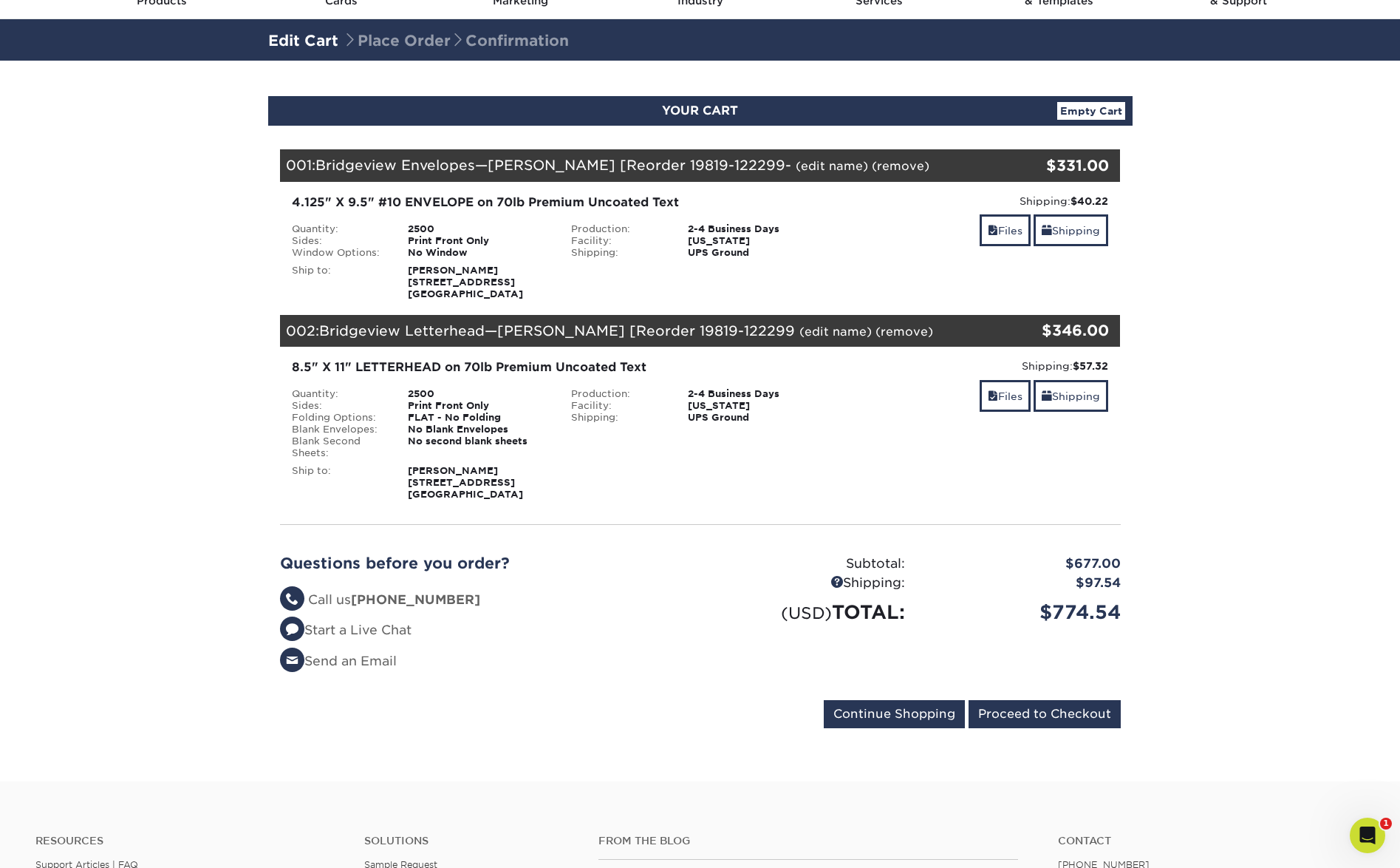
scroll to position [73, 0]
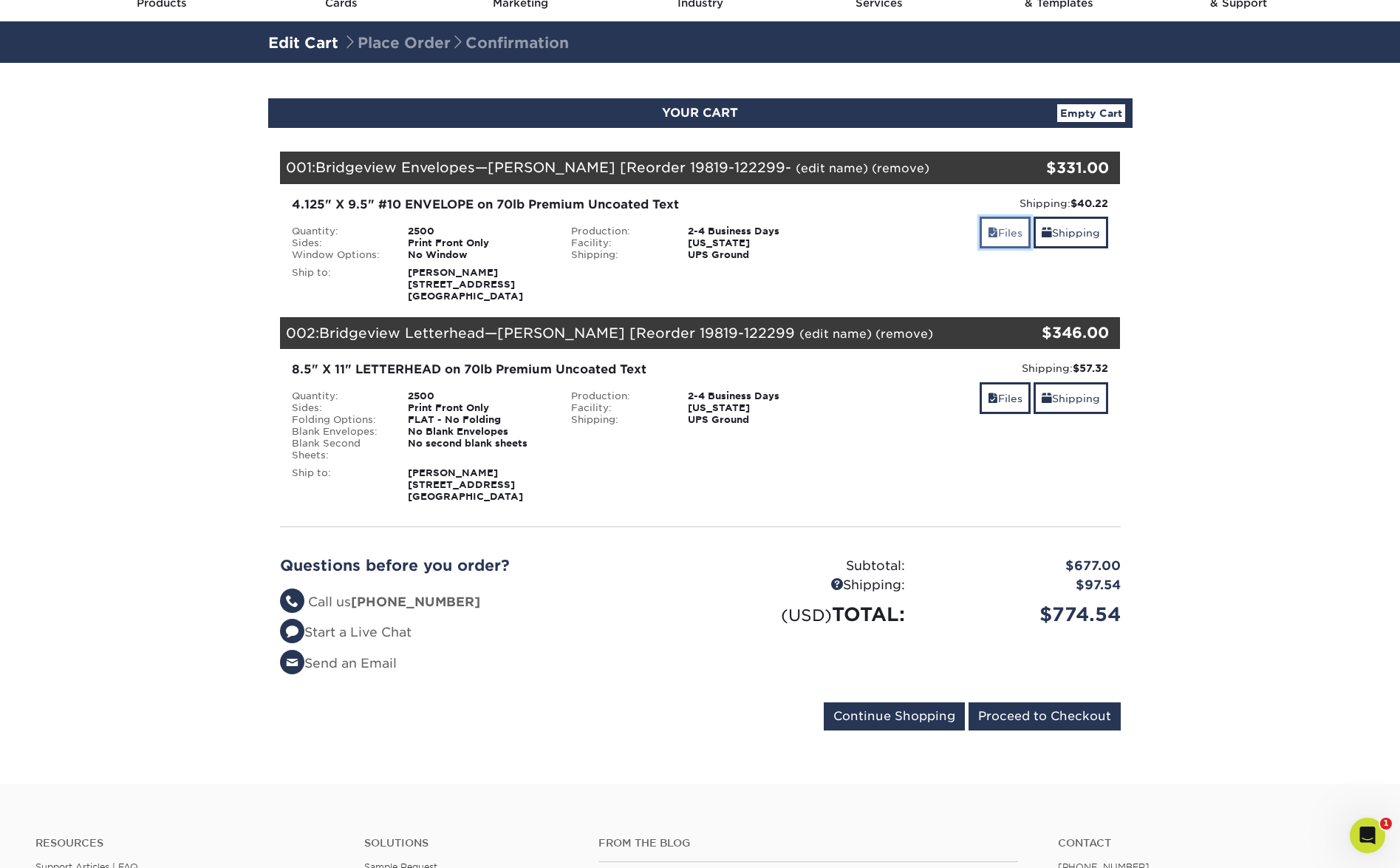
click at [1003, 232] on link "Files" at bounding box center [1005, 232] width 51 height 32
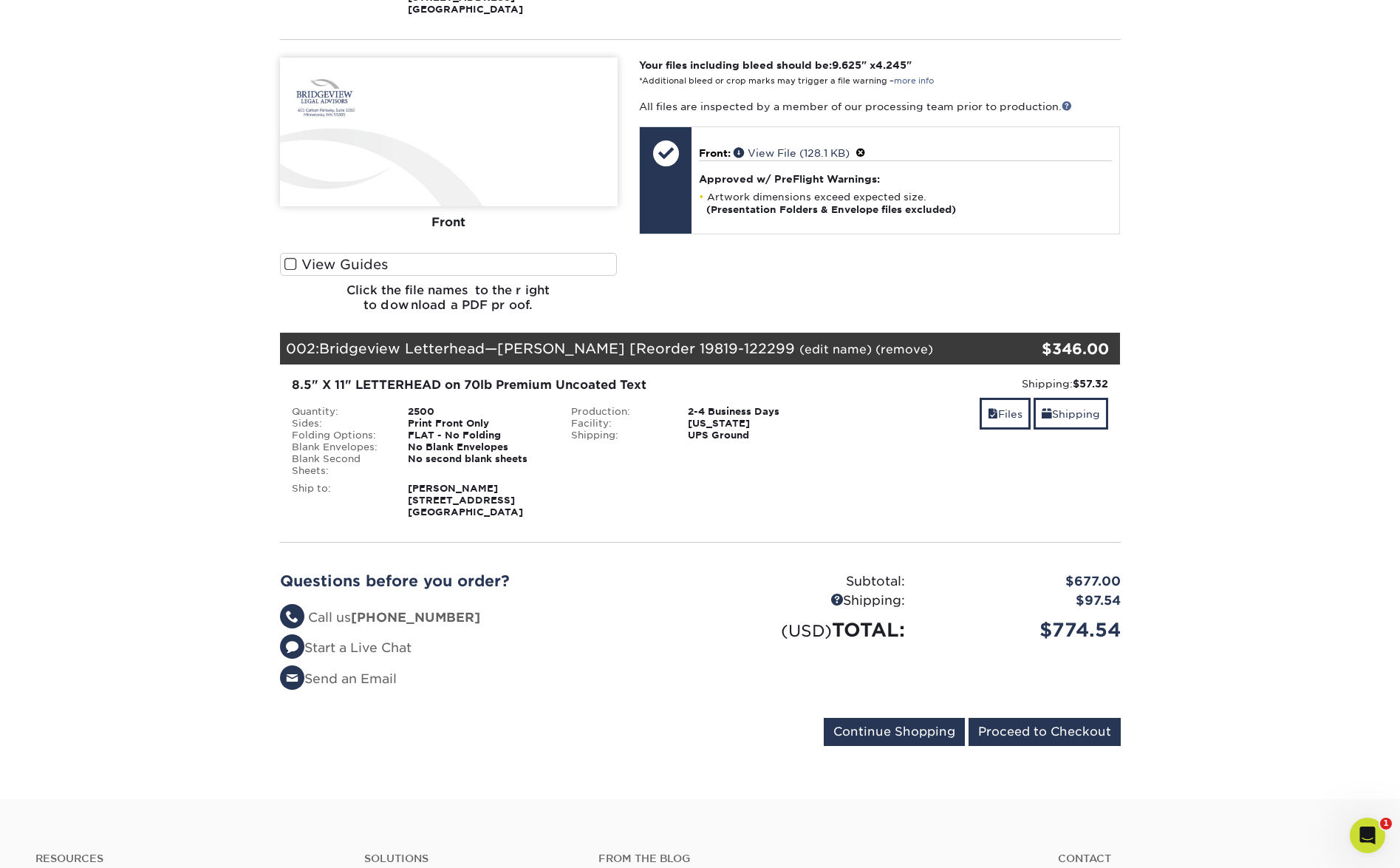
scroll to position [363, 0]
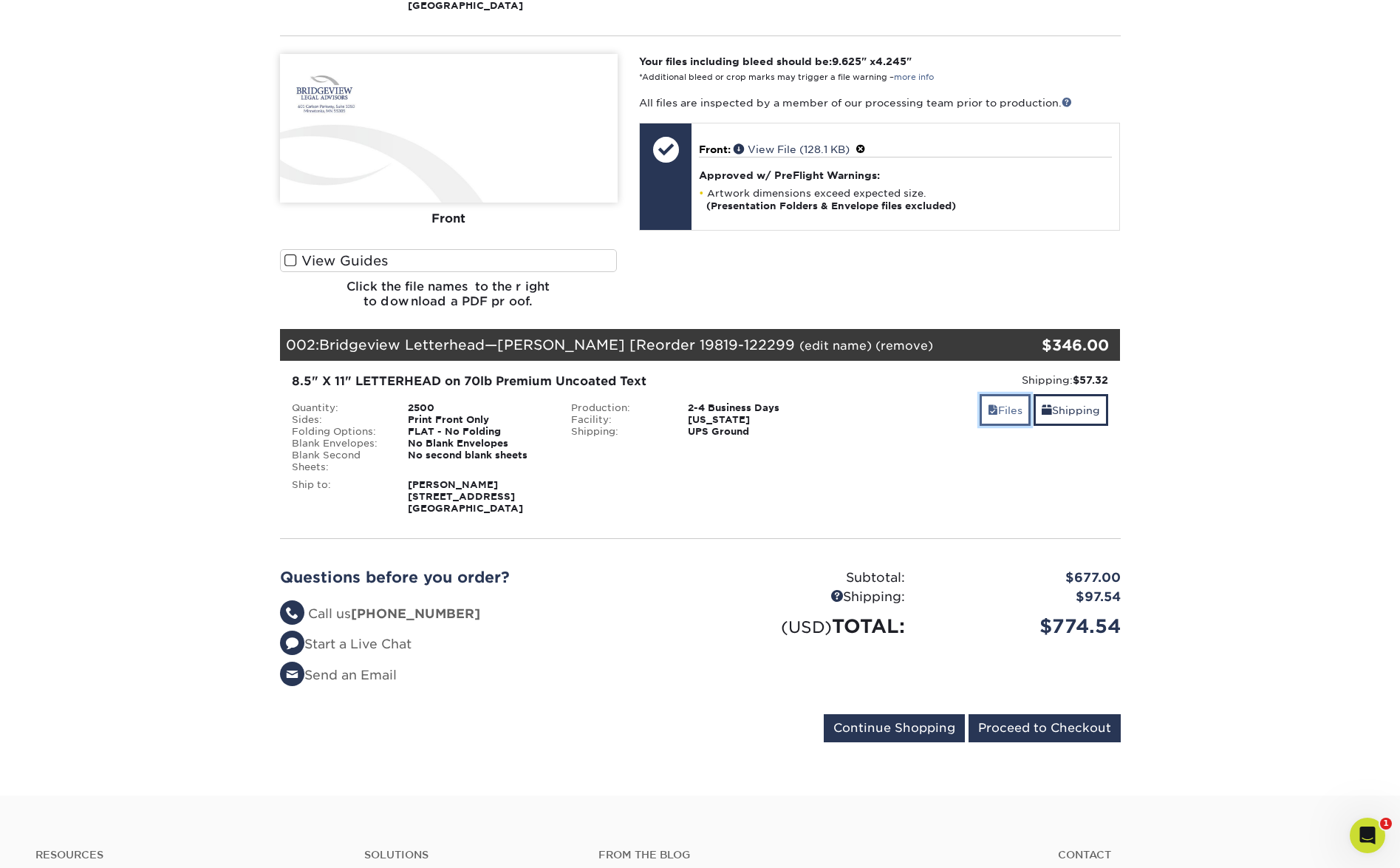
click at [1006, 408] on link "Files" at bounding box center [1005, 409] width 51 height 32
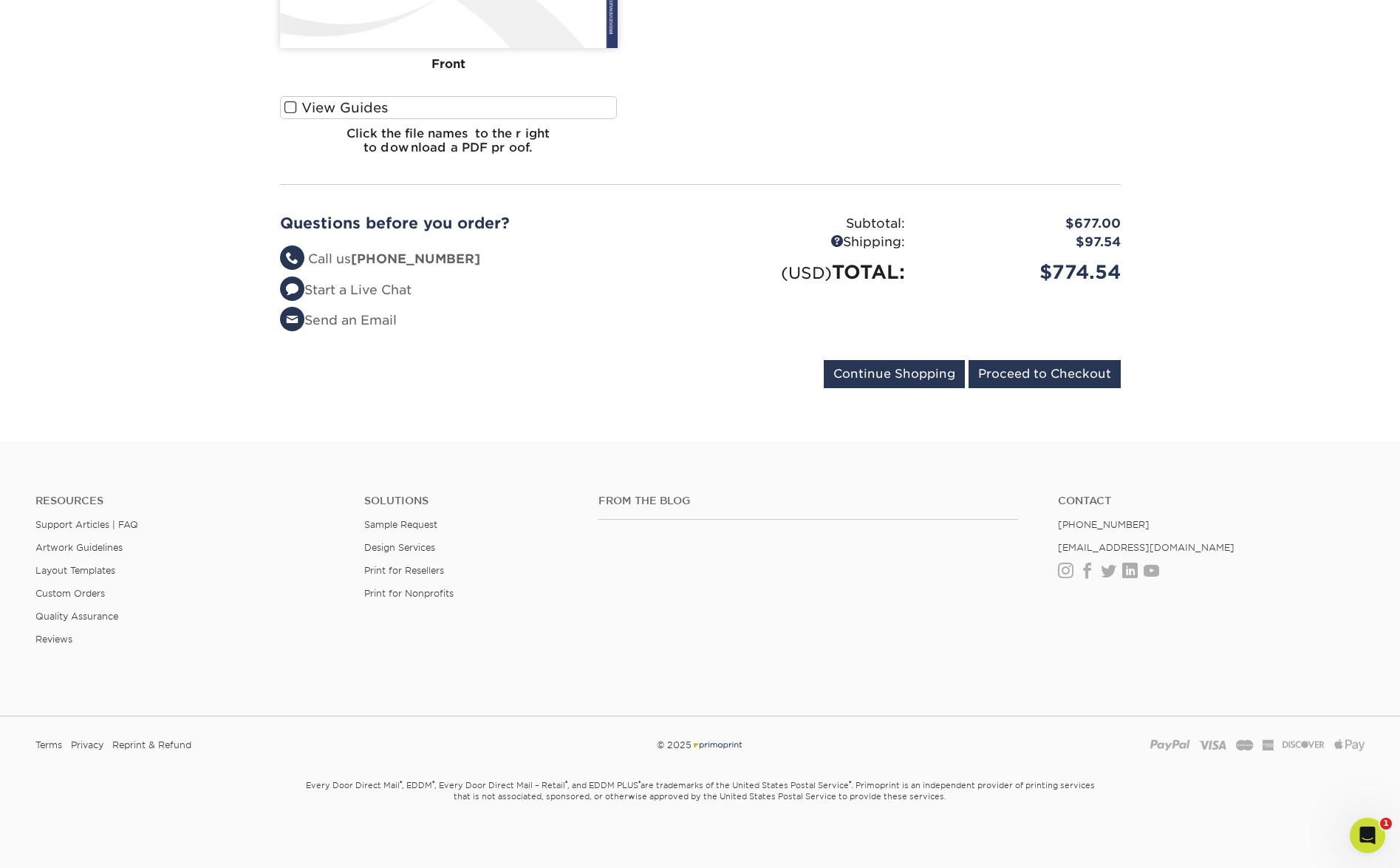
scroll to position [1314, 0]
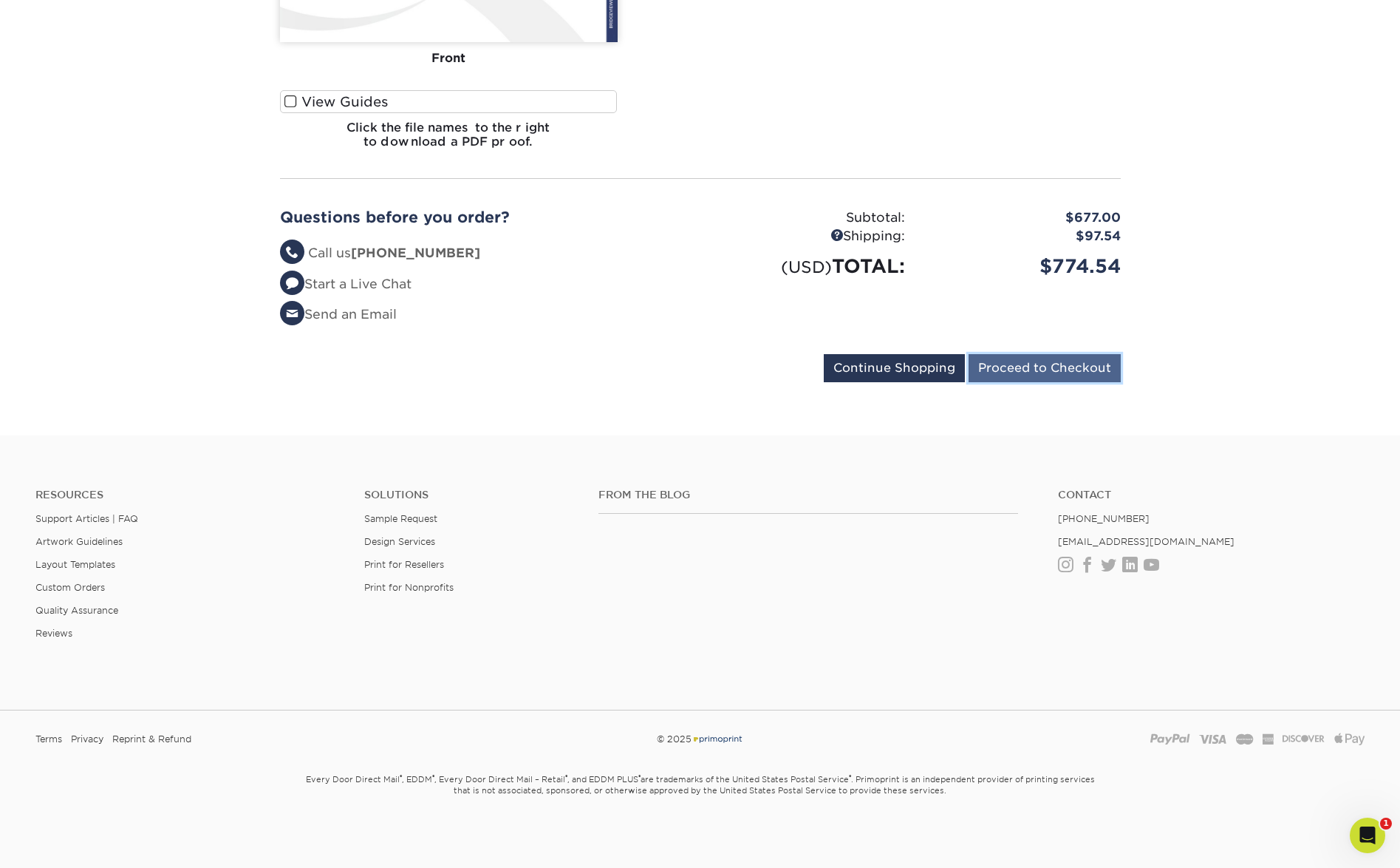
click at [1024, 375] on input "Proceed to Checkout" at bounding box center [1045, 368] width 153 height 28
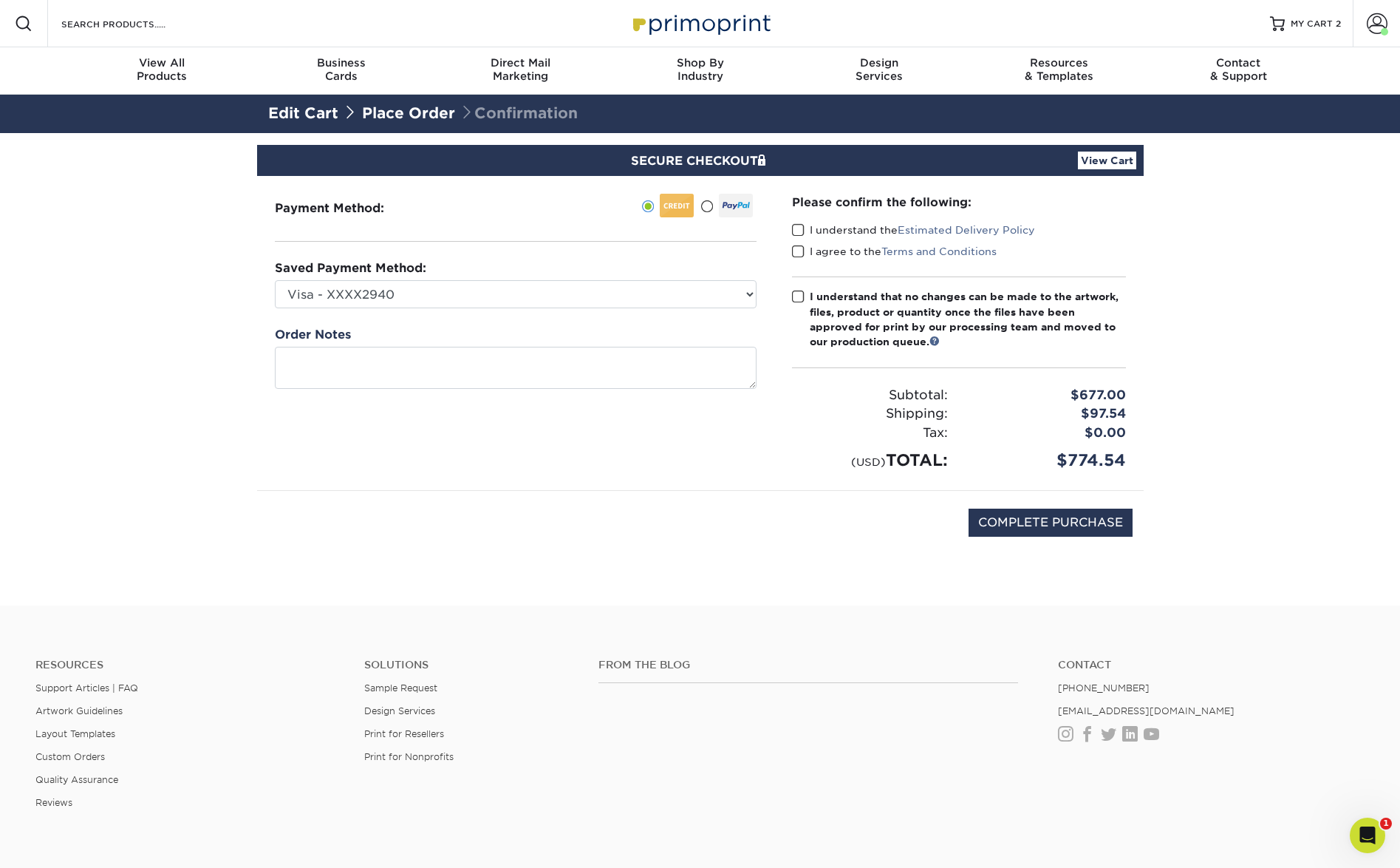
click at [798, 230] on span at bounding box center [798, 230] width 12 height 14
click at [798, 227] on span at bounding box center [798, 230] width 12 height 14
click at [0, 0] on input "I understand the Estimated Delivery Policy" at bounding box center [0, 0] width 0 height 0
click at [800, 247] on span at bounding box center [798, 251] width 12 height 14
click at [0, 0] on input "I agree to the Terms and Conditions" at bounding box center [0, 0] width 0 height 0
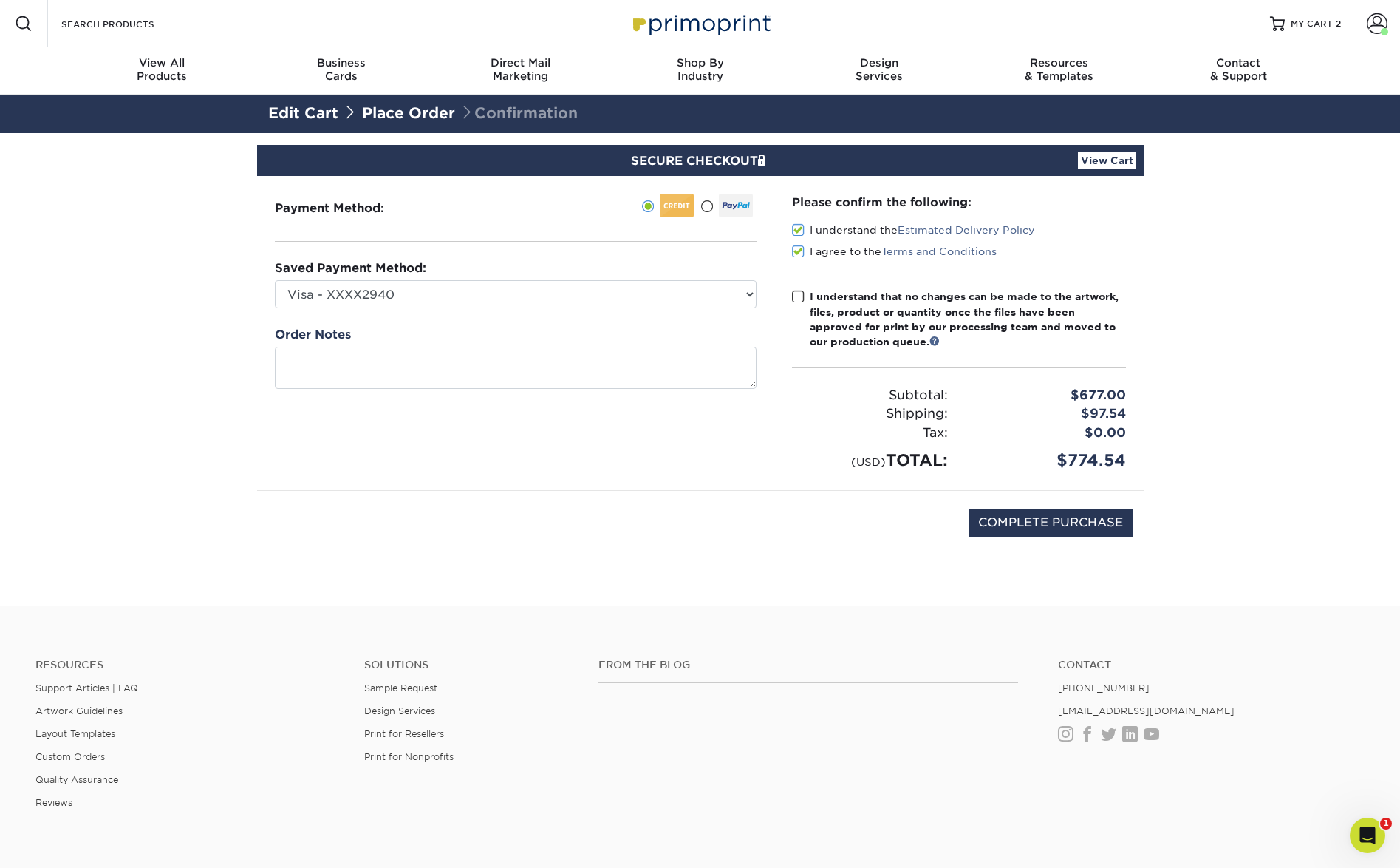
click at [798, 294] on span at bounding box center [798, 297] width 12 height 14
click at [0, 0] on input "I understand that no changes can be made to the artwork, files, product or quan…" at bounding box center [0, 0] width 0 height 0
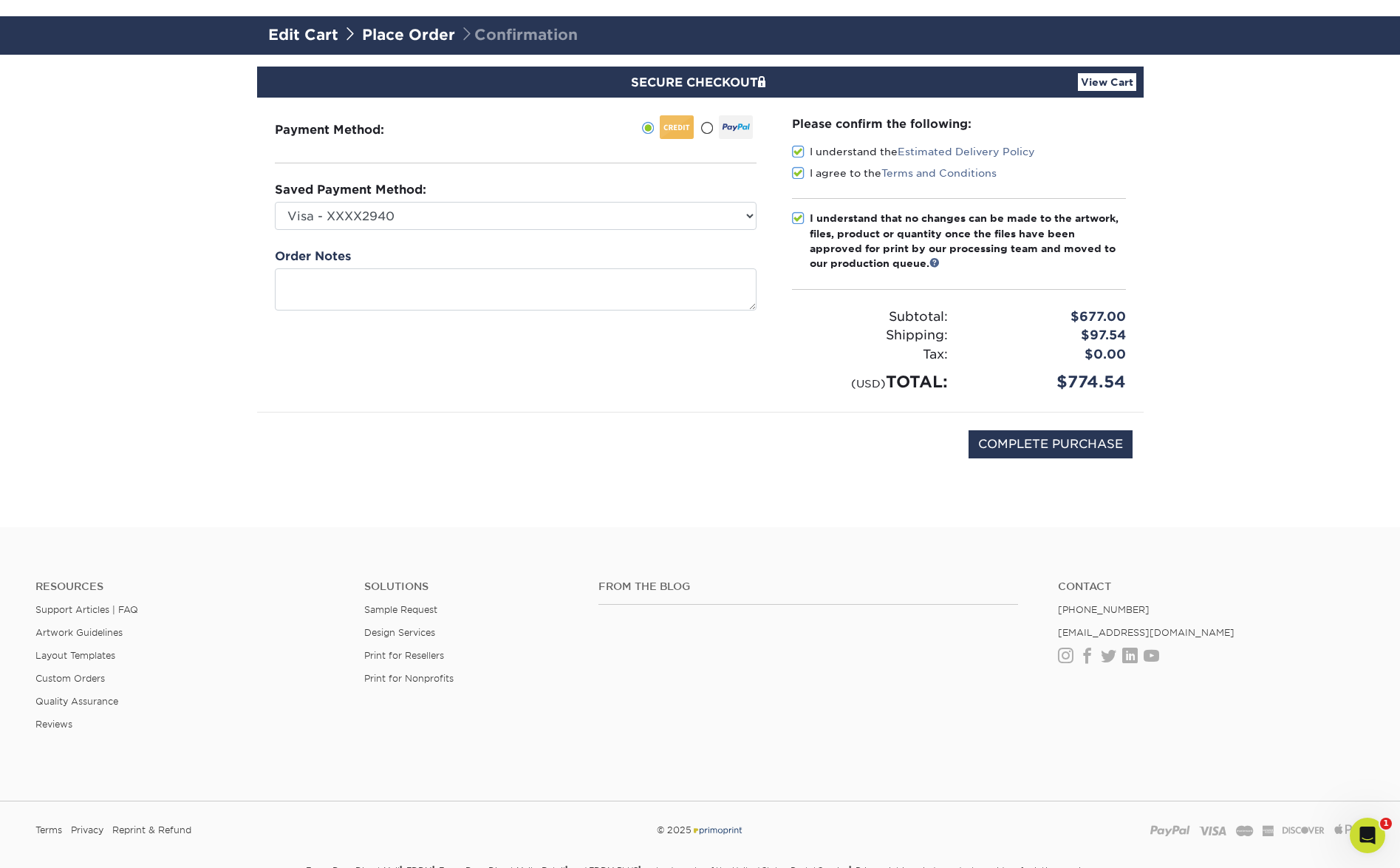
scroll to position [80, 0]
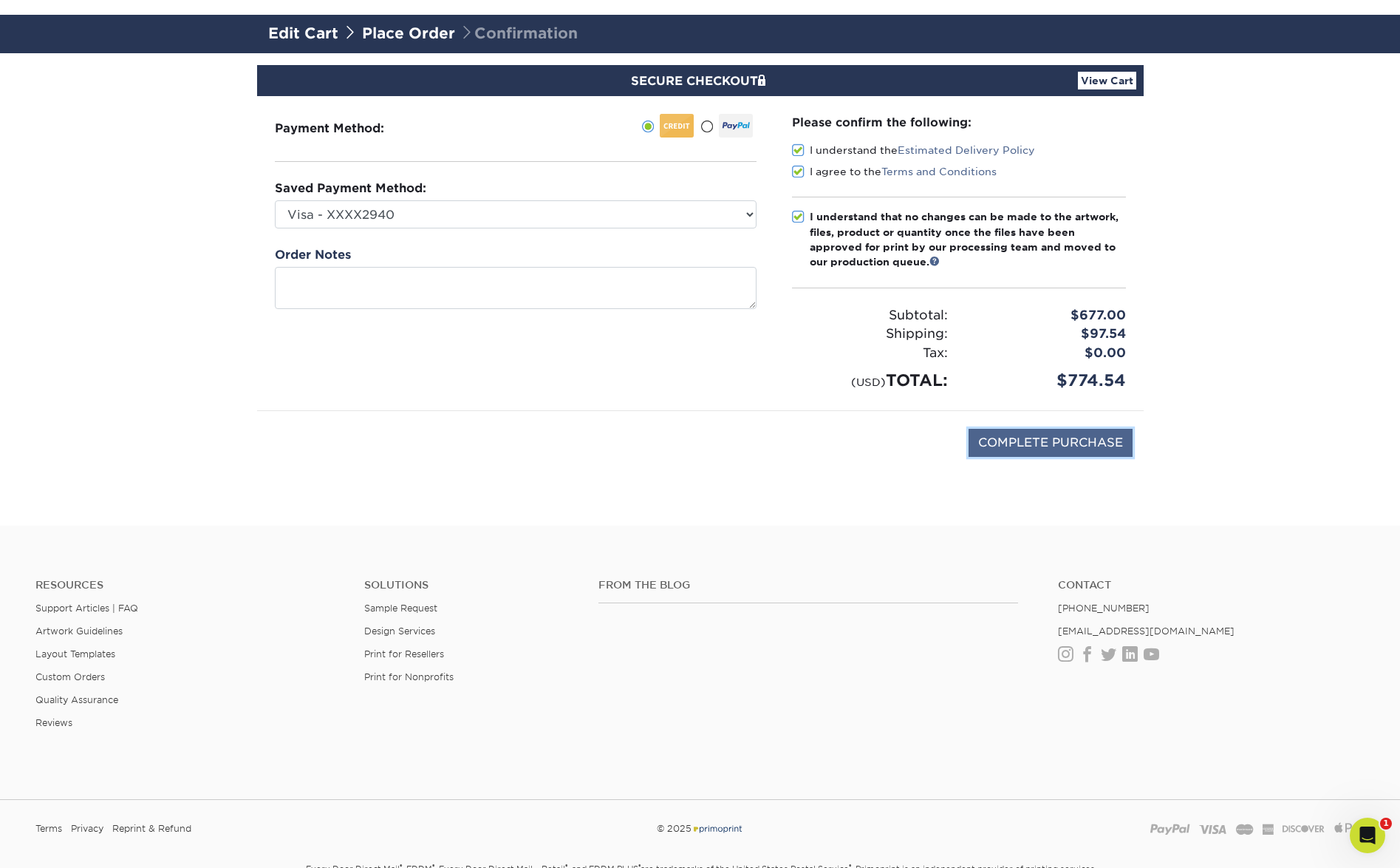
click at [1058, 443] on input "COMPLETE PURCHASE" at bounding box center [1050, 442] width 164 height 28
type input "PROCESSING, PLEASE WAIT..."
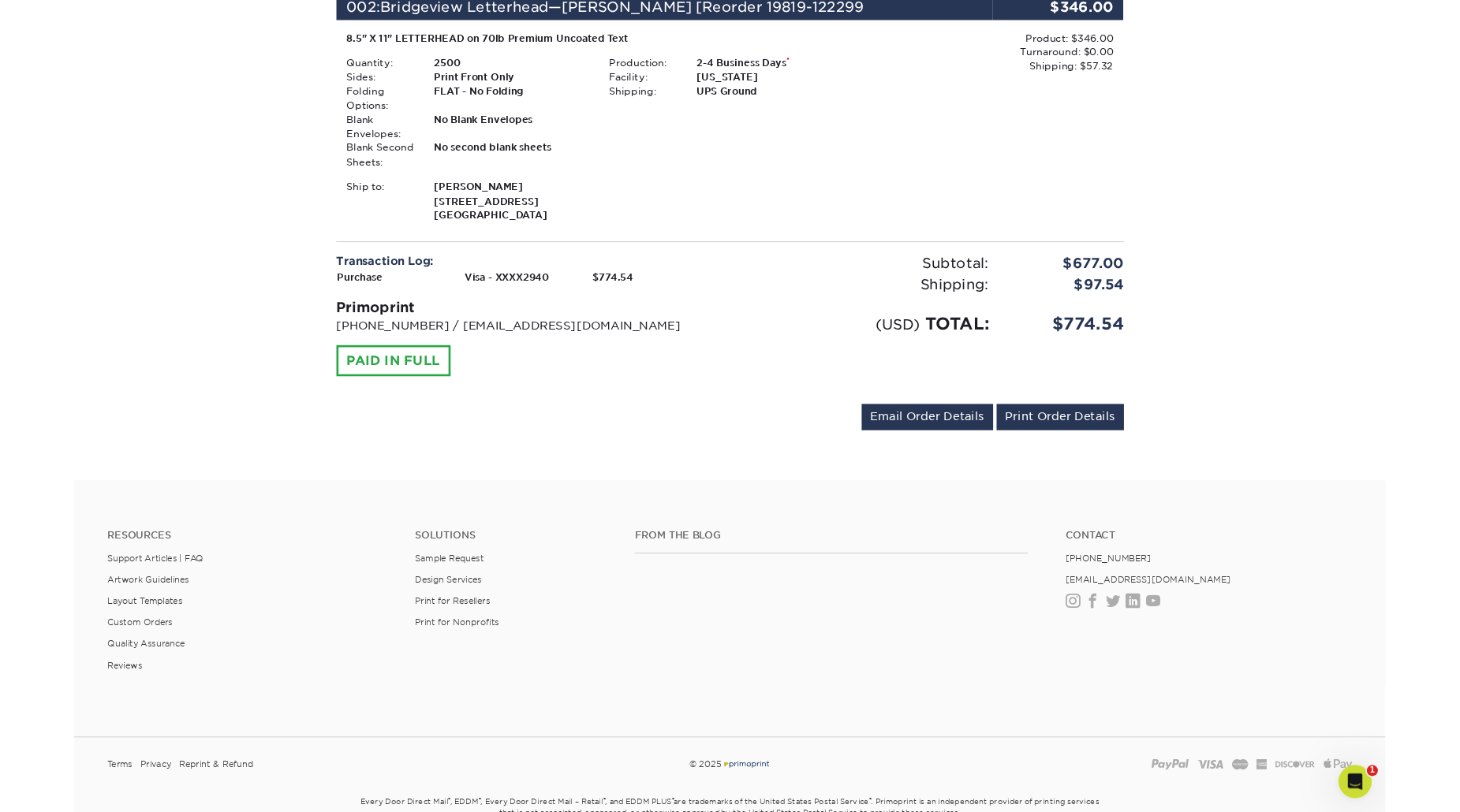
scroll to position [592, 0]
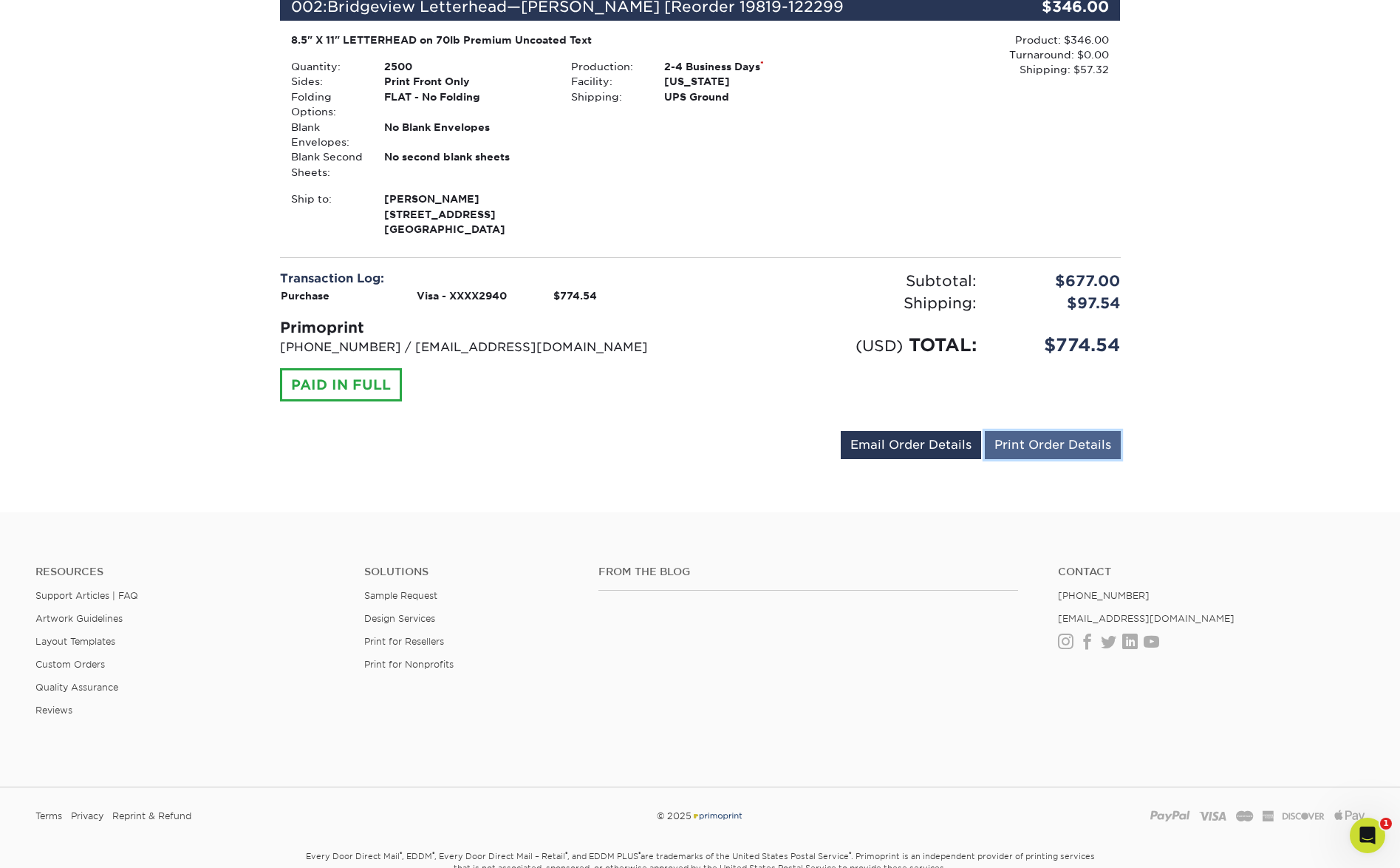
click at [1037, 446] on link "Print Order Details" at bounding box center [1052, 445] width 136 height 28
